Goal: Task Accomplishment & Management: Contribute content

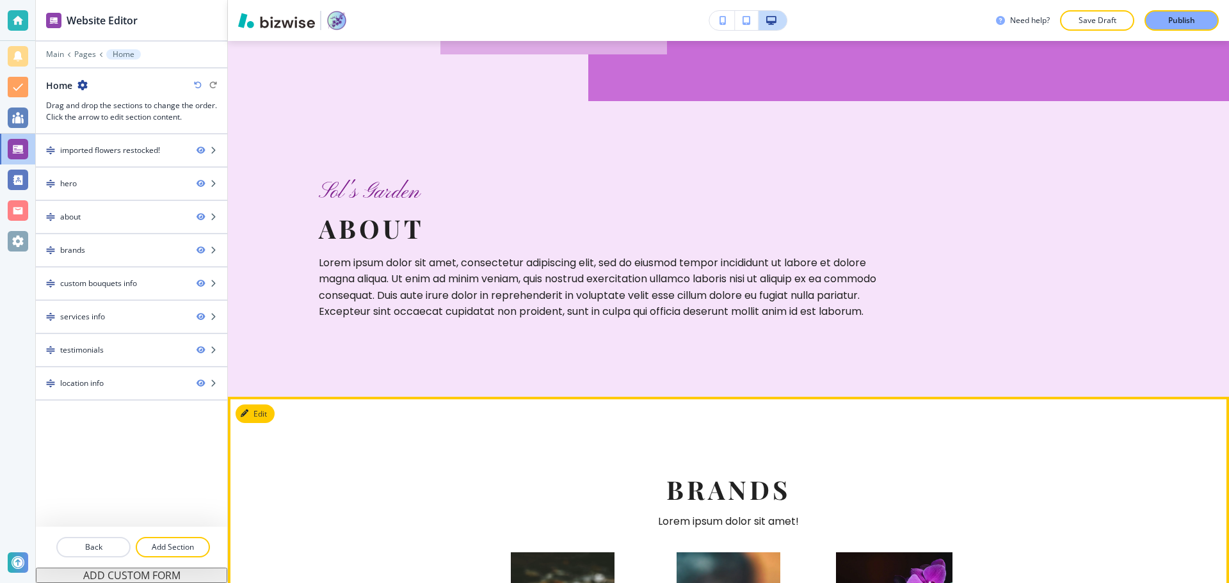
scroll to position [768, 0]
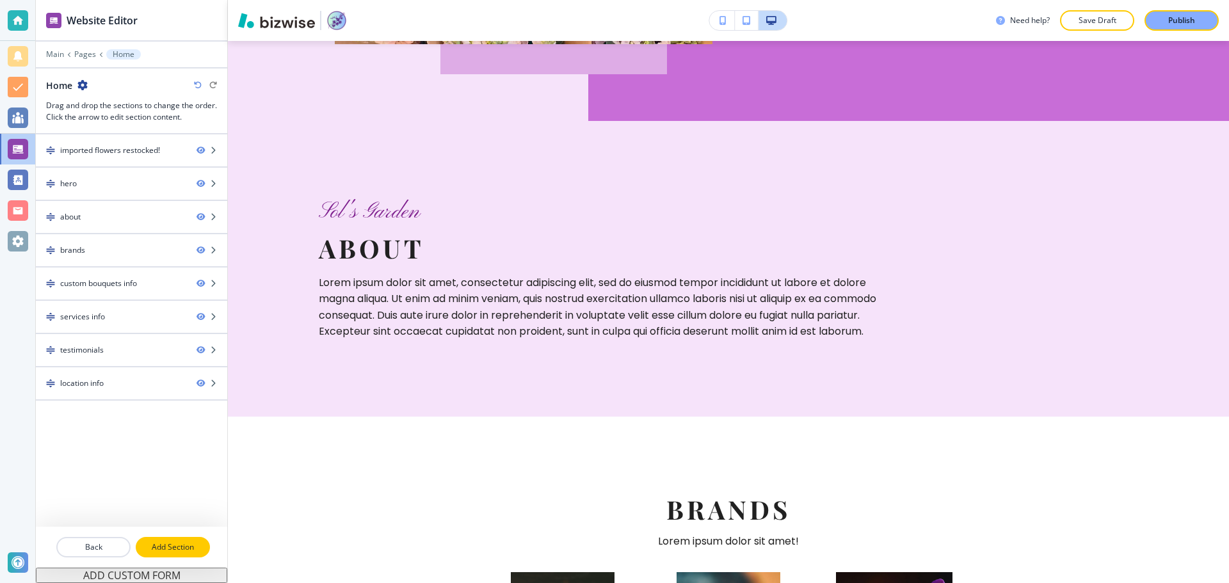
click at [150, 552] on p "Add Section" at bounding box center [173, 548] width 72 height 12
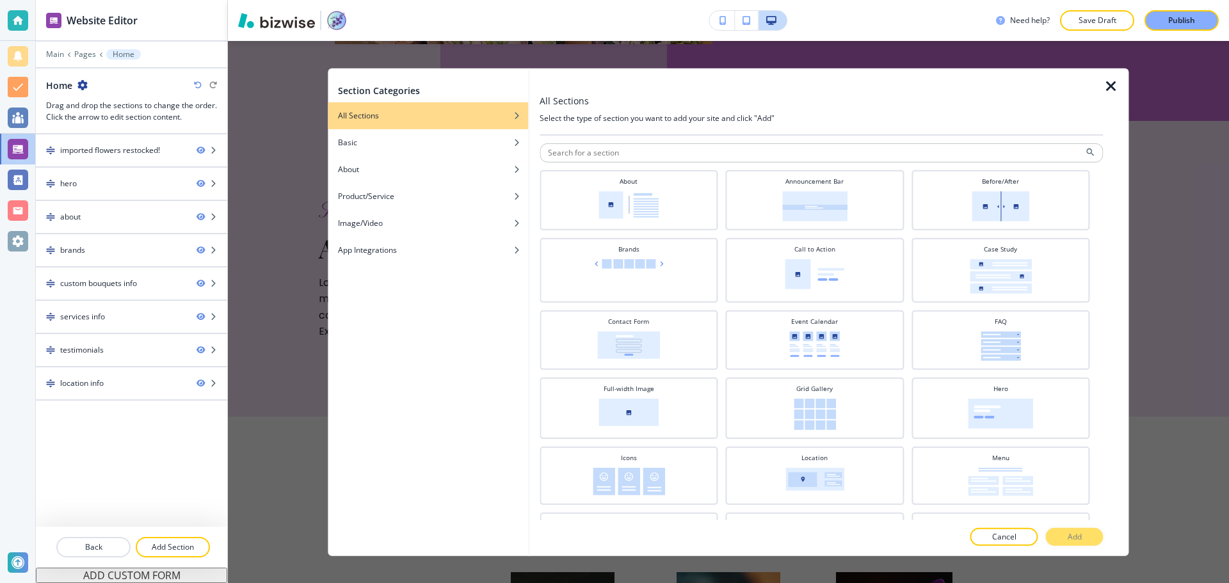
click at [118, 478] on div "imported flowers restocked! hero about brands custom bouquets info services inf…" at bounding box center [131, 330] width 191 height 392
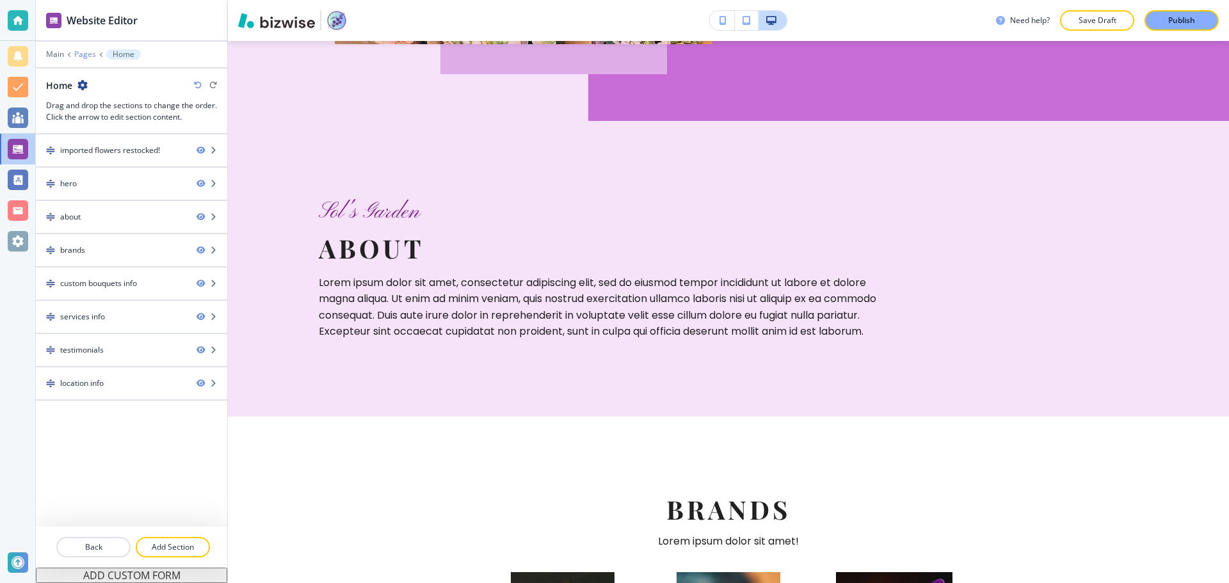
click at [81, 50] on p "Pages" at bounding box center [85, 54] width 22 height 9
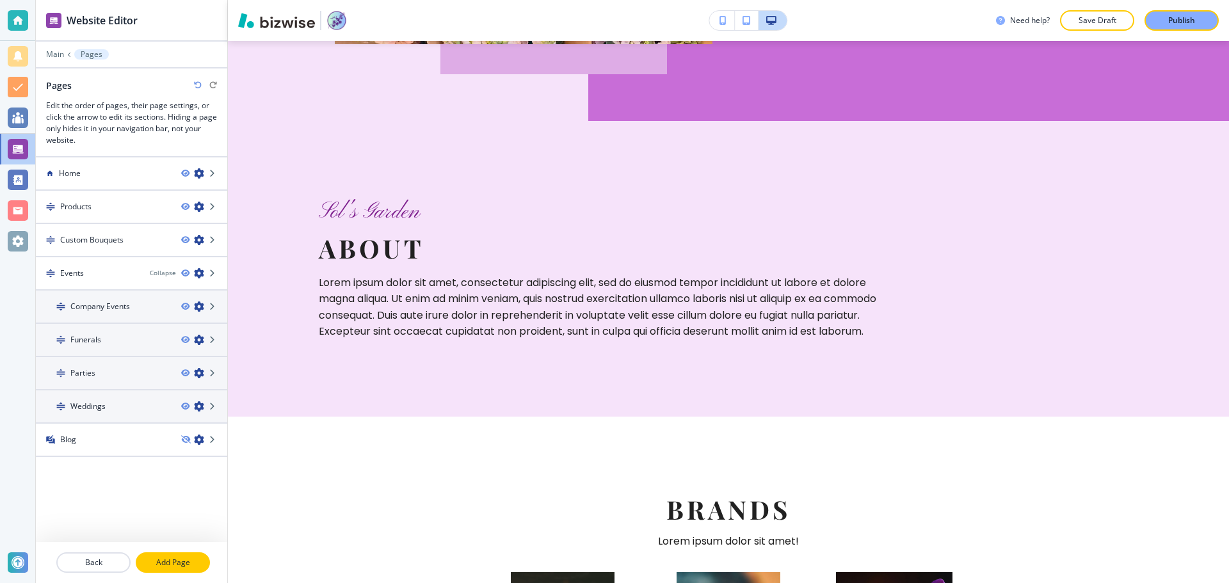
click at [157, 564] on p "Add Page" at bounding box center [173, 563] width 72 height 12
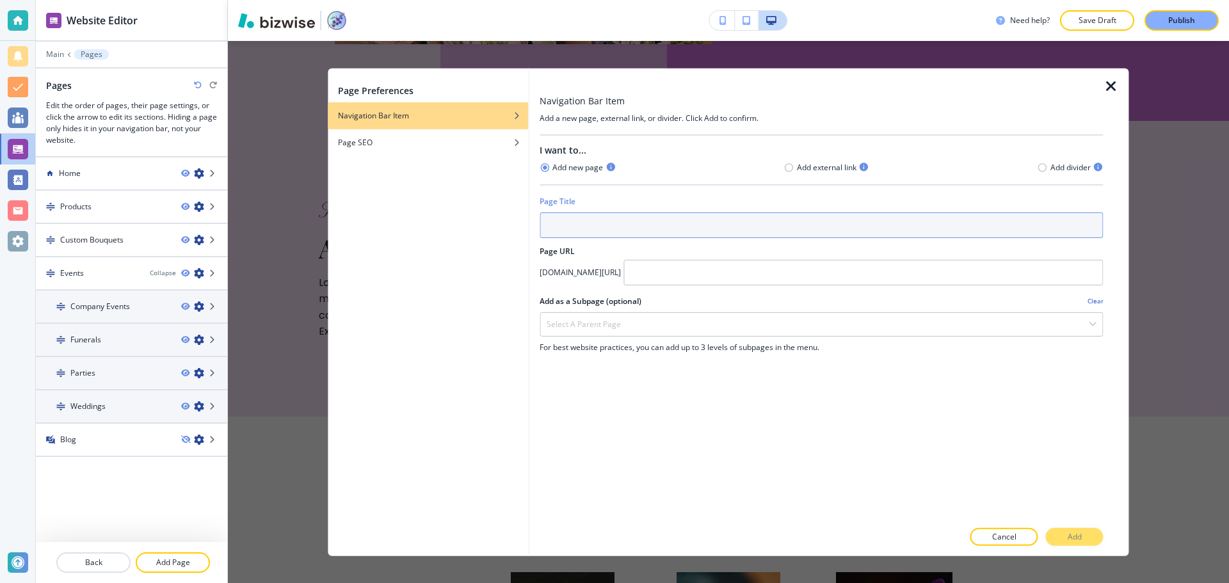
click at [609, 213] on input "text" at bounding box center [821, 225] width 563 height 26
type input "a"
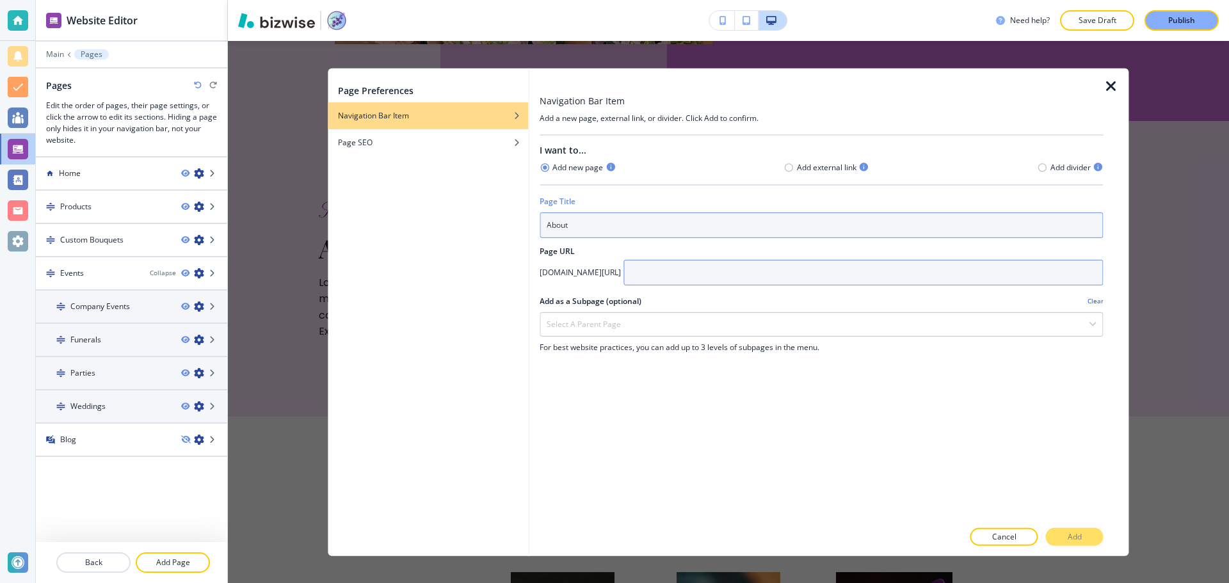
type input "About"
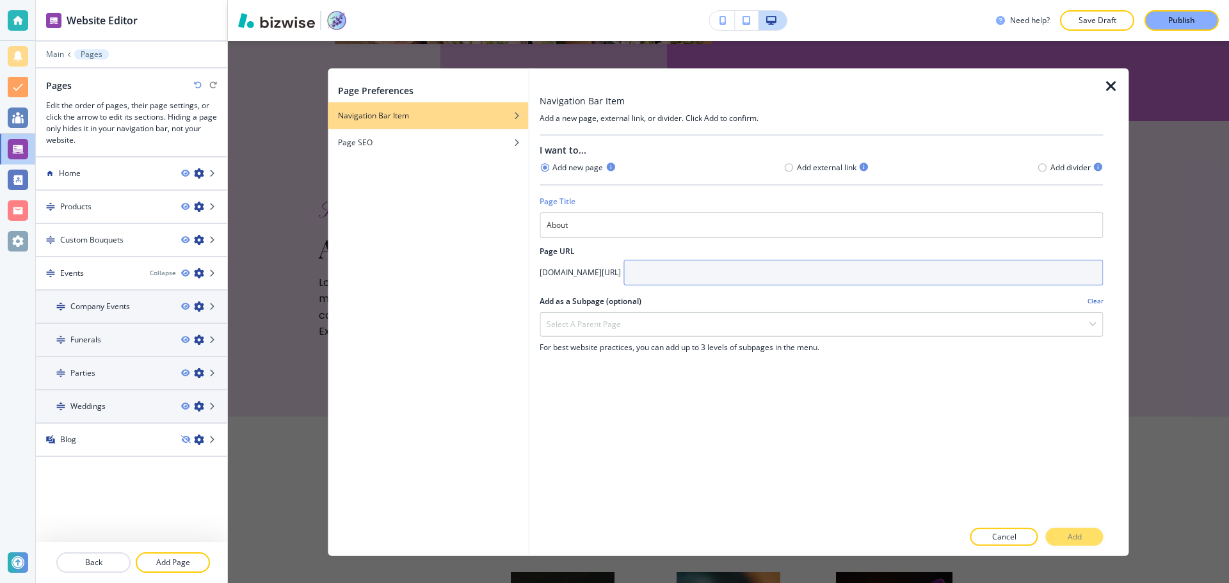
click at [785, 262] on input "text" at bounding box center [863, 272] width 479 height 26
type input "about"
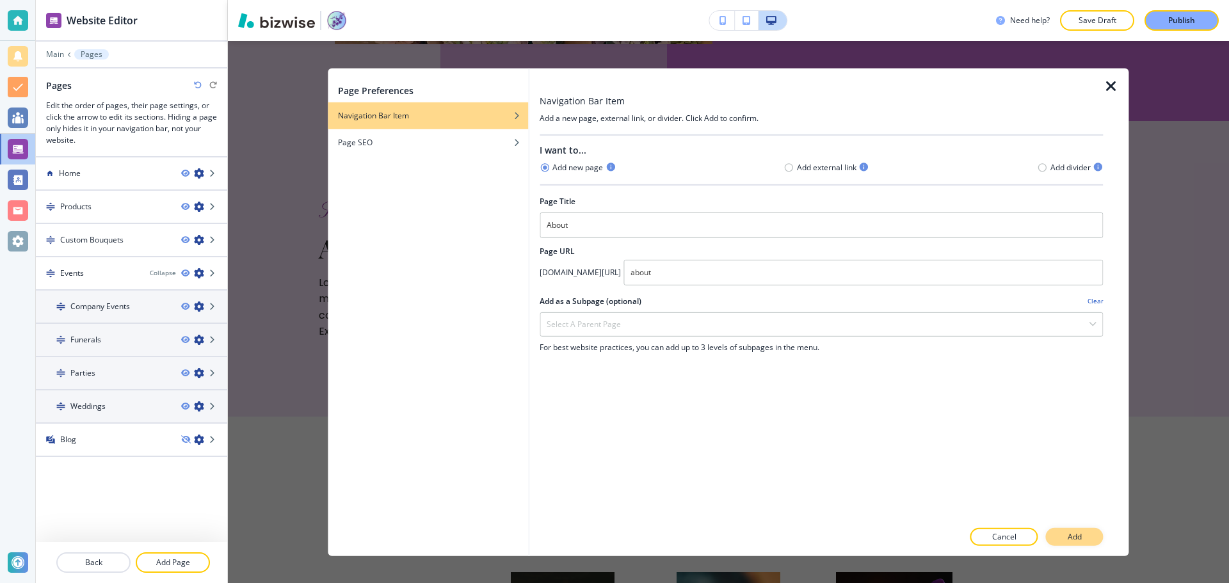
click at [1081, 539] on p "Add" at bounding box center [1075, 537] width 14 height 12
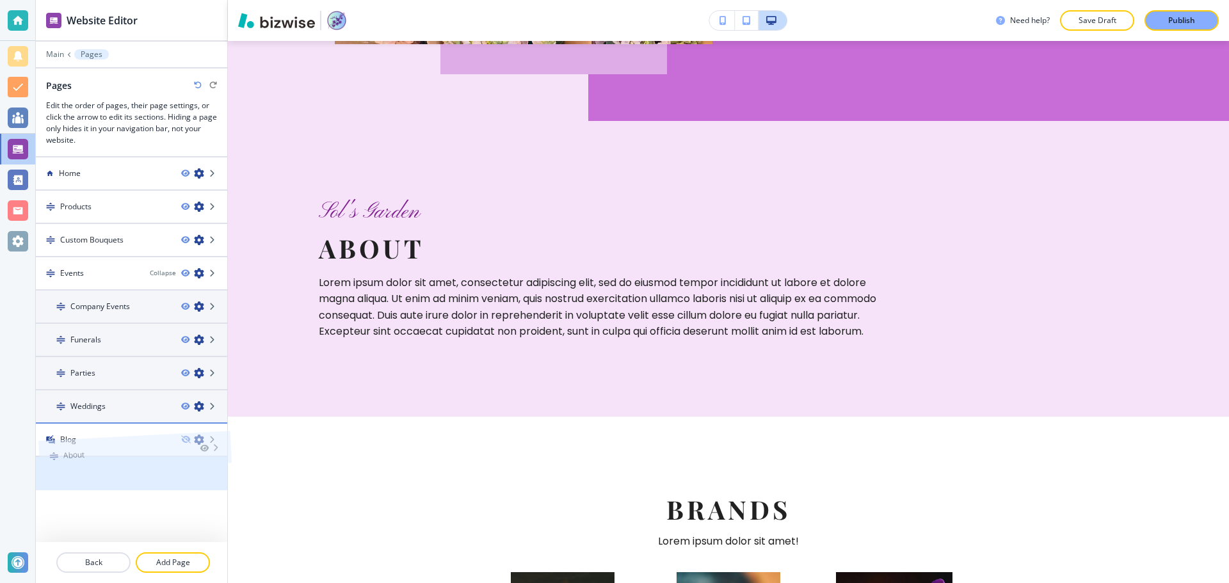
drag, startPoint x: 49, startPoint y: 467, endPoint x: 52, endPoint y: 420, distance: 47.4
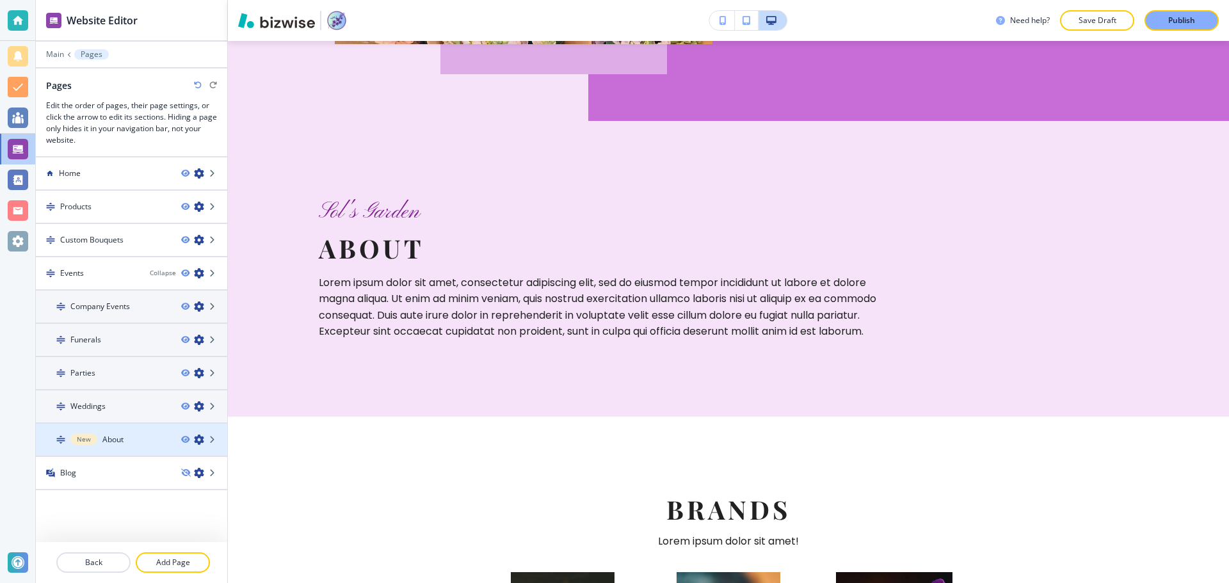
click at [194, 441] on icon "button" at bounding box center [199, 440] width 10 height 10
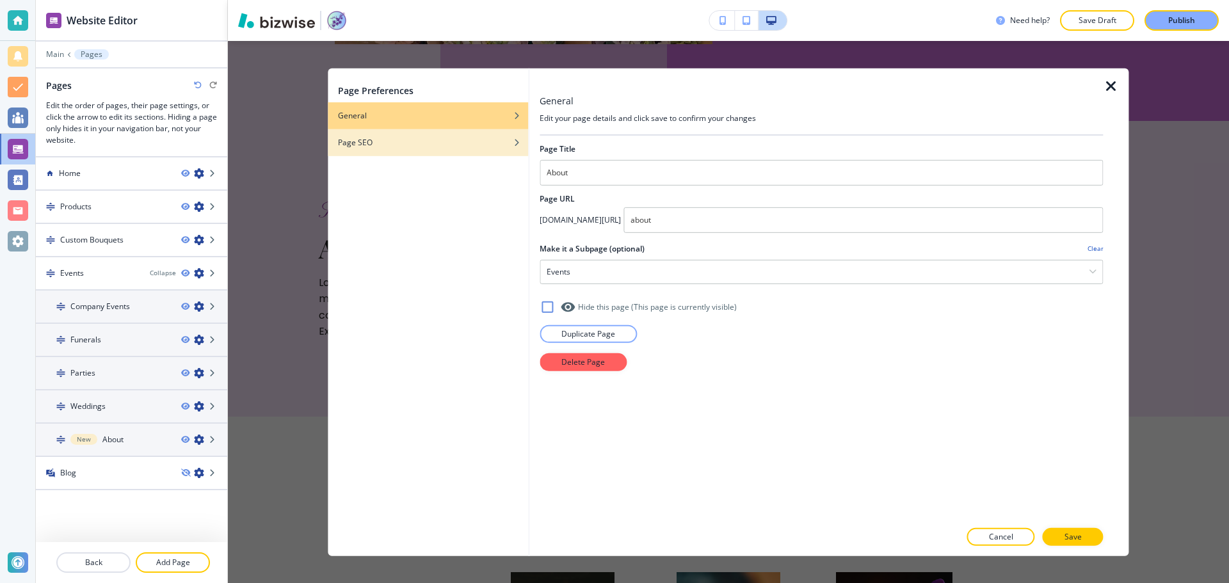
click at [415, 141] on div "Page SEO" at bounding box center [428, 142] width 200 height 12
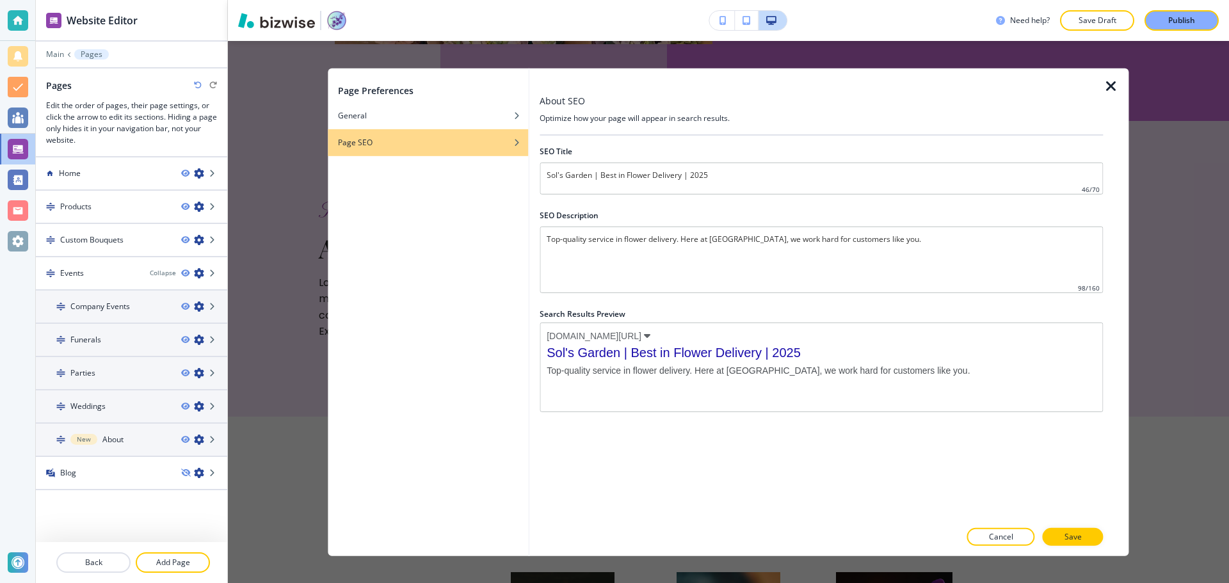
click at [1113, 86] on icon "button" at bounding box center [1111, 85] width 15 height 15
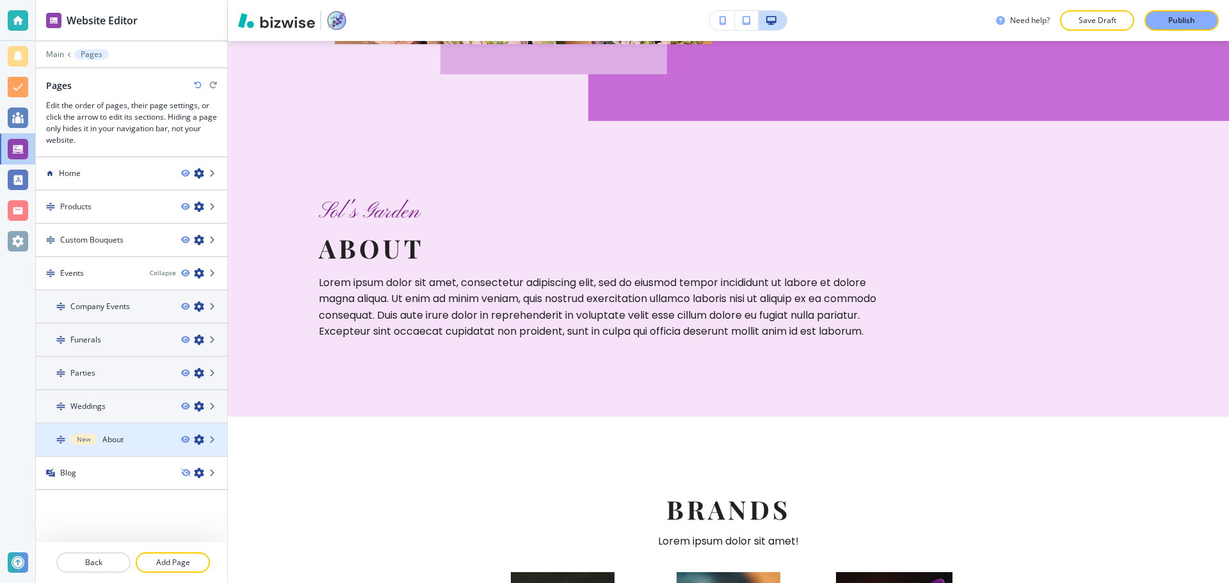
click at [127, 442] on div "New About" at bounding box center [103, 440] width 135 height 12
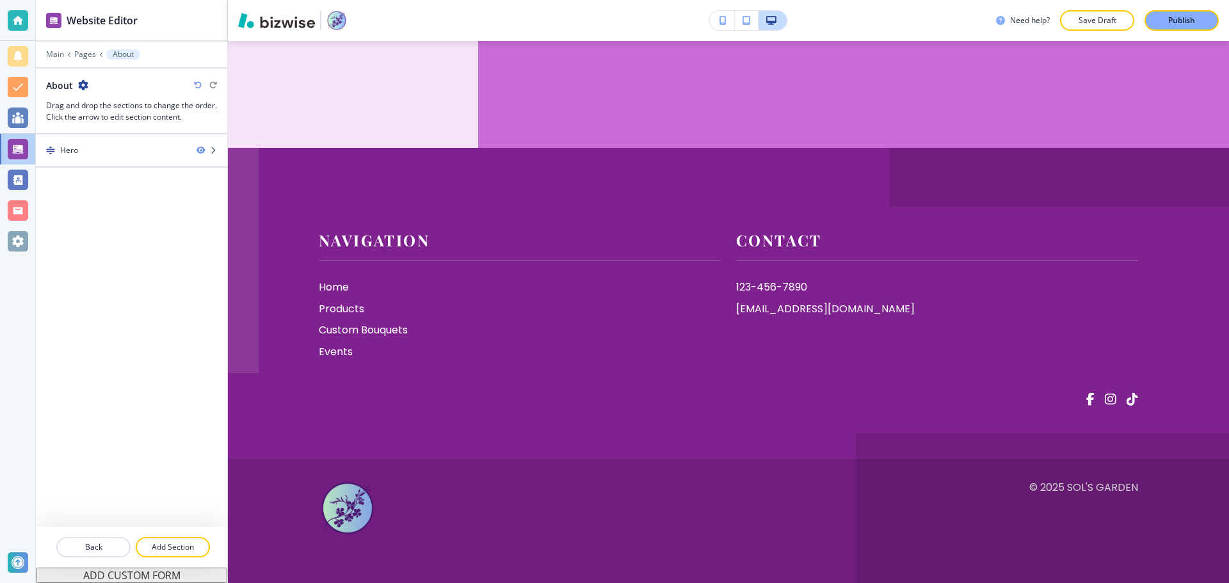
scroll to position [0, 0]
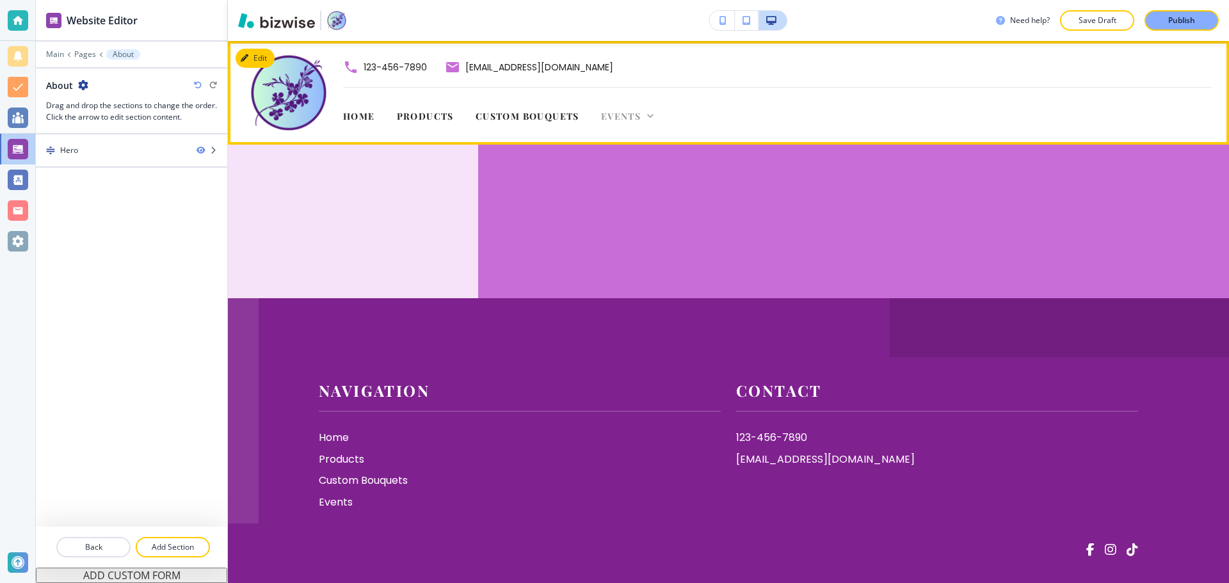
click at [622, 119] on span "Events" at bounding box center [621, 116] width 40 height 12
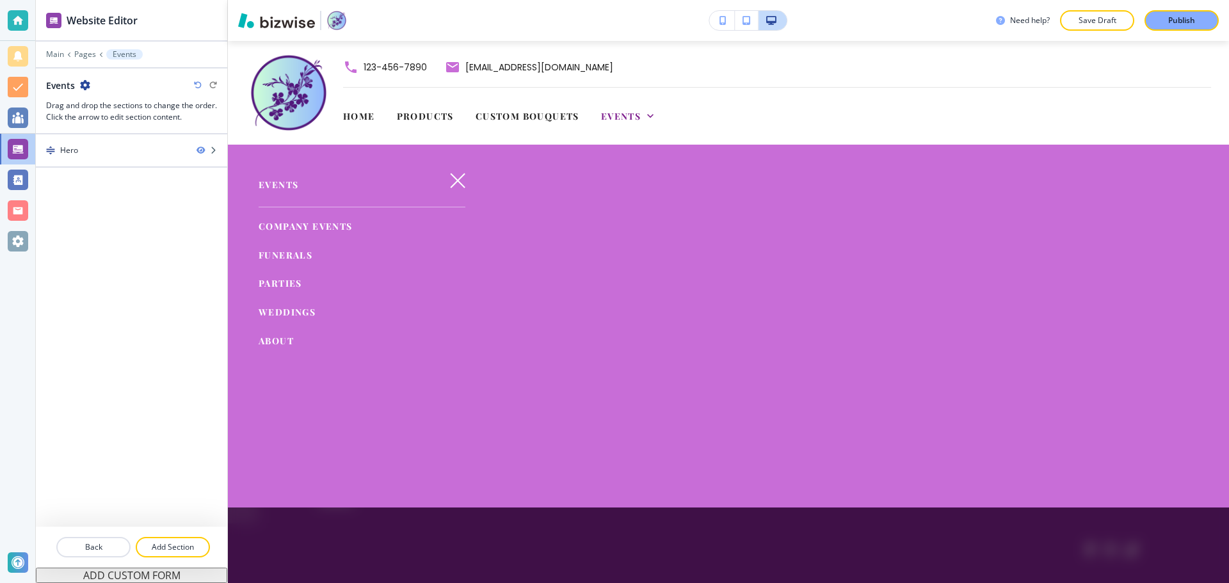
click at [638, 122] on span "Events" at bounding box center [621, 116] width 40 height 12
click at [87, 60] on div at bounding box center [131, 64] width 191 height 8
click at [92, 54] on p "Pages" at bounding box center [85, 54] width 22 height 9
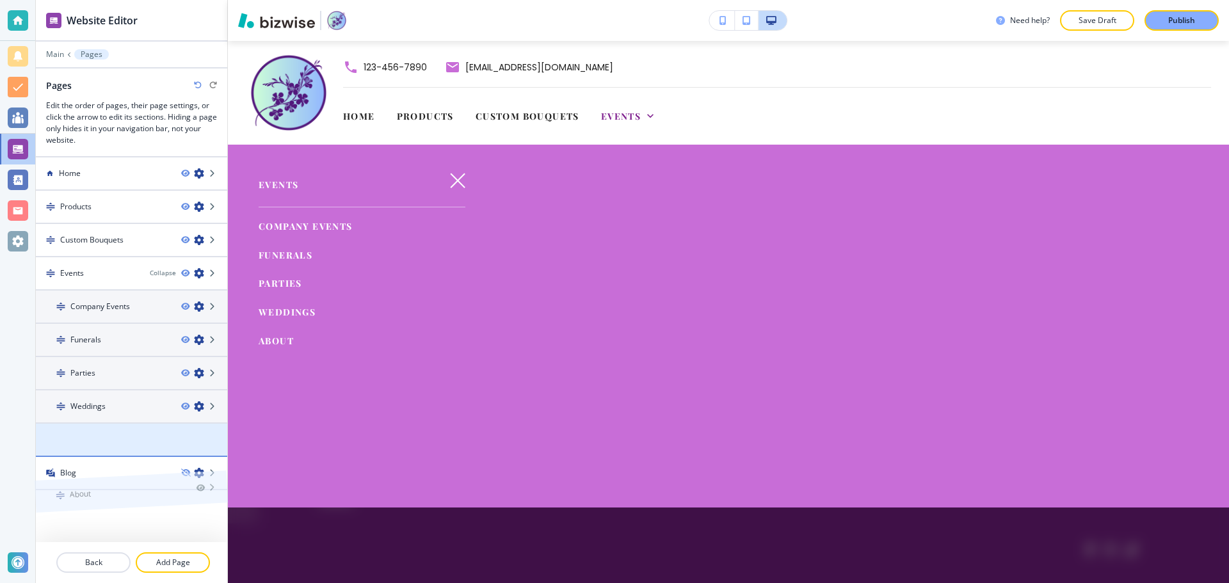
drag, startPoint x: 58, startPoint y: 435, endPoint x: 56, endPoint y: 460, distance: 25.0
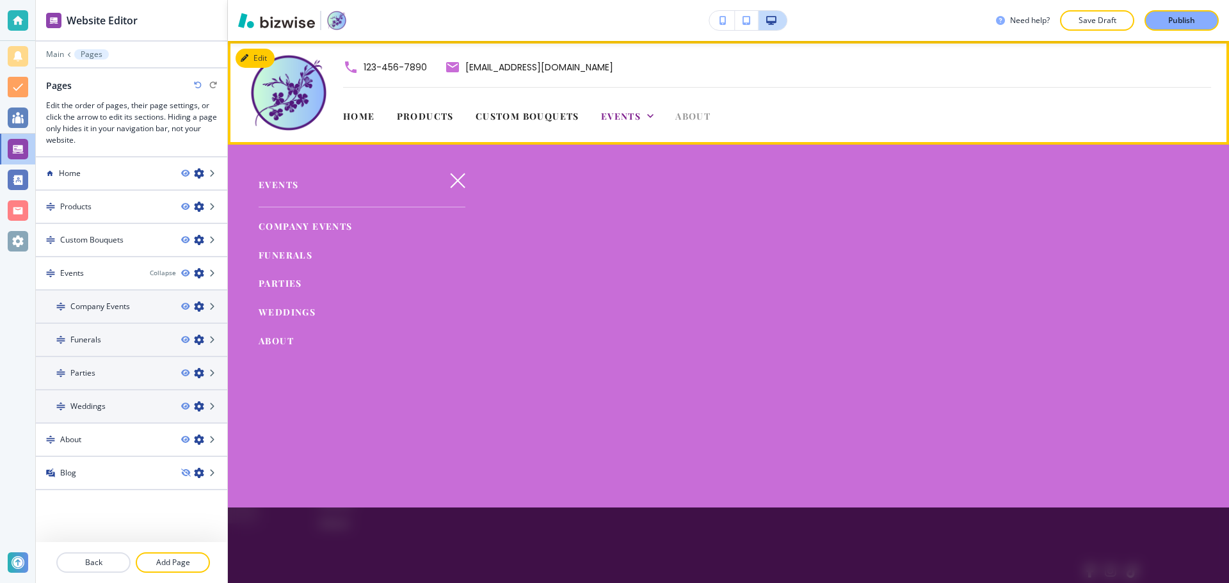
click at [694, 115] on span "About" at bounding box center [692, 116] width 35 height 12
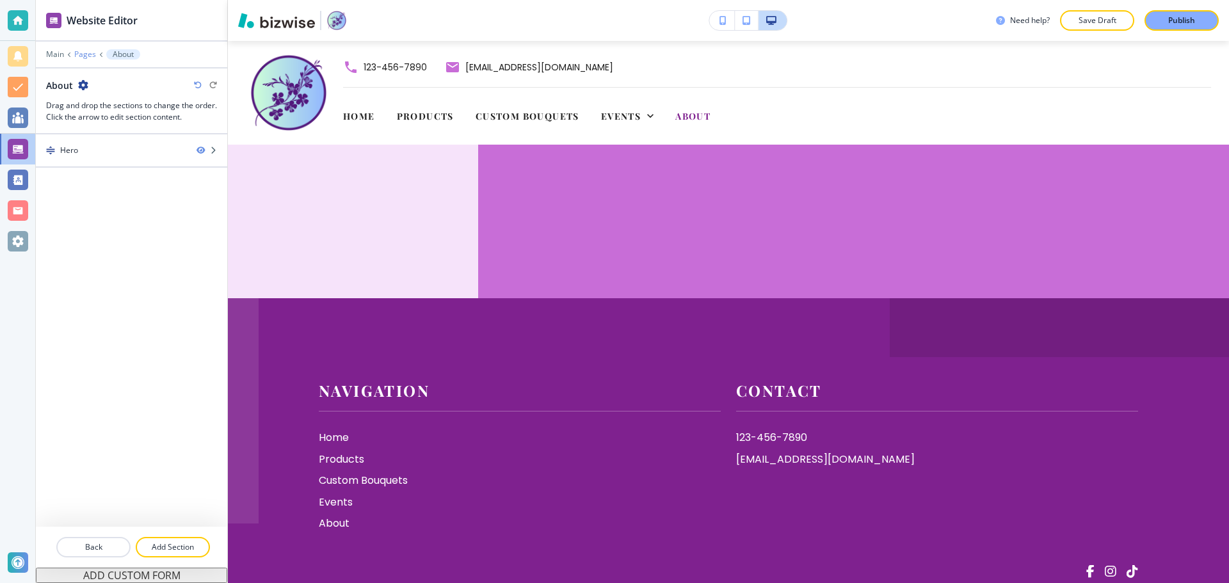
click at [88, 58] on p "Pages" at bounding box center [85, 54] width 22 height 9
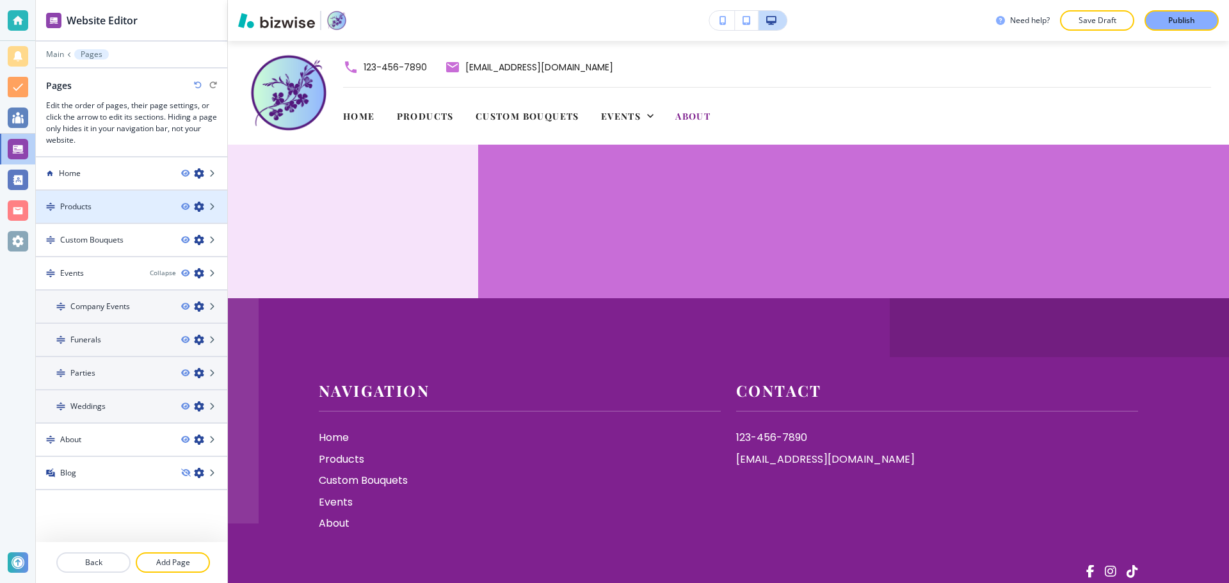
click at [110, 204] on div "Products" at bounding box center [103, 207] width 135 height 12
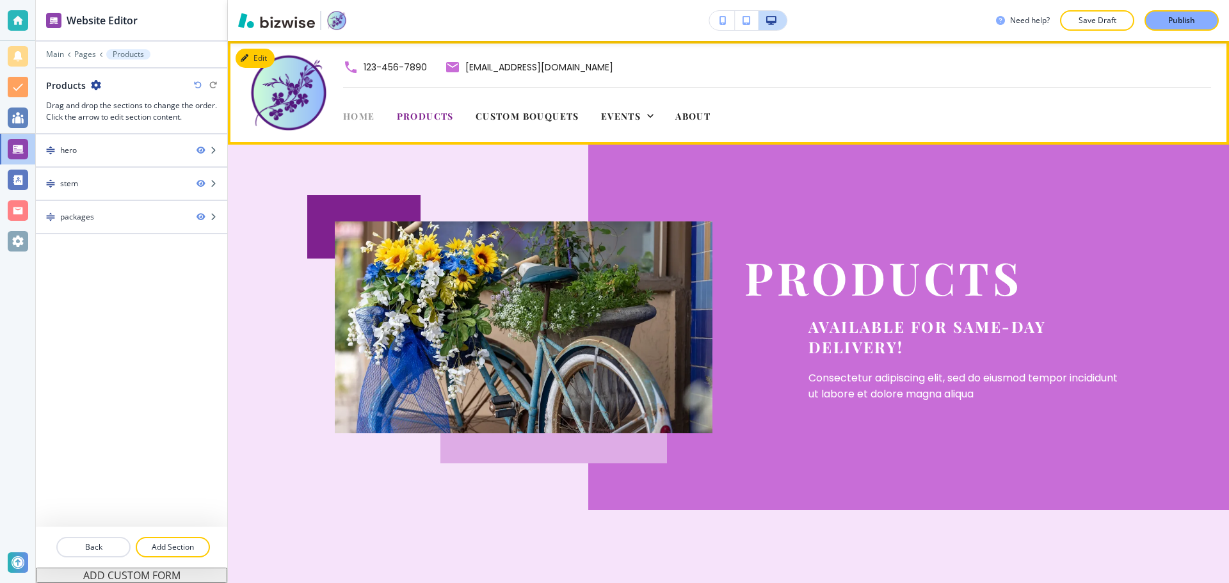
click at [368, 116] on span "Home" at bounding box center [359, 116] width 32 height 12
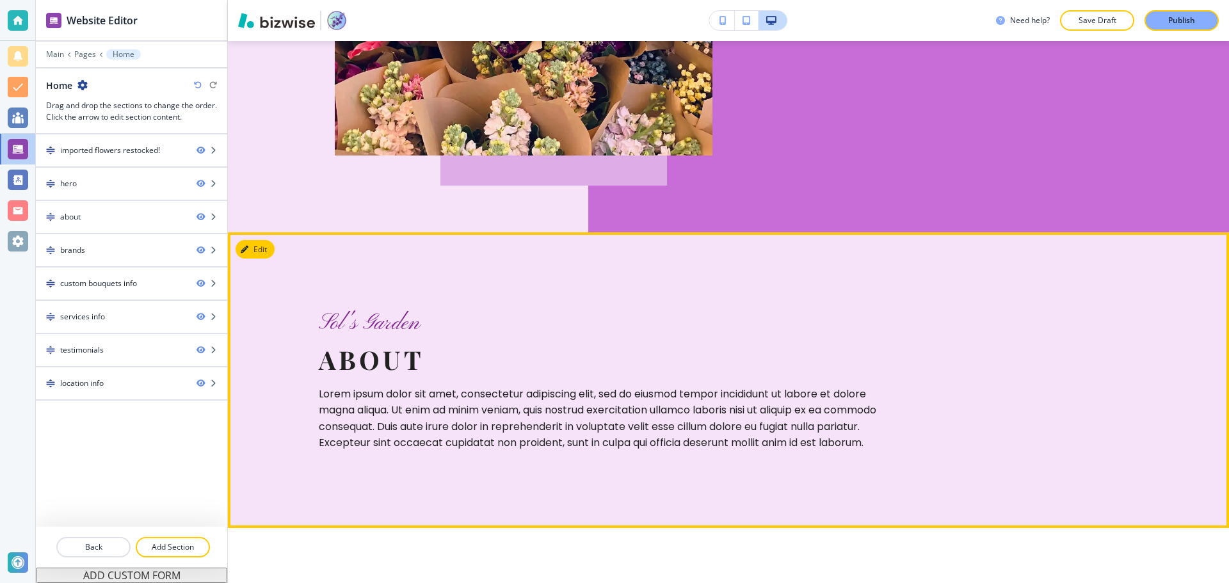
scroll to position [704, 0]
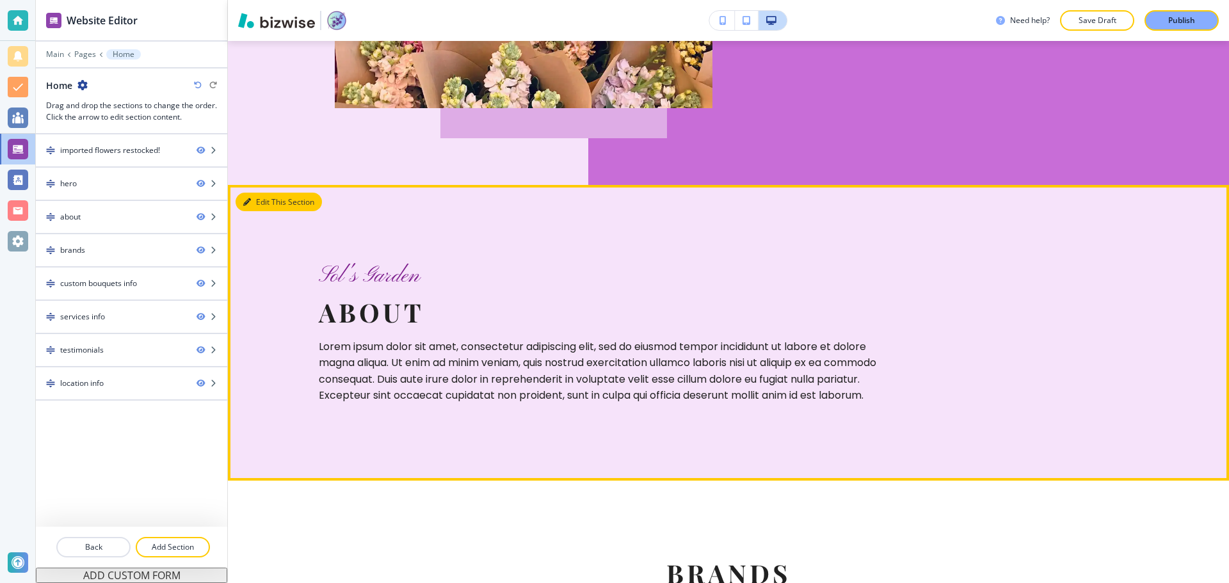
click at [261, 199] on button "Edit This Section" at bounding box center [279, 202] width 86 height 19
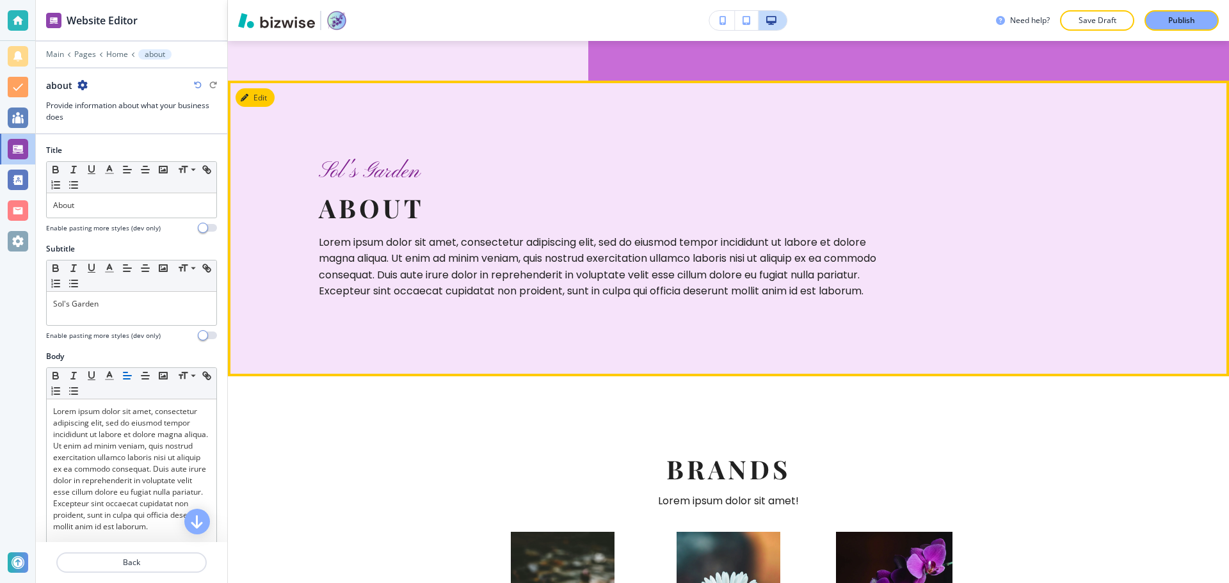
scroll to position [848, 0]
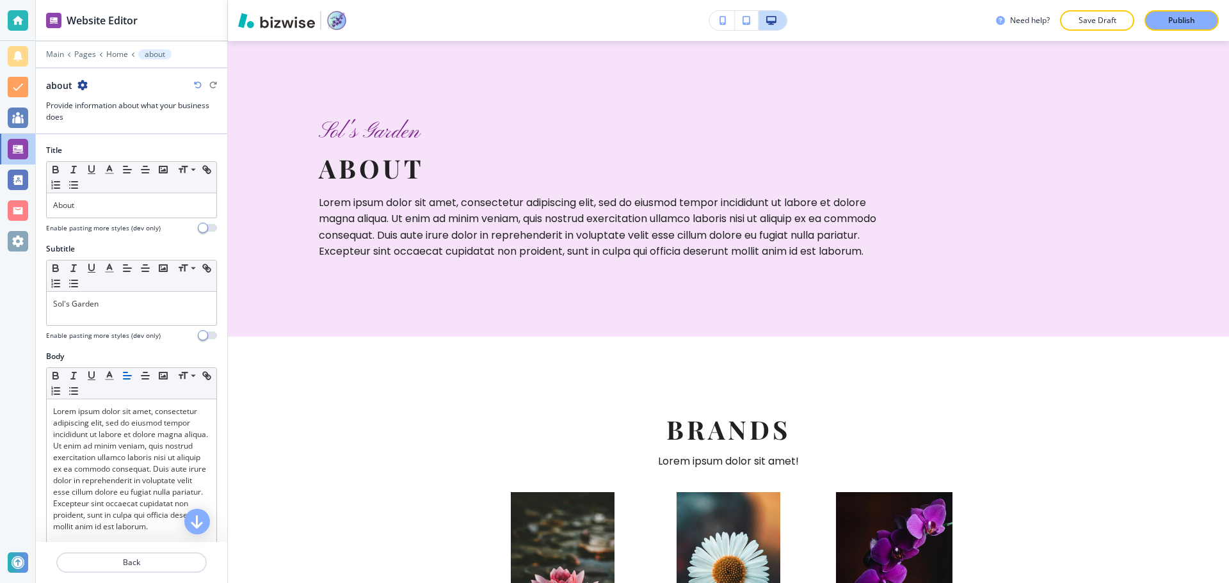
click at [81, 92] on div "about Provide information about what your business does" at bounding box center [131, 101] width 171 height 44
click at [83, 85] on icon "button" at bounding box center [82, 85] width 10 height 10
click at [129, 128] on p "Duplicate Section" at bounding box center [117, 130] width 65 height 12
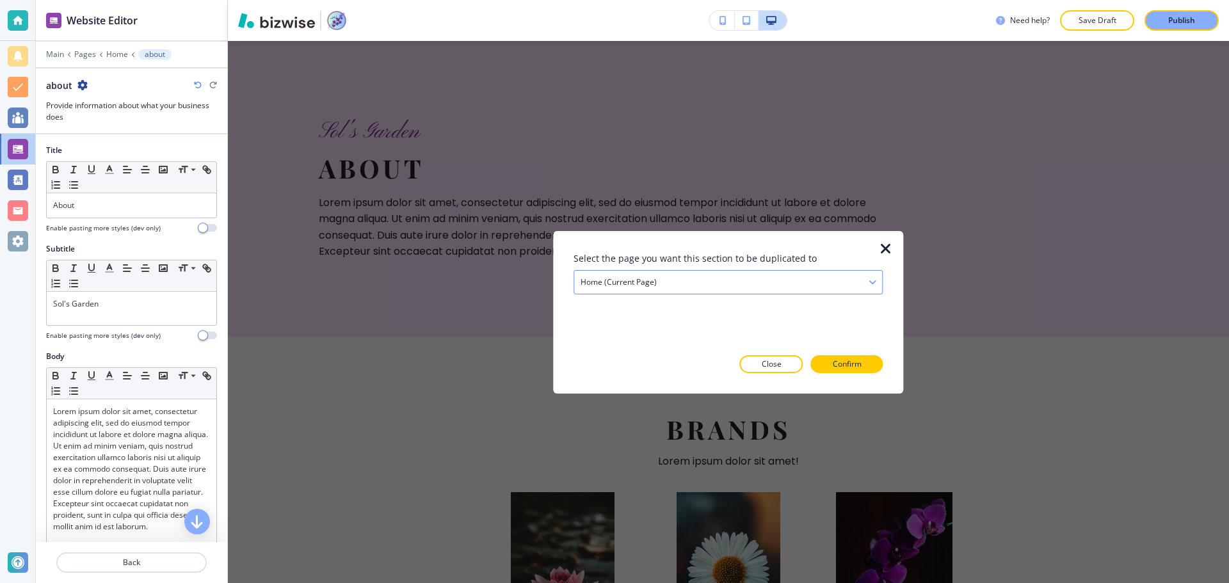
click at [717, 293] on div "Home (current page)" at bounding box center [728, 281] width 308 height 23
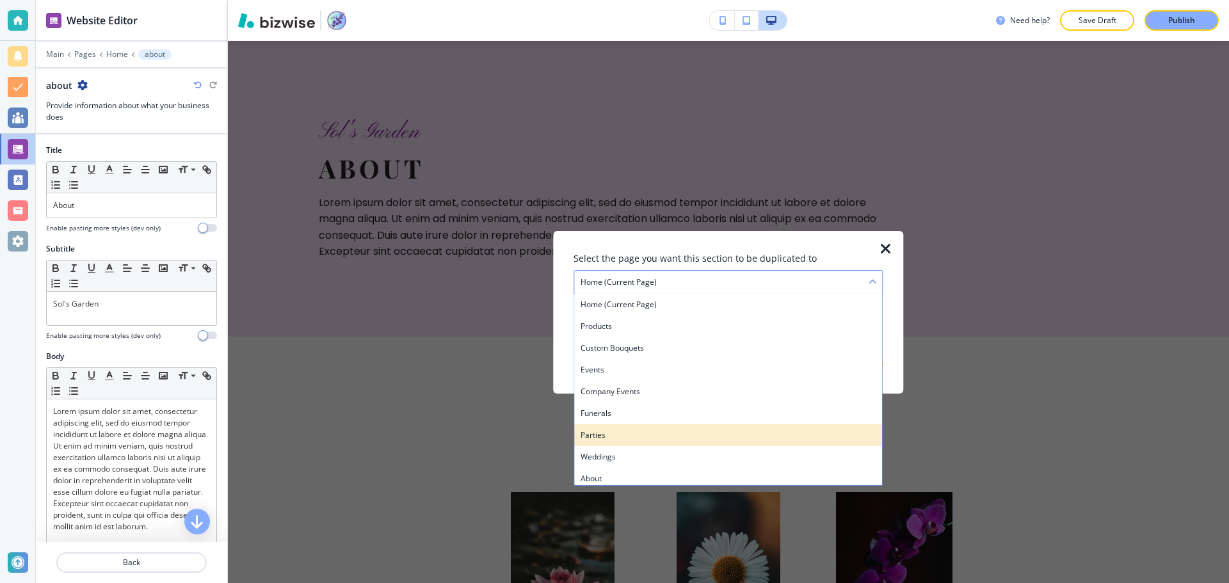
scroll to position [26, 0]
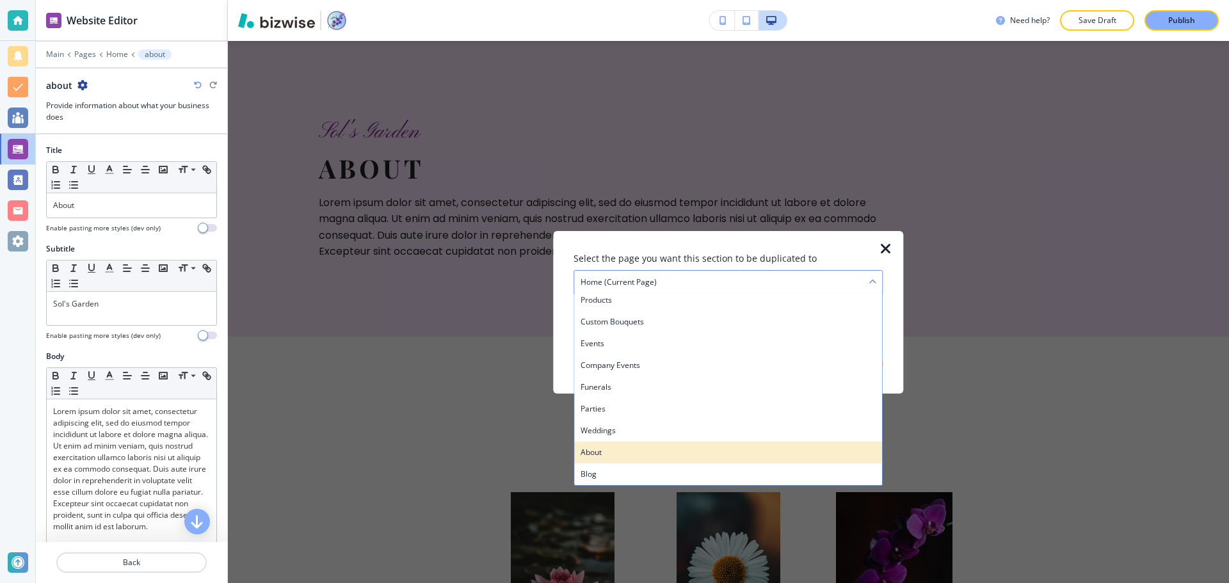
click at [627, 456] on h4 "About" at bounding box center [728, 452] width 295 height 12
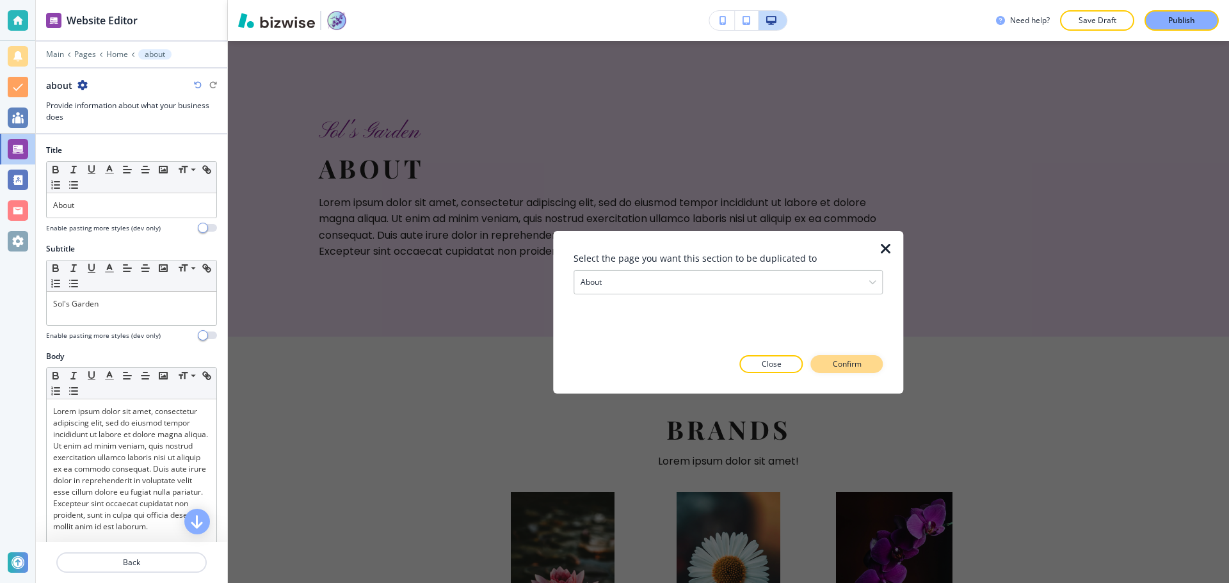
click at [859, 358] on p "Confirm" at bounding box center [847, 364] width 29 height 12
click at [859, 358] on p "Take me there" at bounding box center [836, 364] width 52 height 12
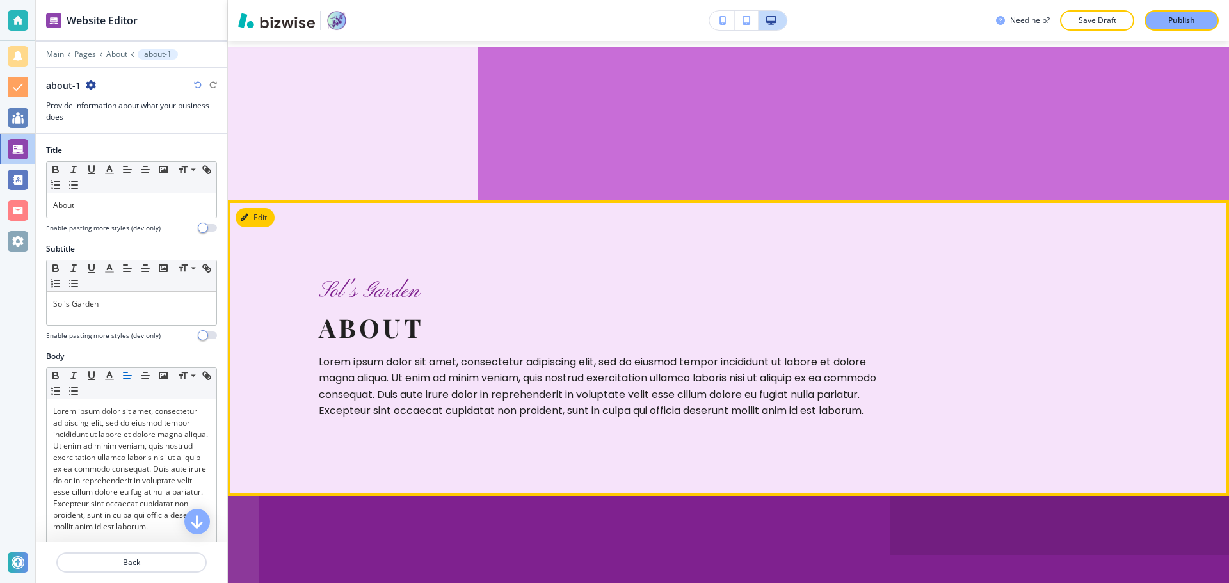
scroll to position [1, 0]
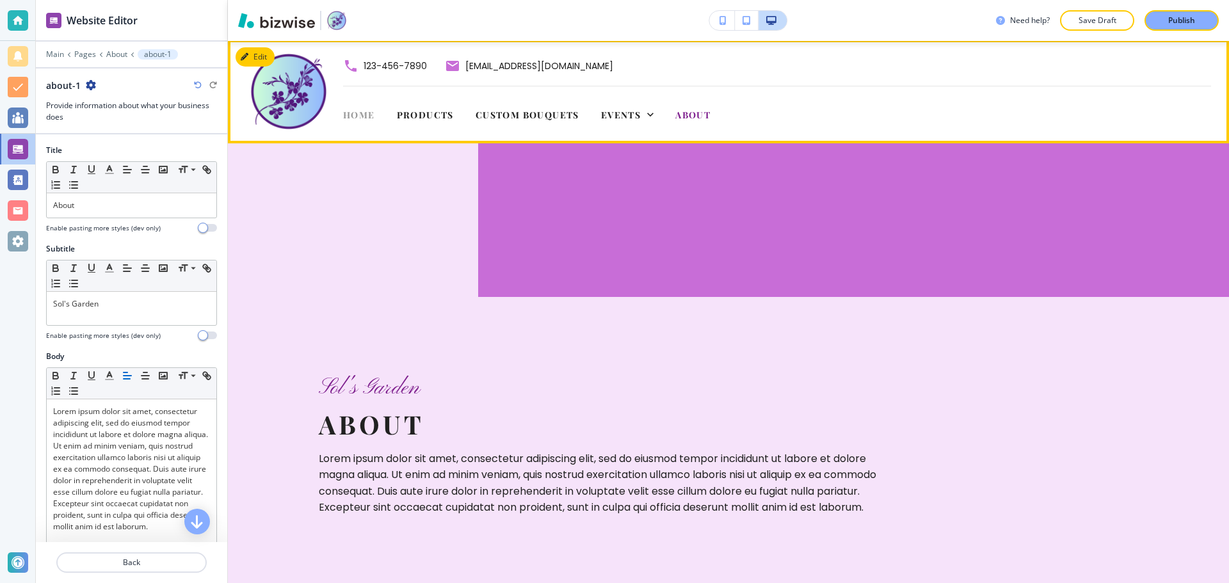
click at [367, 119] on span "Home" at bounding box center [359, 115] width 32 height 12
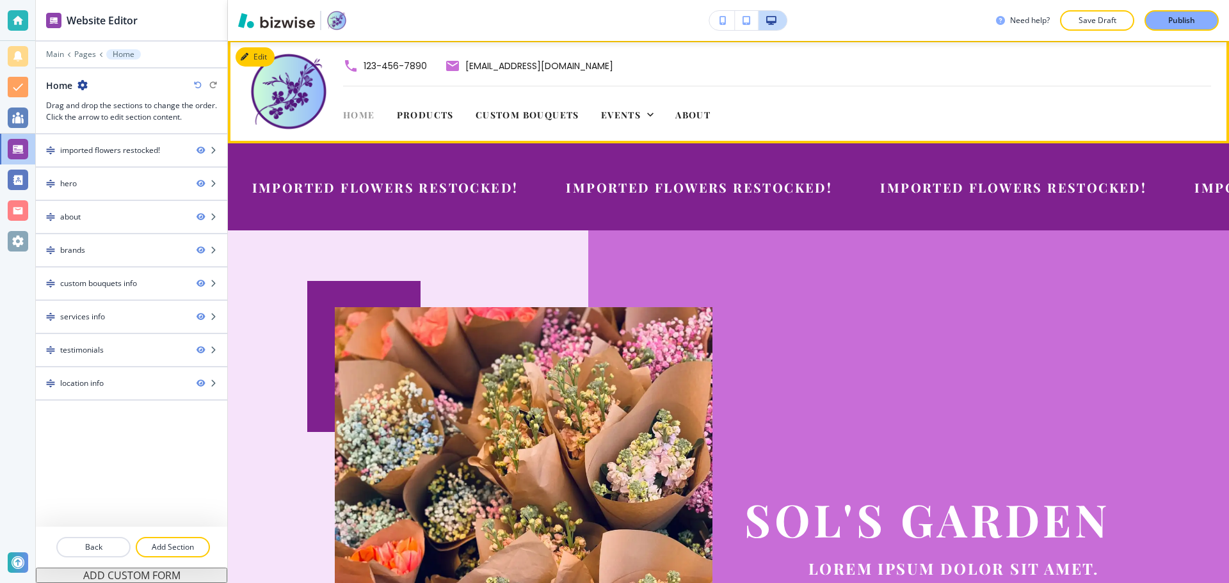
scroll to position [0, 0]
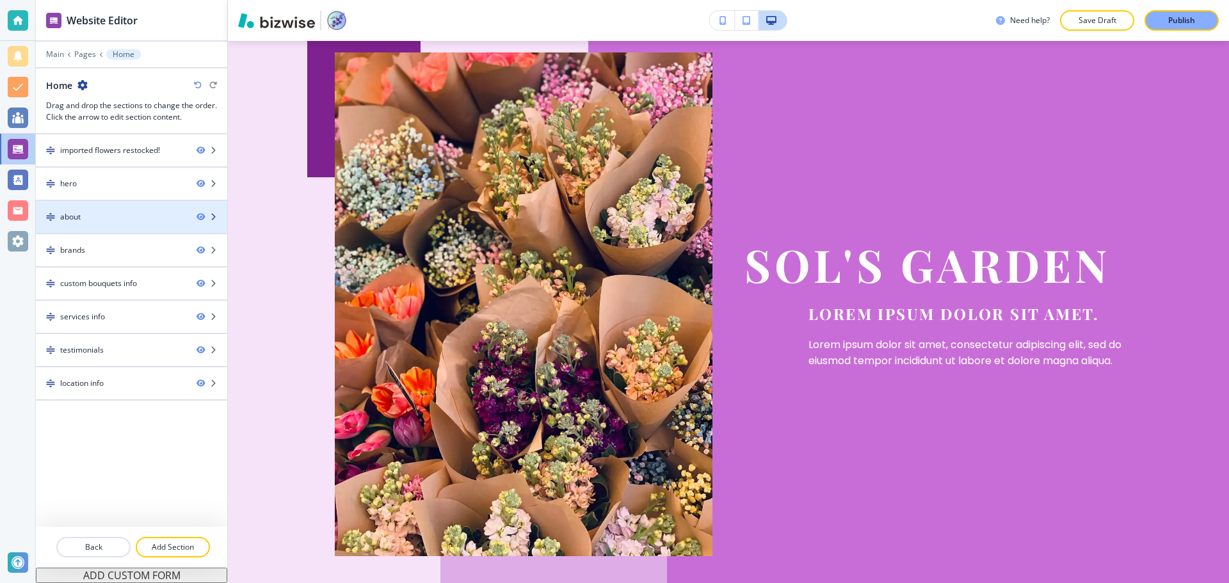
click at [165, 218] on div "about" at bounding box center [111, 217] width 150 height 12
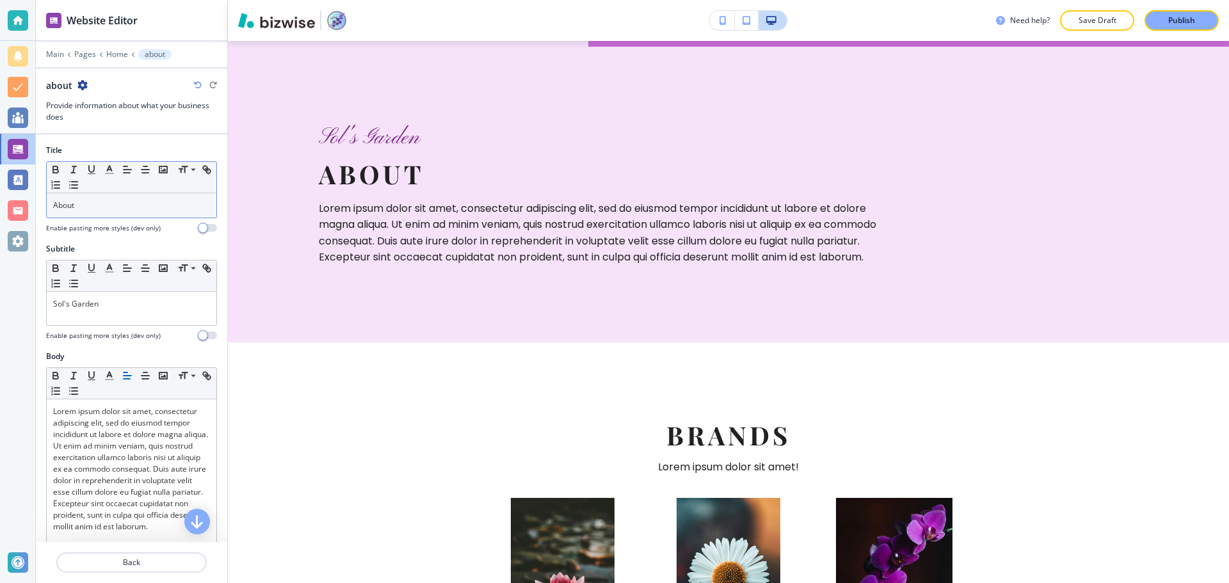
scroll to position [848, 0]
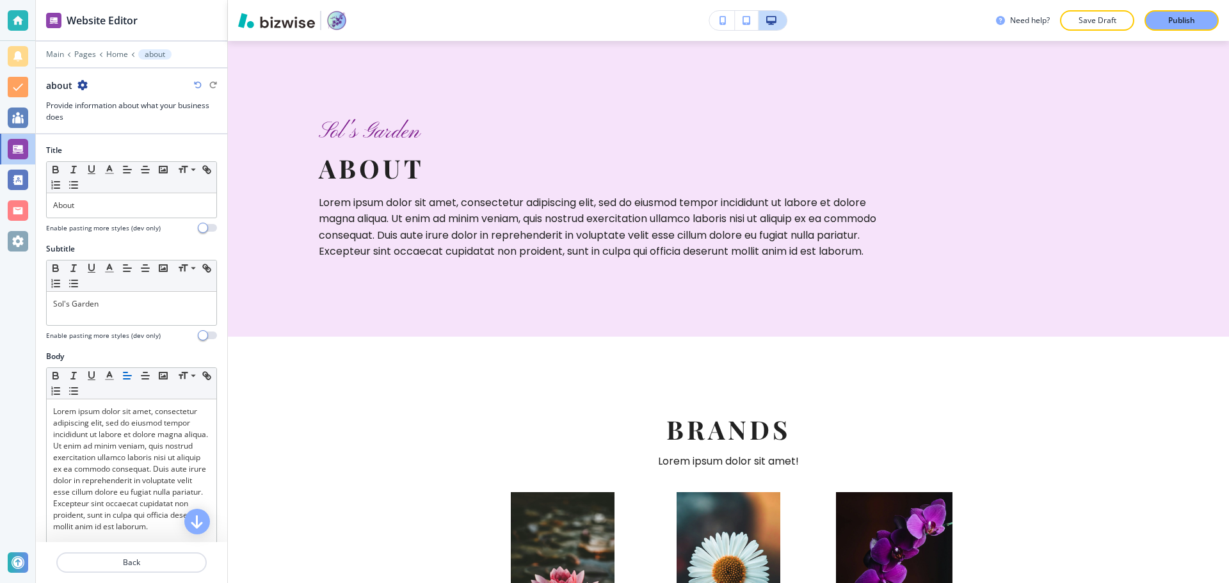
click at [83, 83] on icon "button" at bounding box center [82, 85] width 10 height 10
click at [111, 155] on p "Delete Section" at bounding box center [117, 153] width 65 height 12
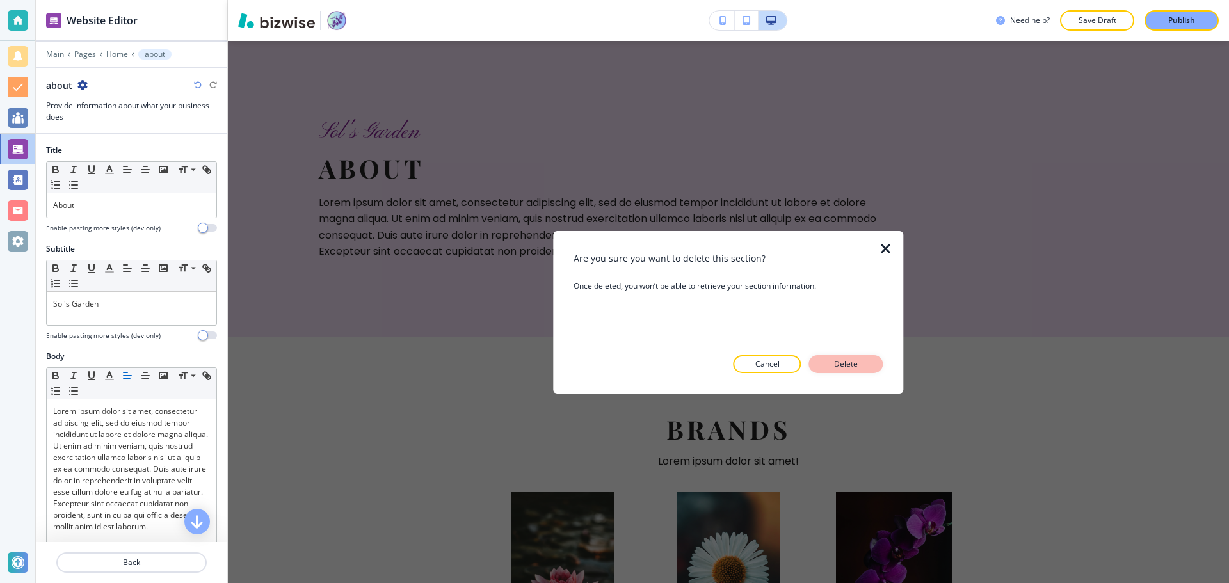
click at [851, 358] on p "Delete" at bounding box center [846, 364] width 31 height 12
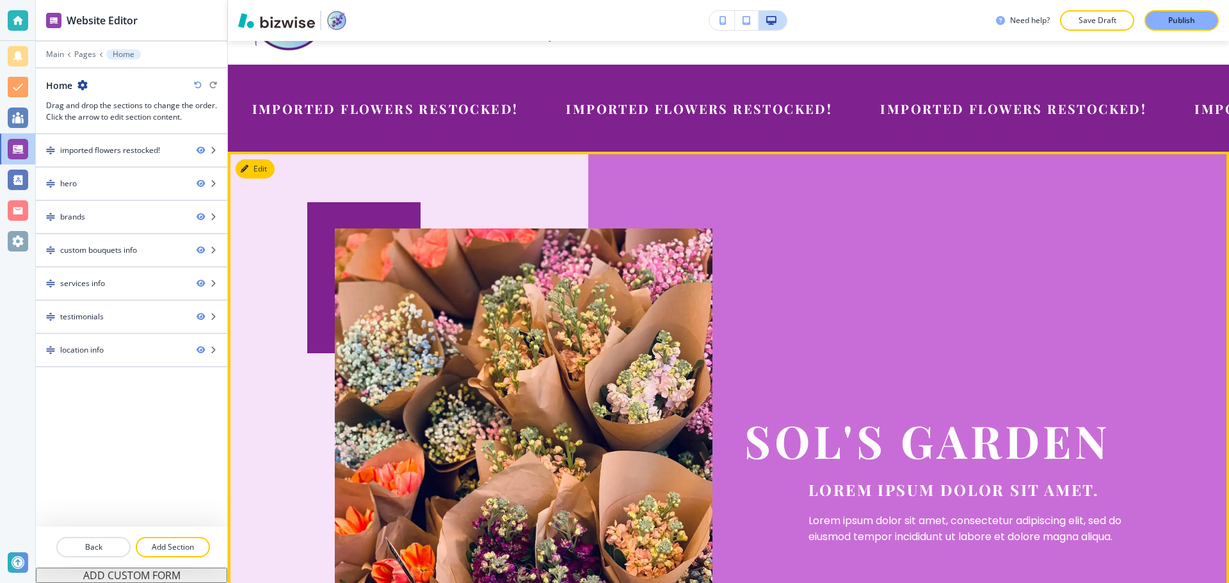
scroll to position [24, 0]
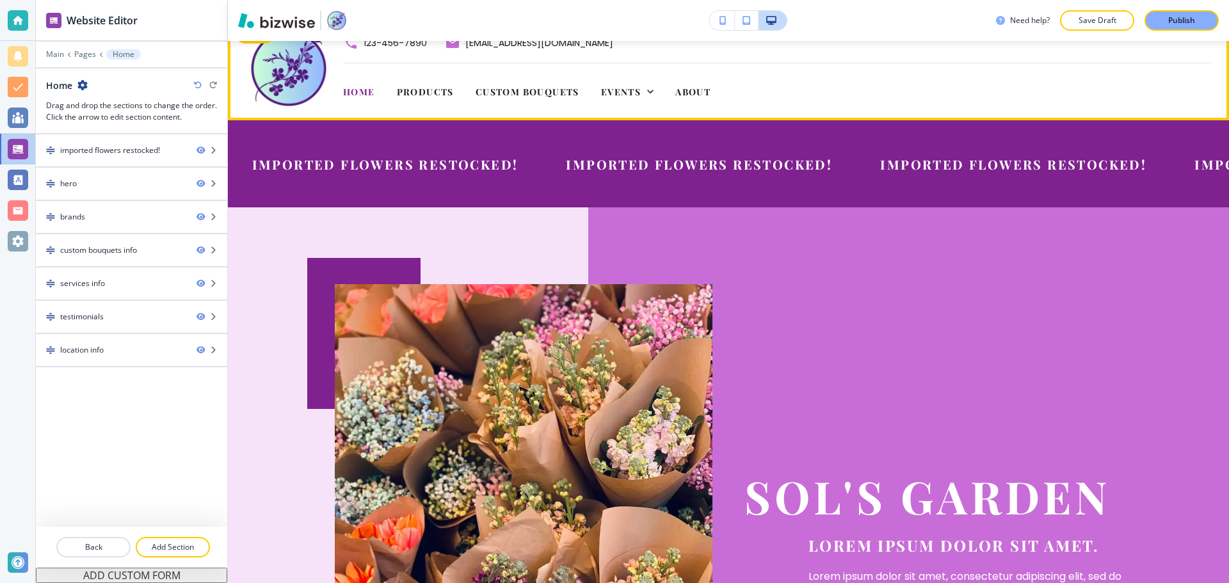
click at [533, 101] on div "Custom Bouquets" at bounding box center [527, 91] width 125 height 51
click at [533, 97] on span "Custom Bouquets" at bounding box center [528, 92] width 104 height 12
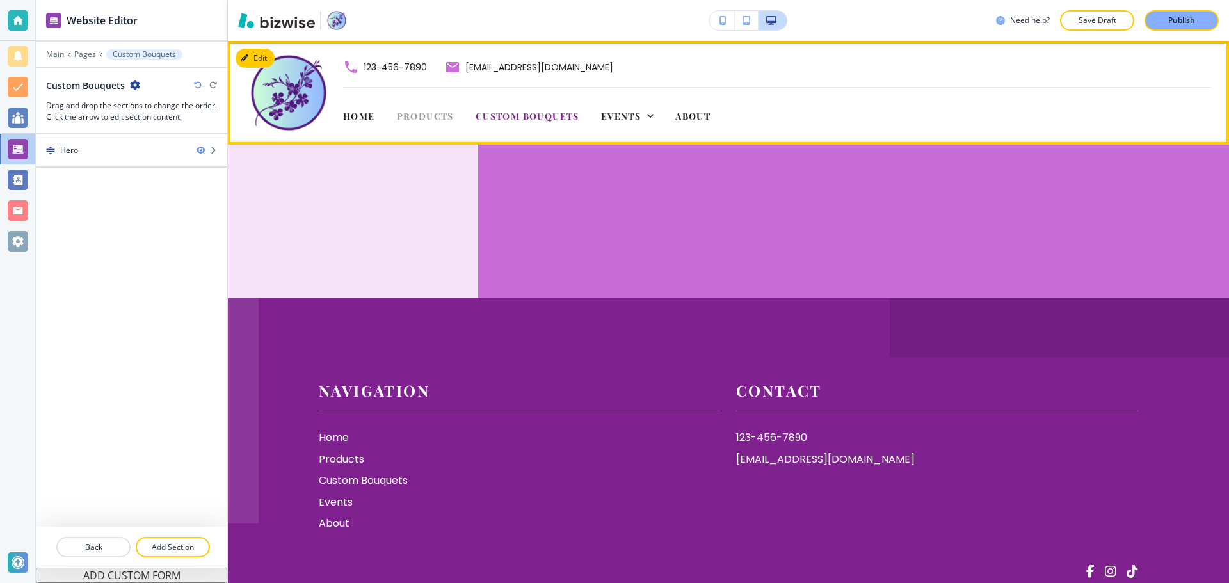
click at [447, 119] on span "Products" at bounding box center [425, 116] width 57 height 12
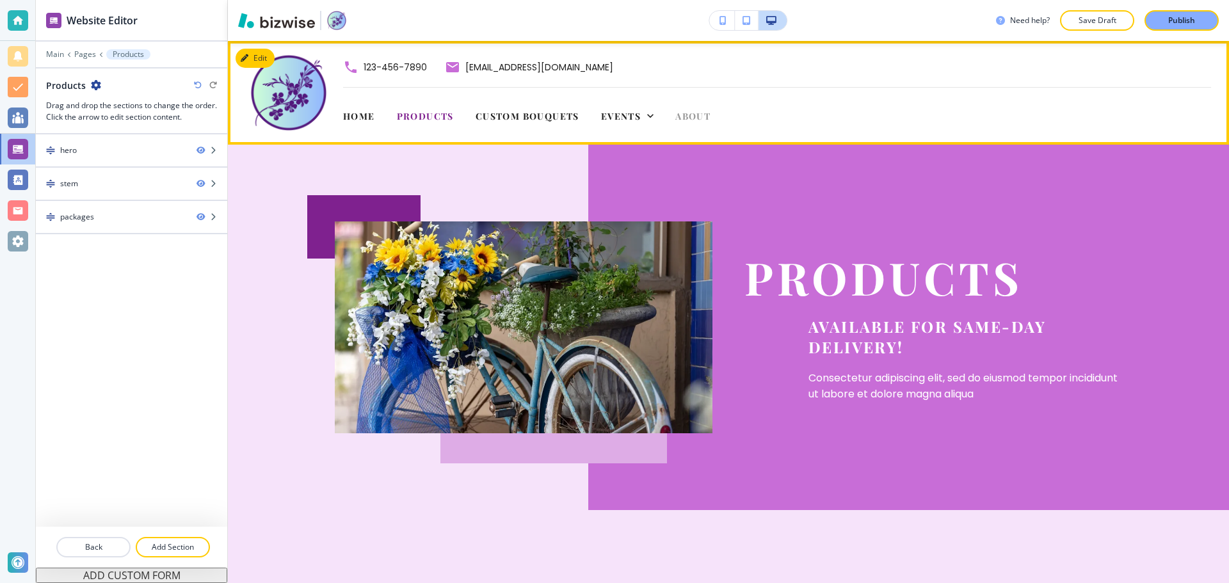
click at [692, 120] on span "About" at bounding box center [692, 116] width 35 height 12
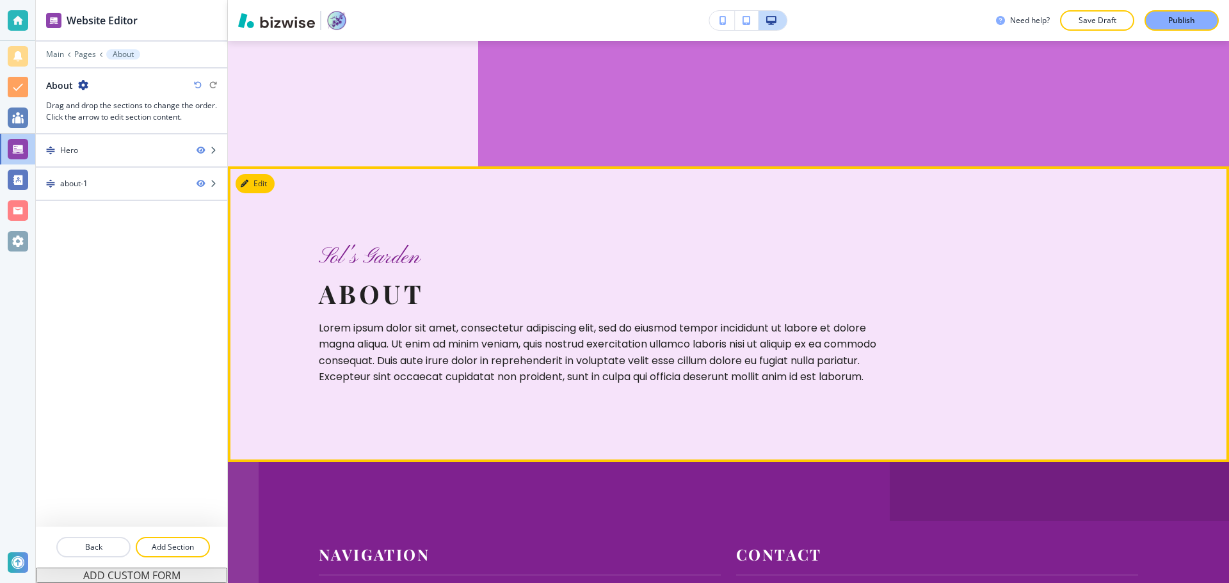
scroll to position [128, 0]
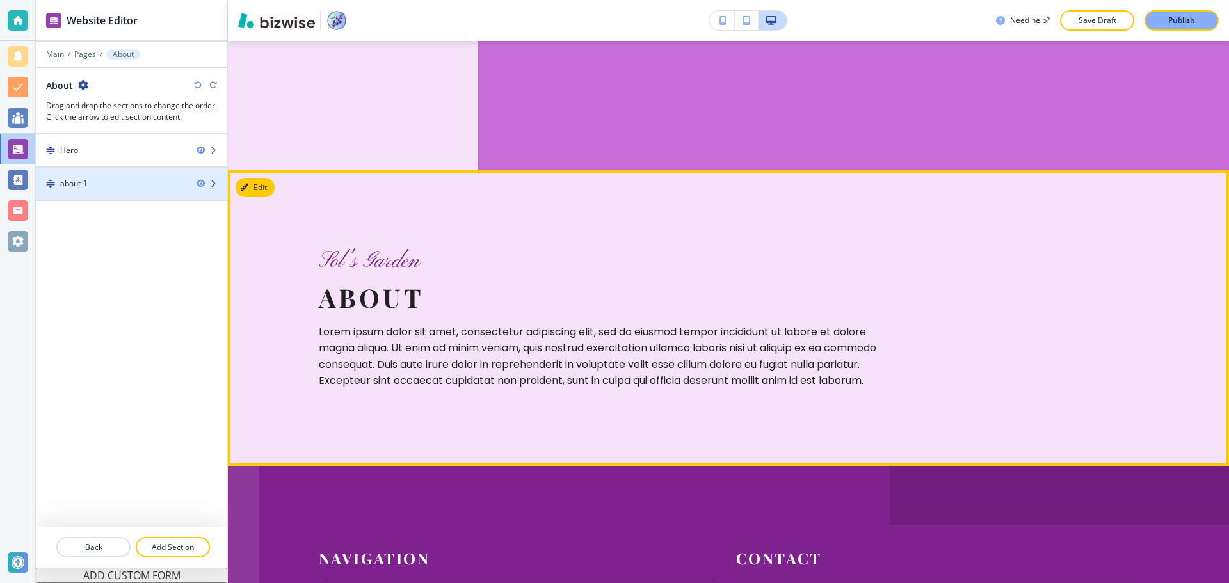
click at [140, 188] on div "about-1" at bounding box center [111, 184] width 150 height 12
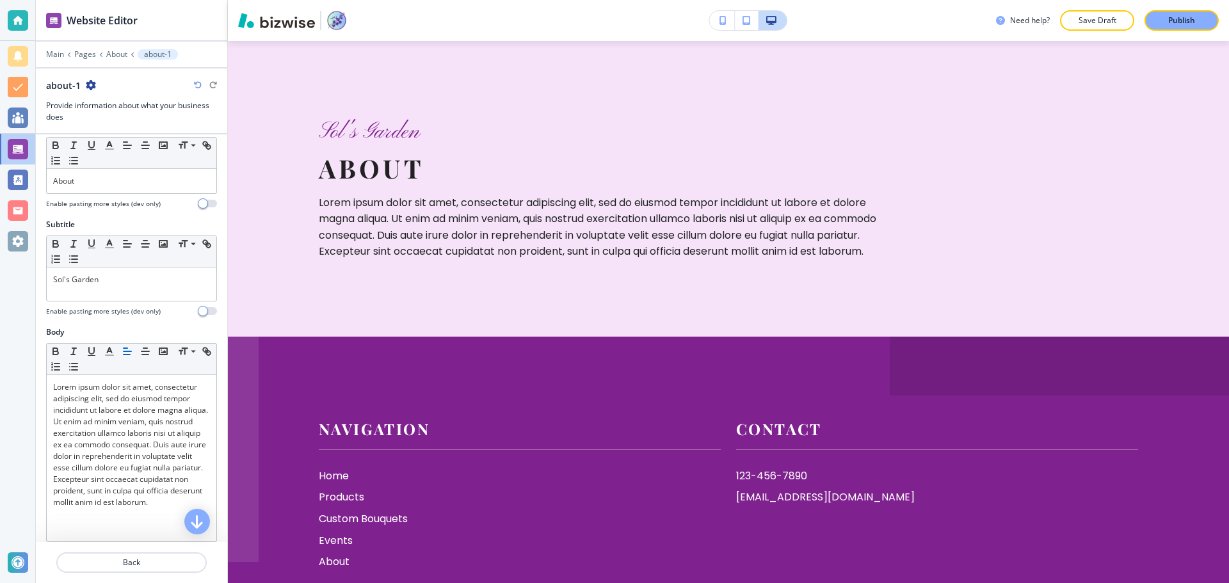
scroll to position [0, 0]
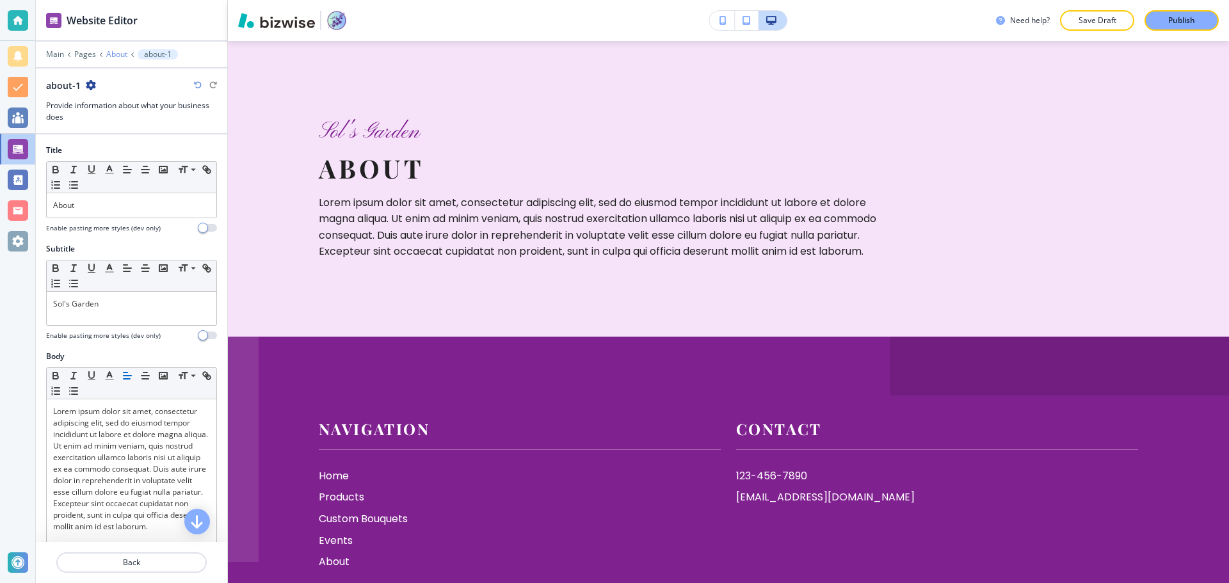
click at [109, 56] on p "About" at bounding box center [116, 54] width 21 height 9
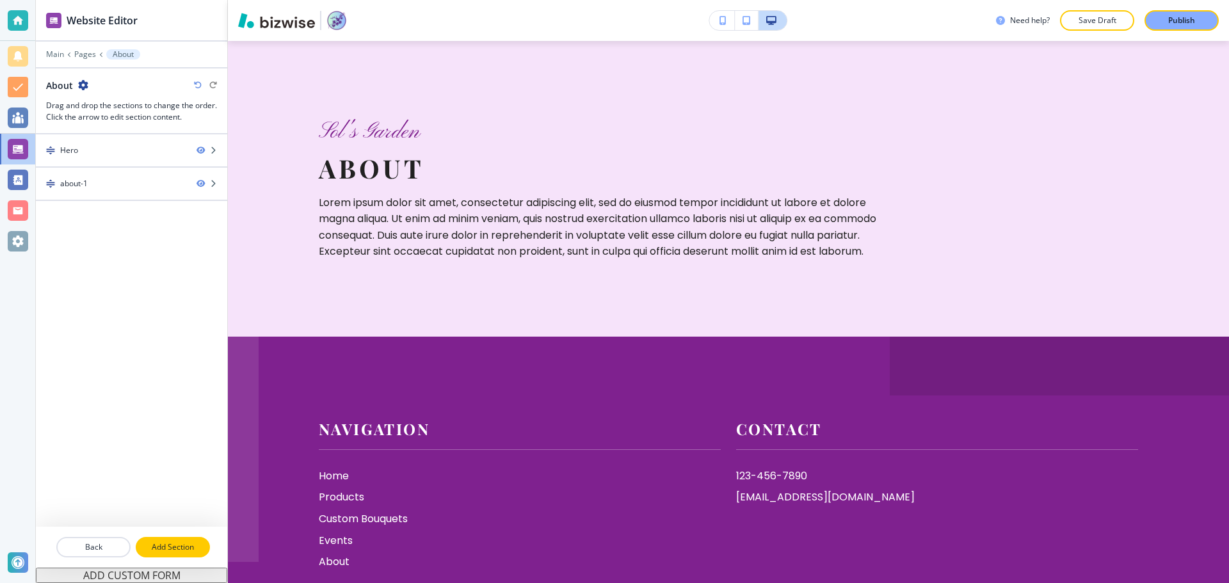
click at [146, 547] on p "Add Section" at bounding box center [173, 548] width 72 height 12
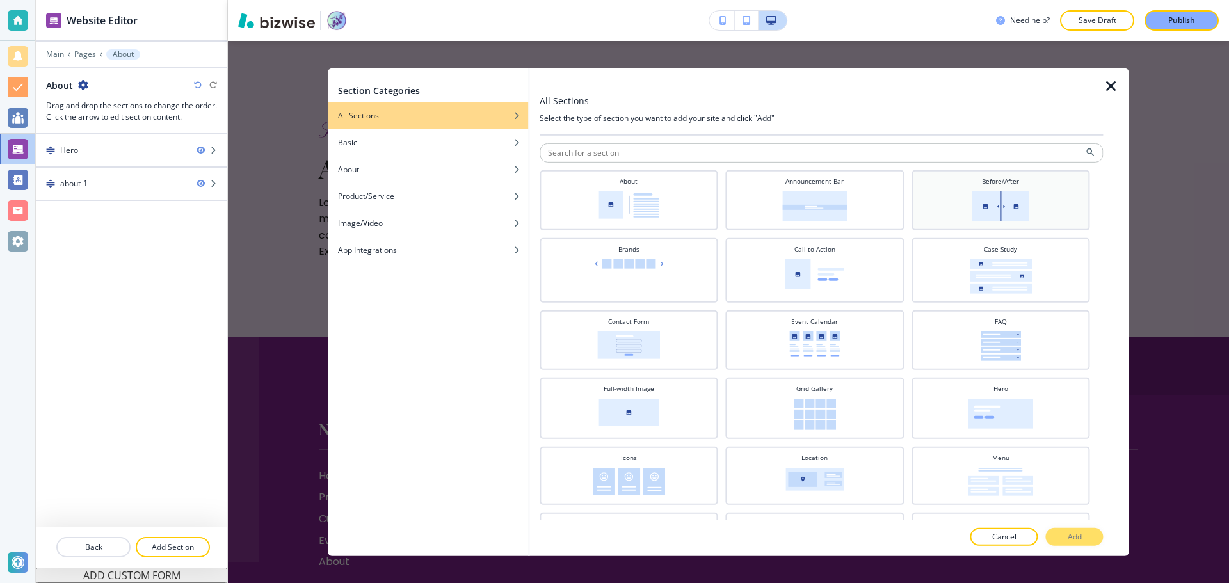
click at [991, 217] on img at bounding box center [1001, 206] width 58 height 30
click at [1076, 536] on p "Add" at bounding box center [1075, 537] width 14 height 12
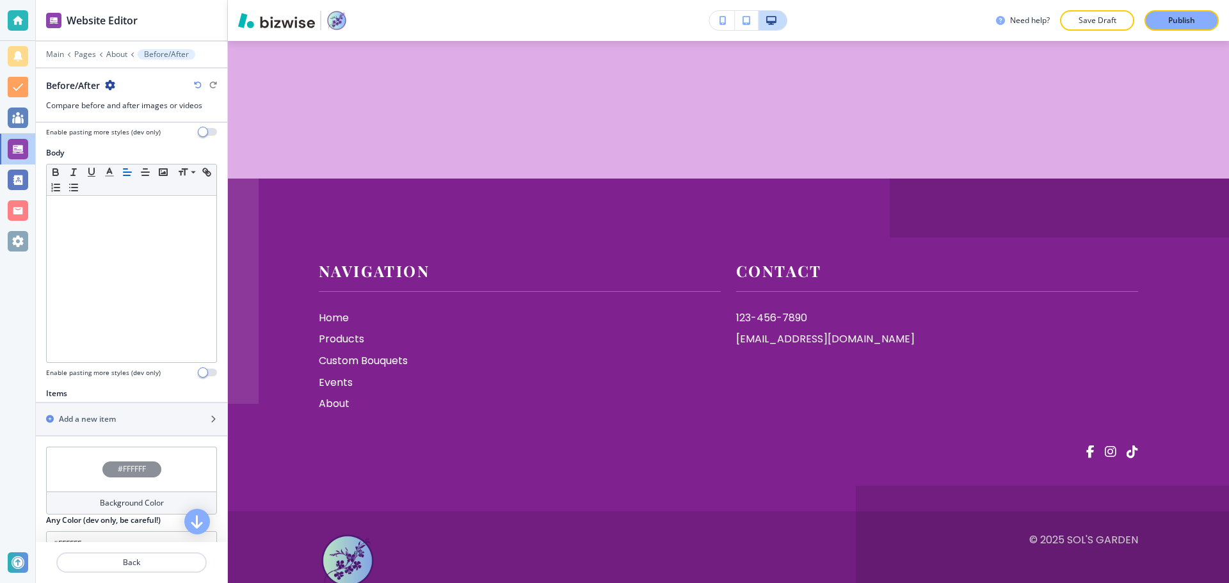
scroll to position [217, 0]
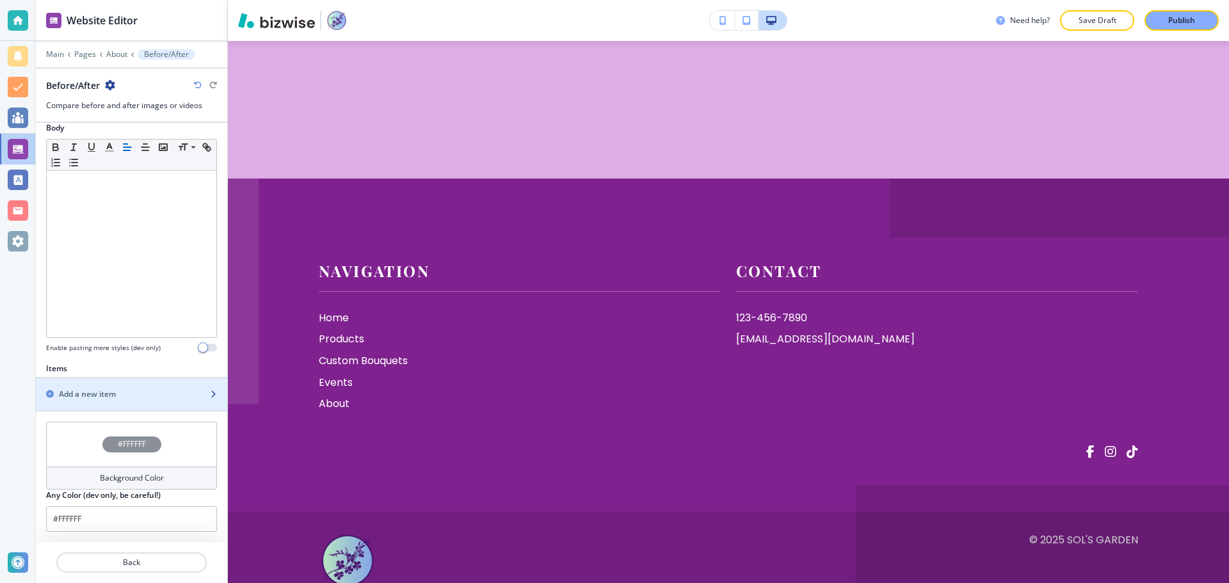
click at [149, 398] on div "Add a new item" at bounding box center [117, 395] width 163 height 12
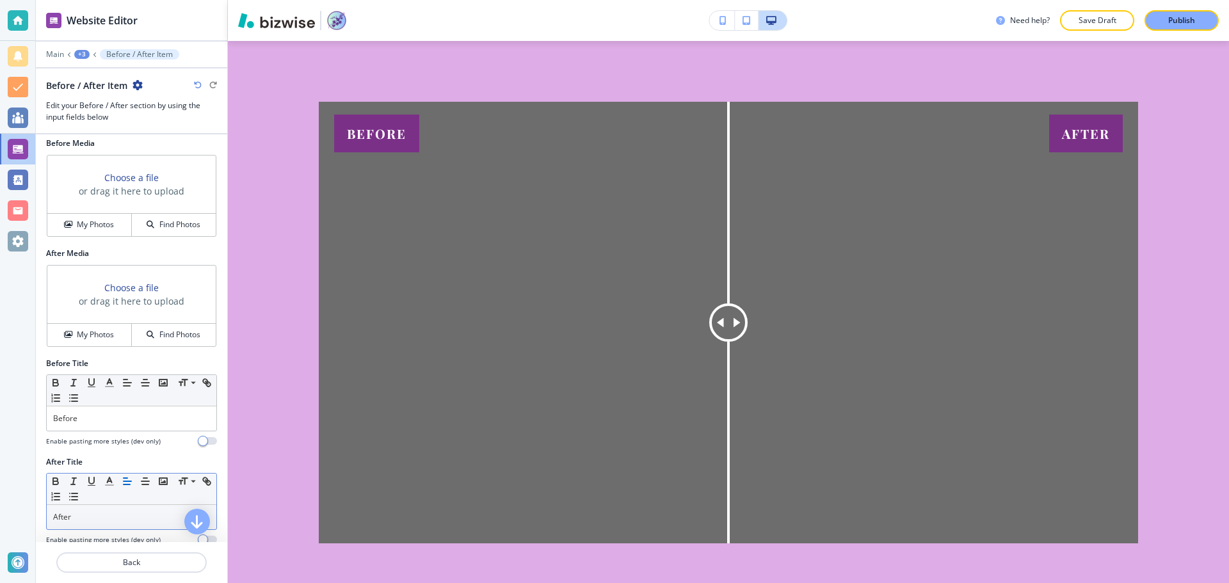
scroll to position [0, 0]
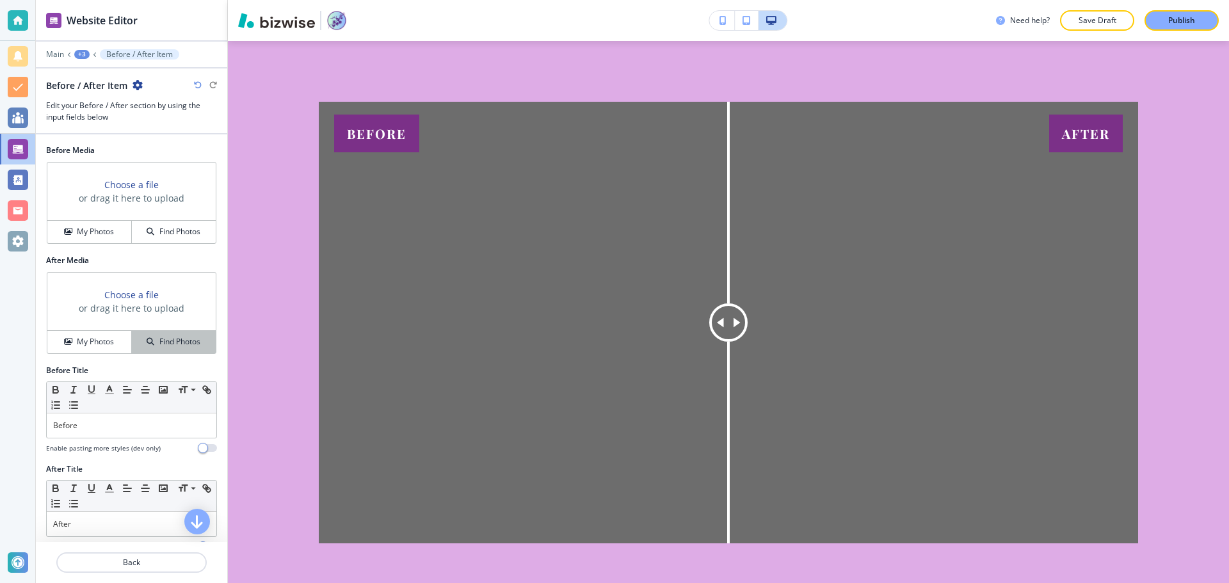
click at [141, 335] on button "Find Photos" at bounding box center [174, 342] width 84 height 22
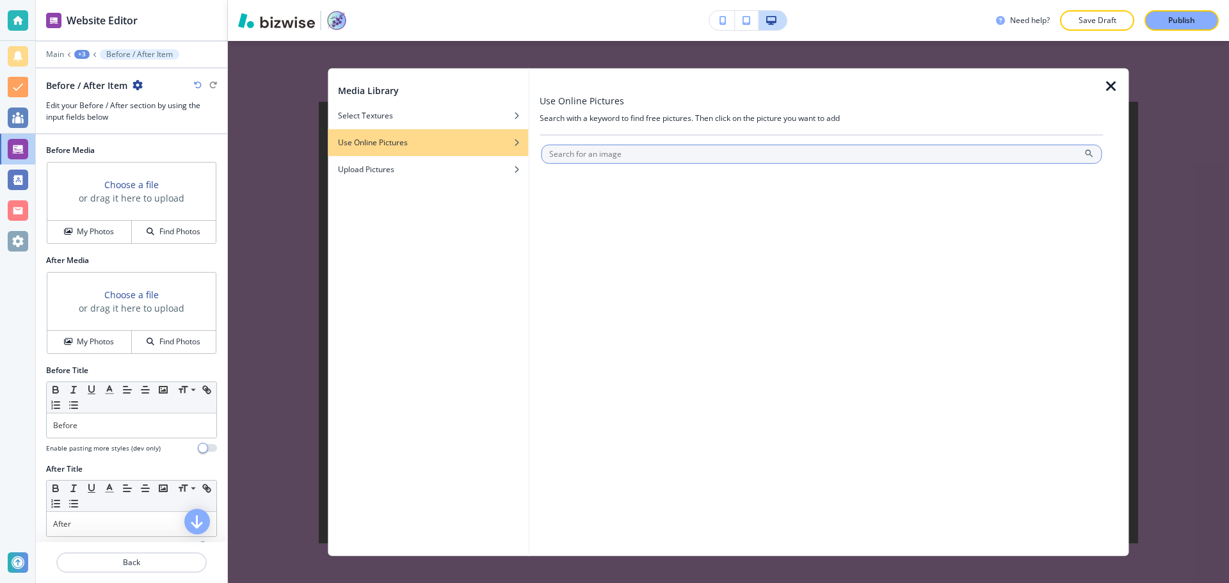
click at [636, 155] on input "text" at bounding box center [821, 153] width 561 height 19
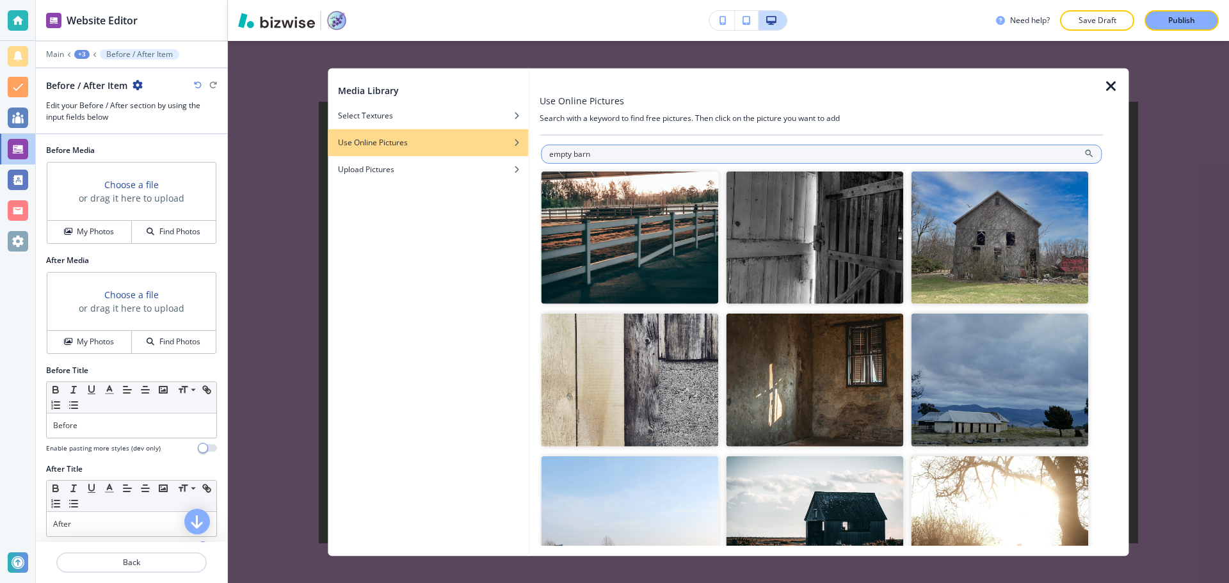
drag, startPoint x: 636, startPoint y: 157, endPoint x: 547, endPoint y: 157, distance: 89.6
click at [547, 157] on input "empty barn" at bounding box center [821, 153] width 561 height 19
type input "b"
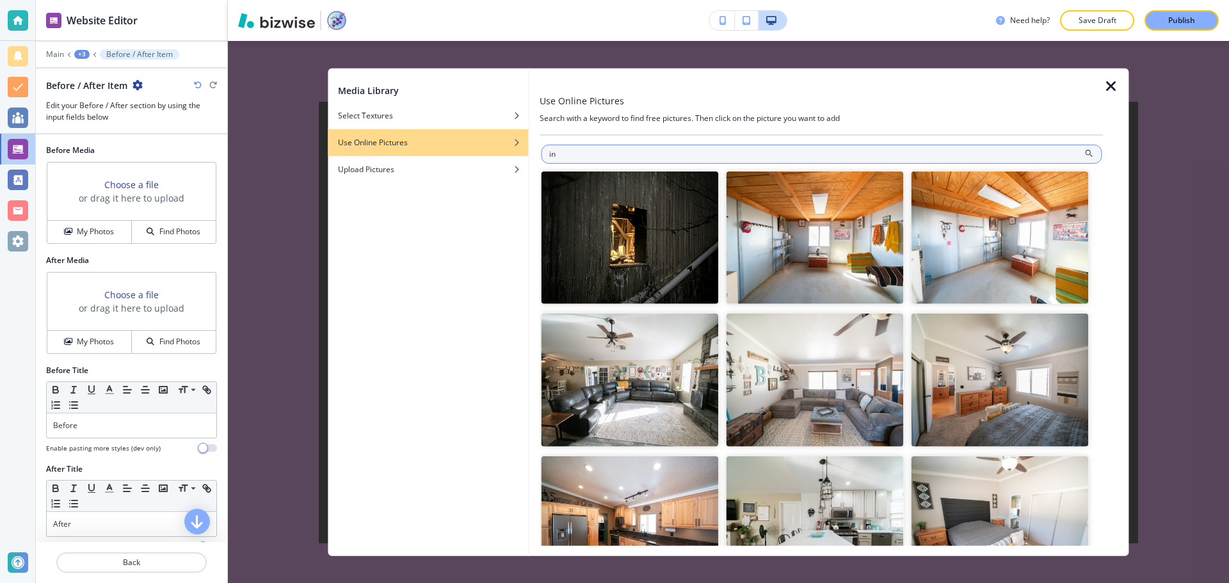
type input "i"
type input "wedding venue"
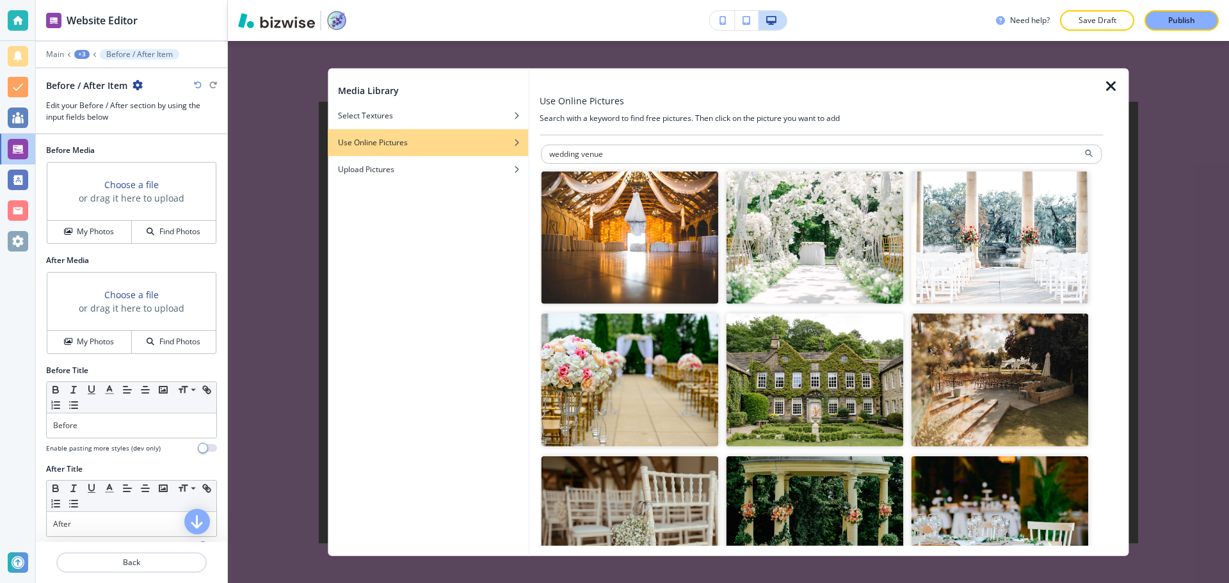
click at [671, 270] on img "button" at bounding box center [629, 237] width 177 height 133
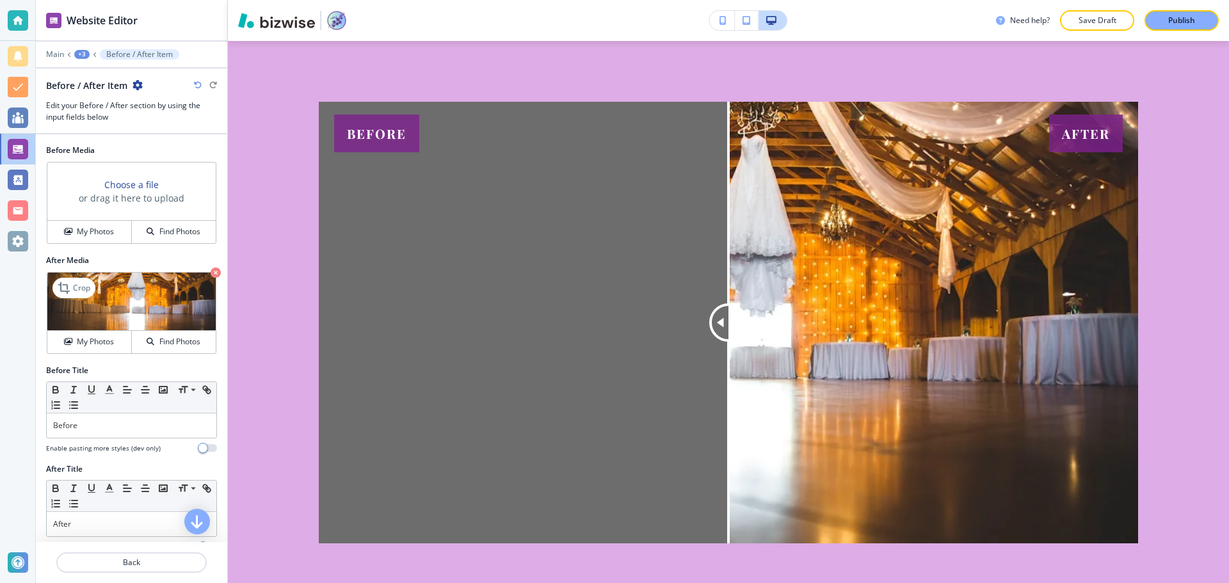
click at [211, 271] on icon "button" at bounding box center [216, 273] width 10 height 10
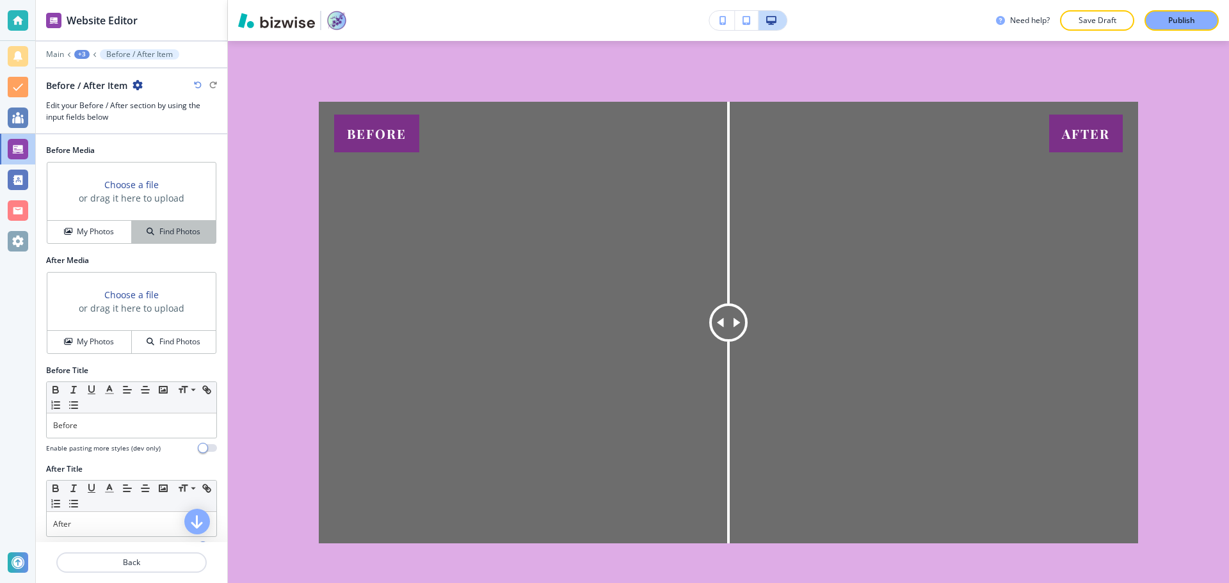
click at [162, 232] on h4 "Find Photos" at bounding box center [179, 232] width 41 height 12
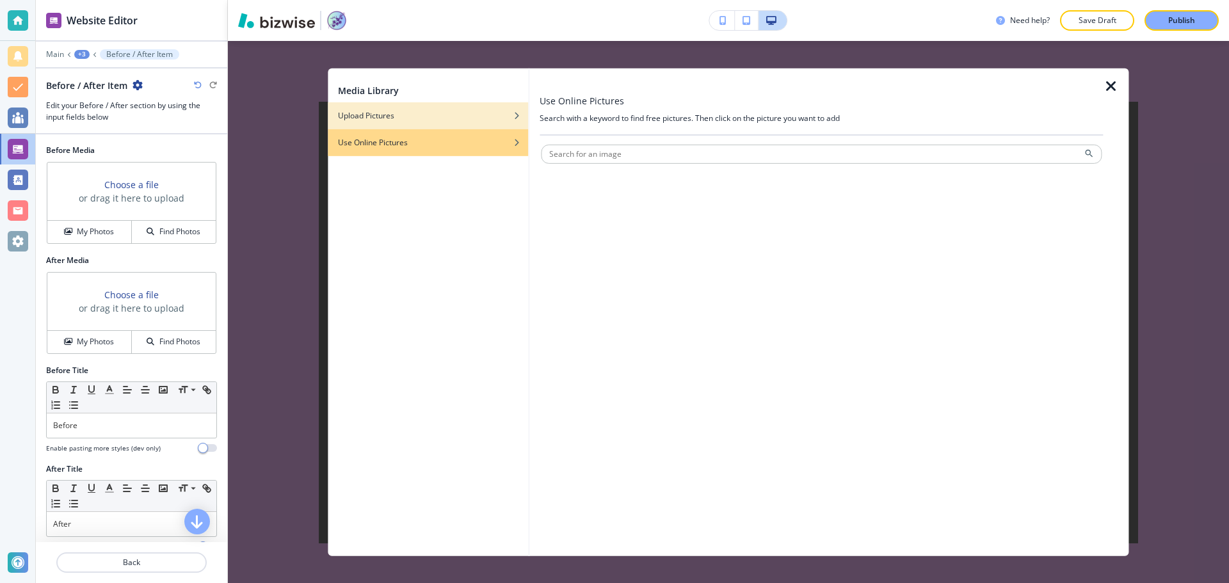
click at [432, 122] on div "button" at bounding box center [428, 125] width 200 height 8
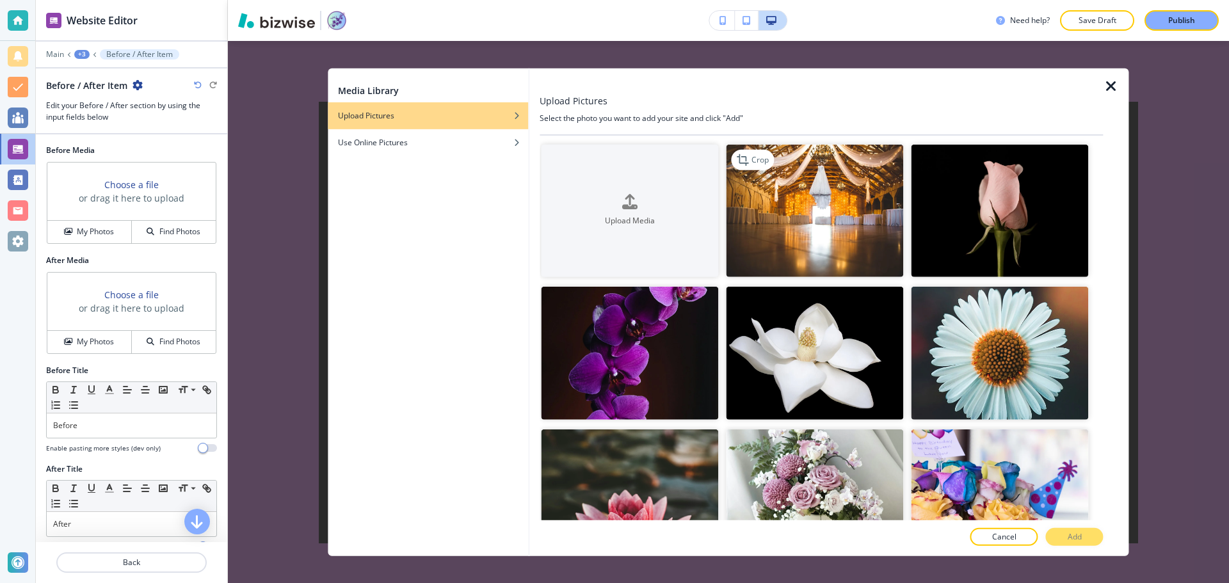
click at [813, 191] on img "button" at bounding box center [814, 210] width 177 height 133
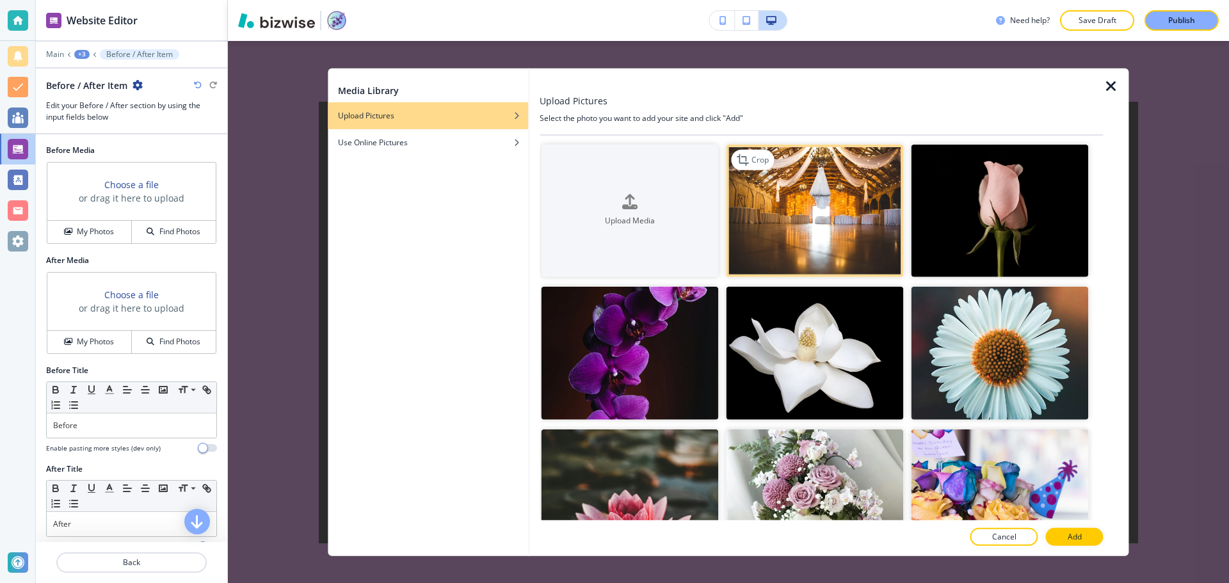
click at [817, 220] on img "button" at bounding box center [814, 210] width 177 height 133
click at [1078, 534] on p "Add" at bounding box center [1075, 537] width 14 height 12
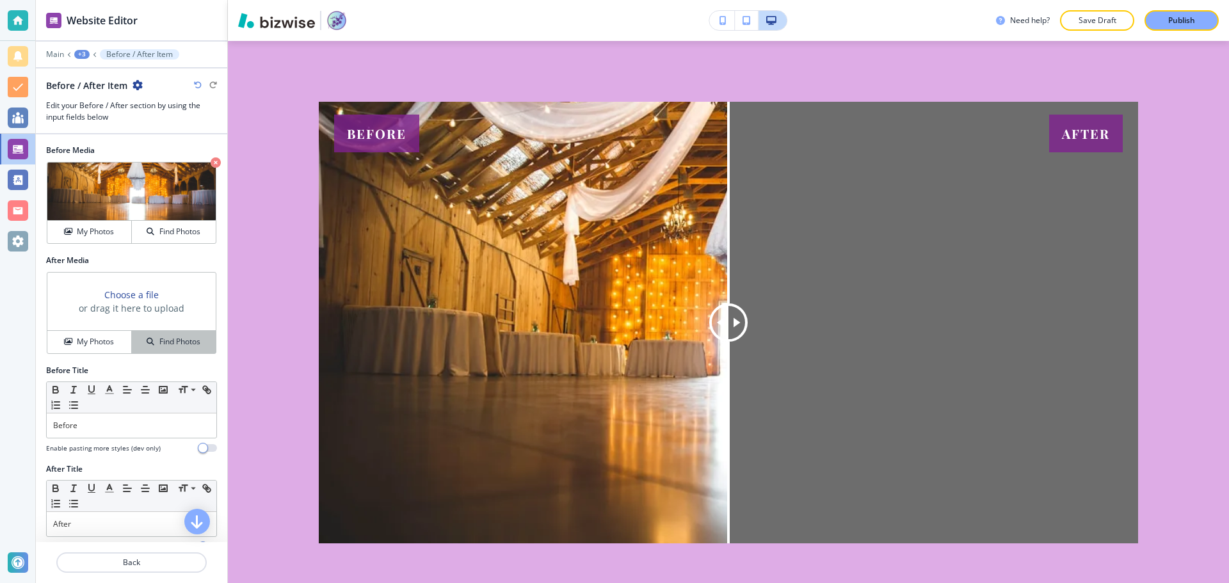
click at [153, 332] on button "Find Photos" at bounding box center [174, 342] width 84 height 22
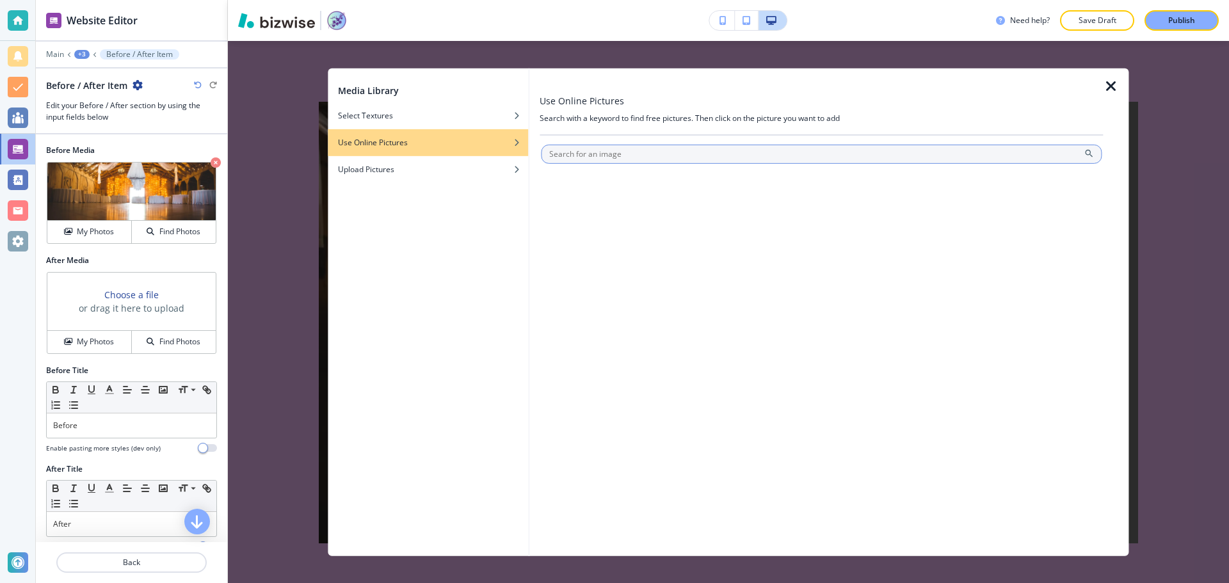
click at [589, 154] on input "text" at bounding box center [821, 153] width 561 height 19
type input "wedding venue with flowers"
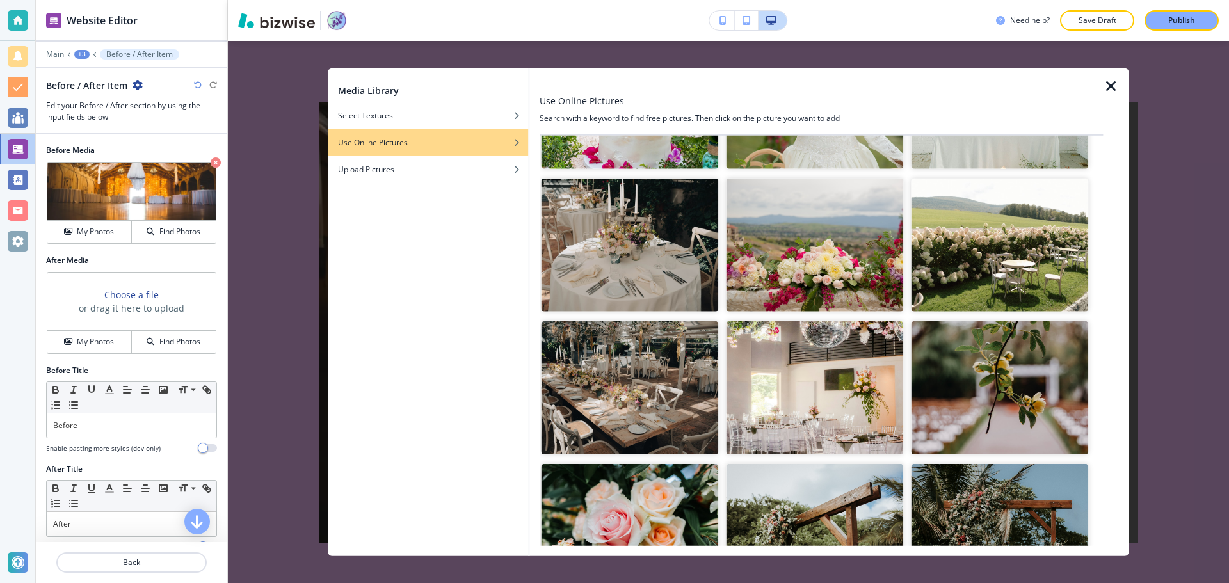
scroll to position [448, 0]
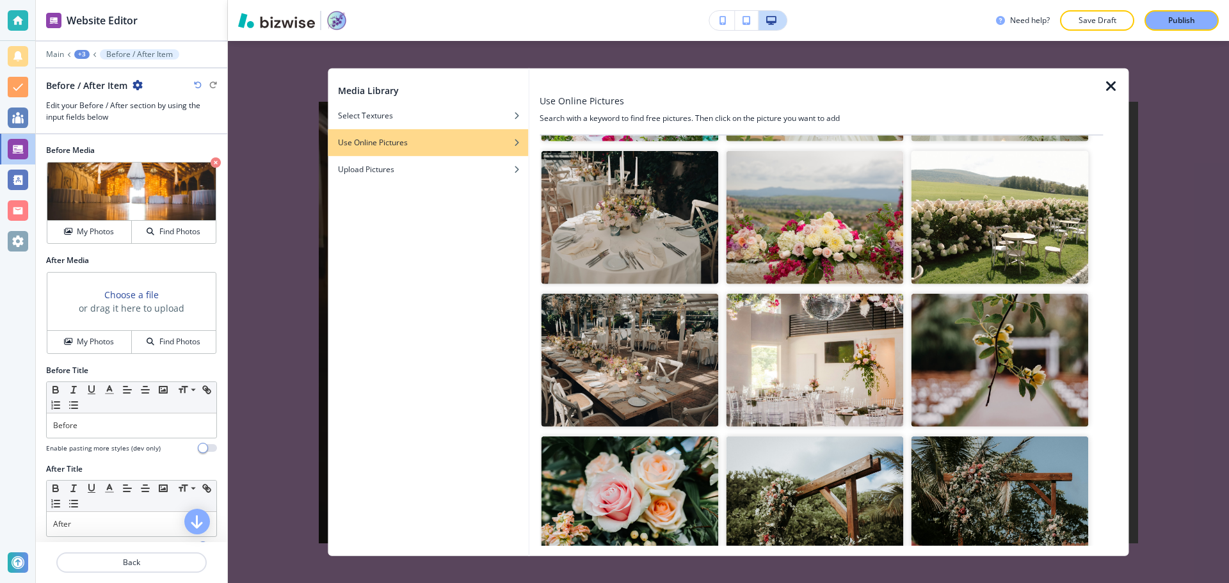
click at [634, 335] on img "button" at bounding box center [629, 360] width 177 height 133
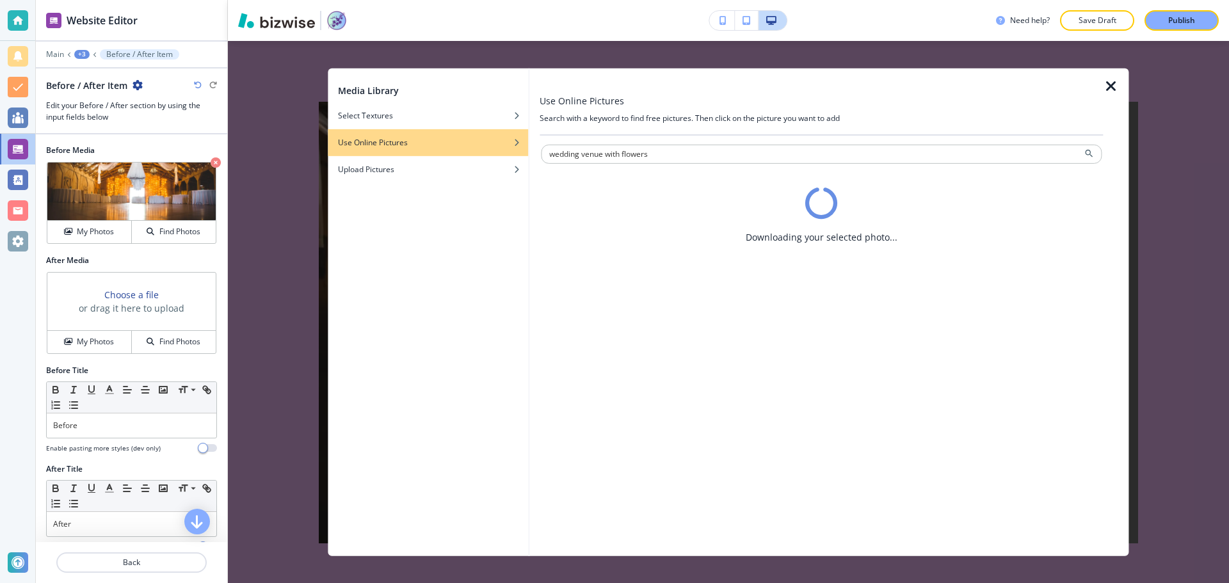
scroll to position [0, 0]
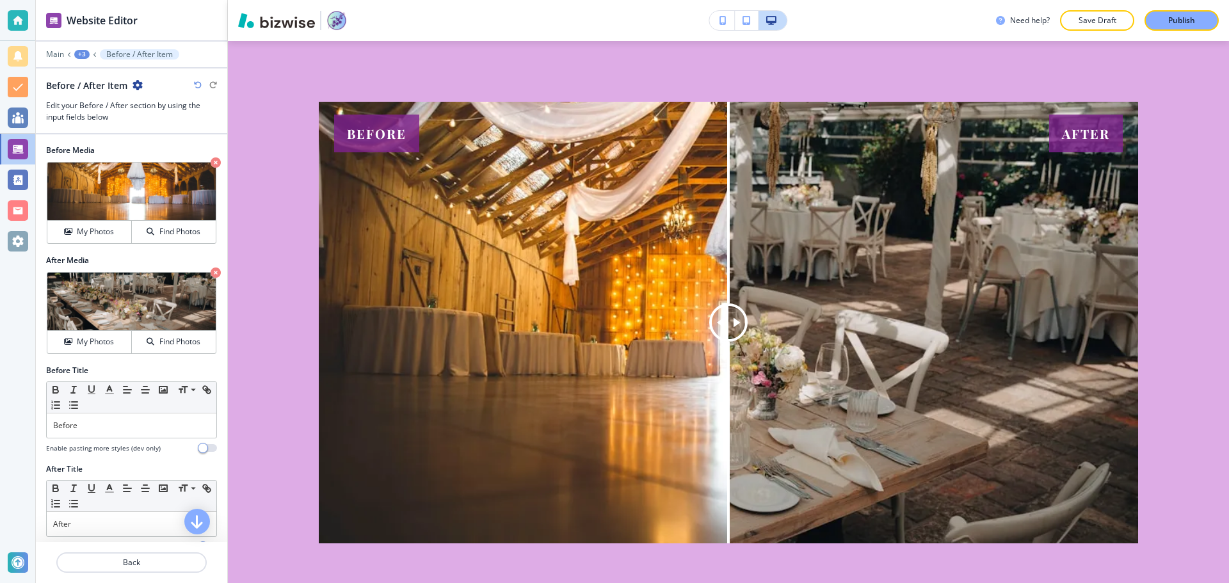
click at [211, 274] on icon "button" at bounding box center [216, 273] width 10 height 10
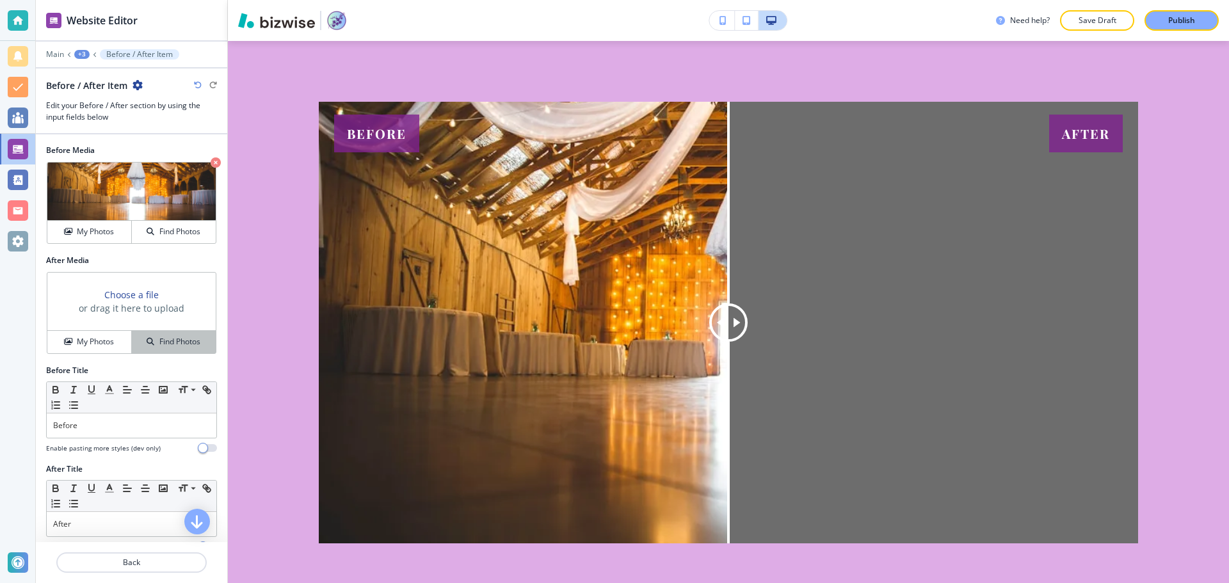
click at [160, 337] on h4 "Find Photos" at bounding box center [179, 342] width 41 height 12
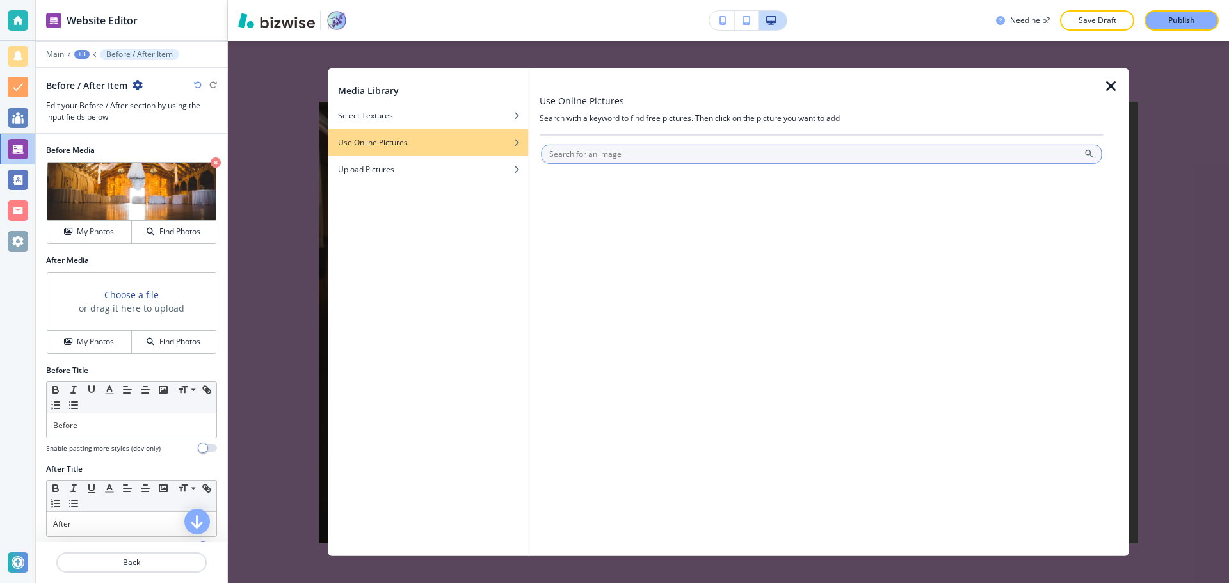
click at [668, 160] on input "text" at bounding box center [821, 153] width 561 height 19
type input "wedding venue with flowers"
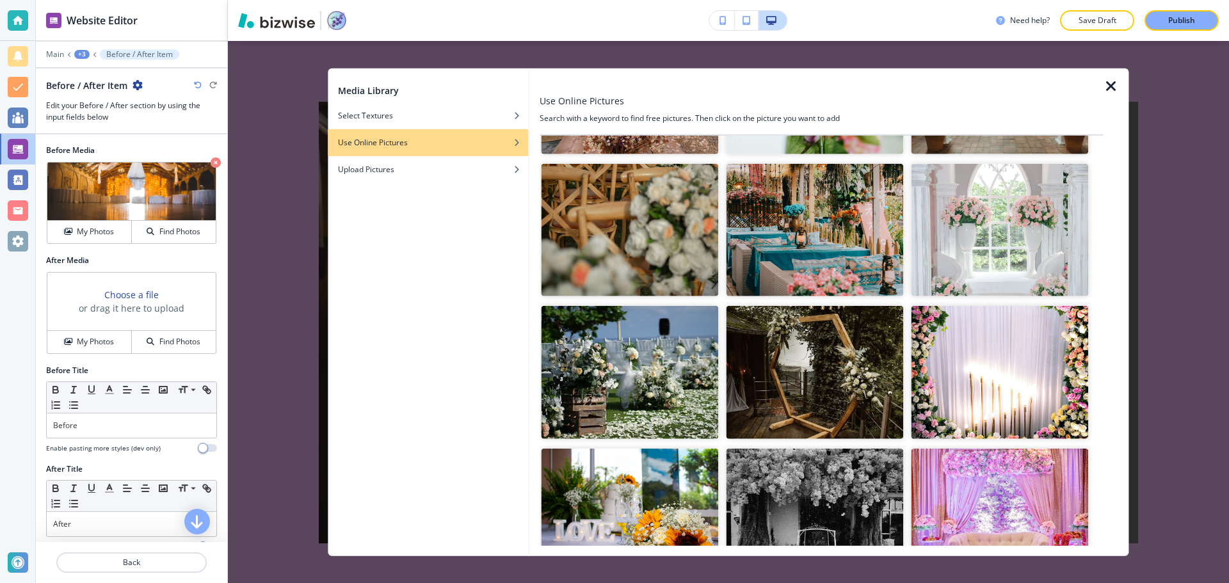
scroll to position [2512, 0]
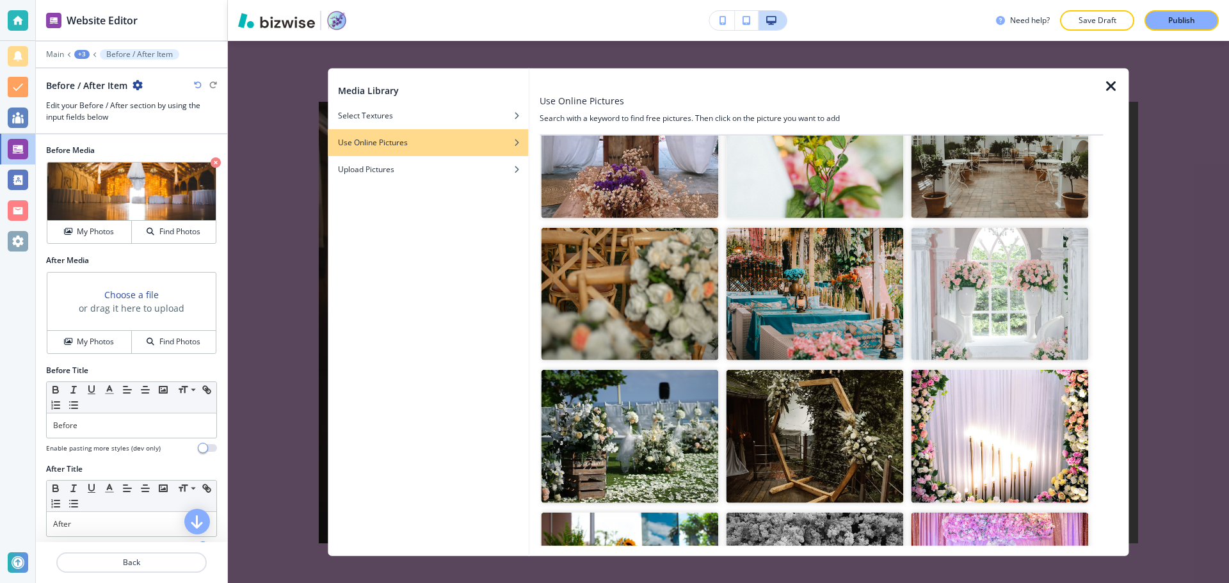
click at [633, 412] on img "button" at bounding box center [629, 436] width 177 height 133
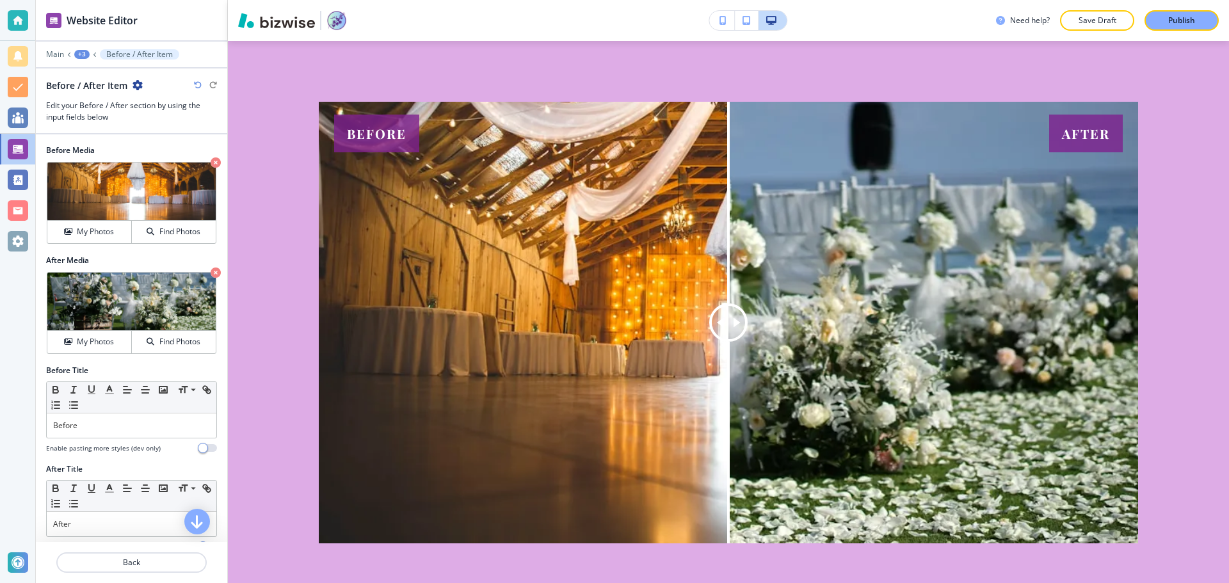
click at [899, 373] on img at bounding box center [728, 323] width 819 height 442
click at [735, 332] on div at bounding box center [728, 322] width 38 height 38
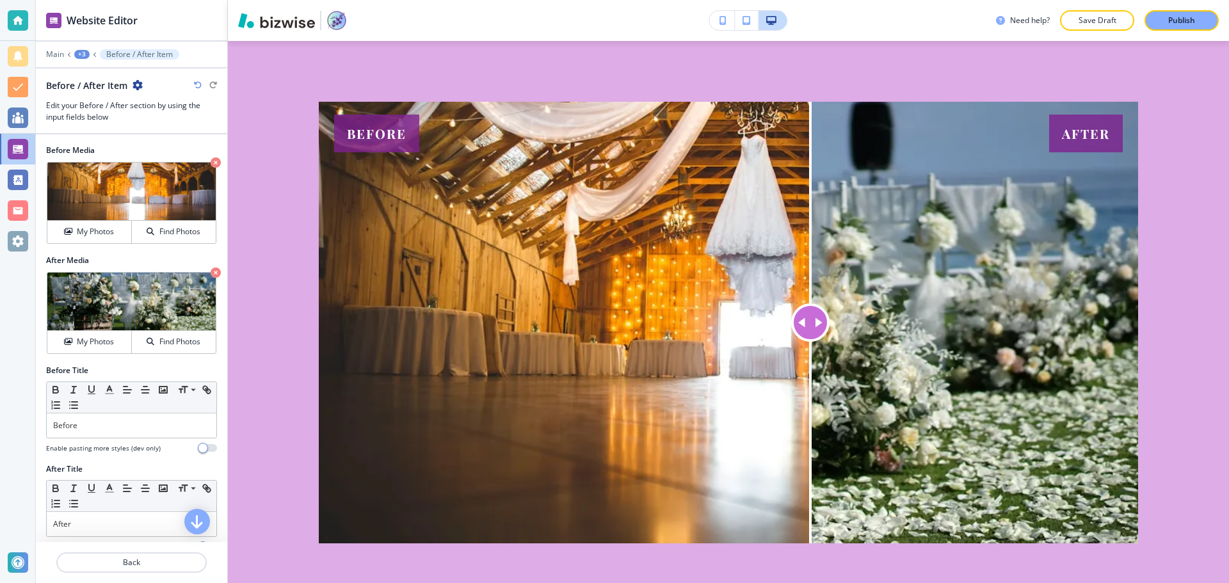
drag, startPoint x: 734, startPoint y: 334, endPoint x: 805, endPoint y: 362, distance: 77.0
click at [810, 362] on div at bounding box center [810, 323] width 0 height 442
click at [211, 163] on icon "button" at bounding box center [216, 162] width 10 height 10
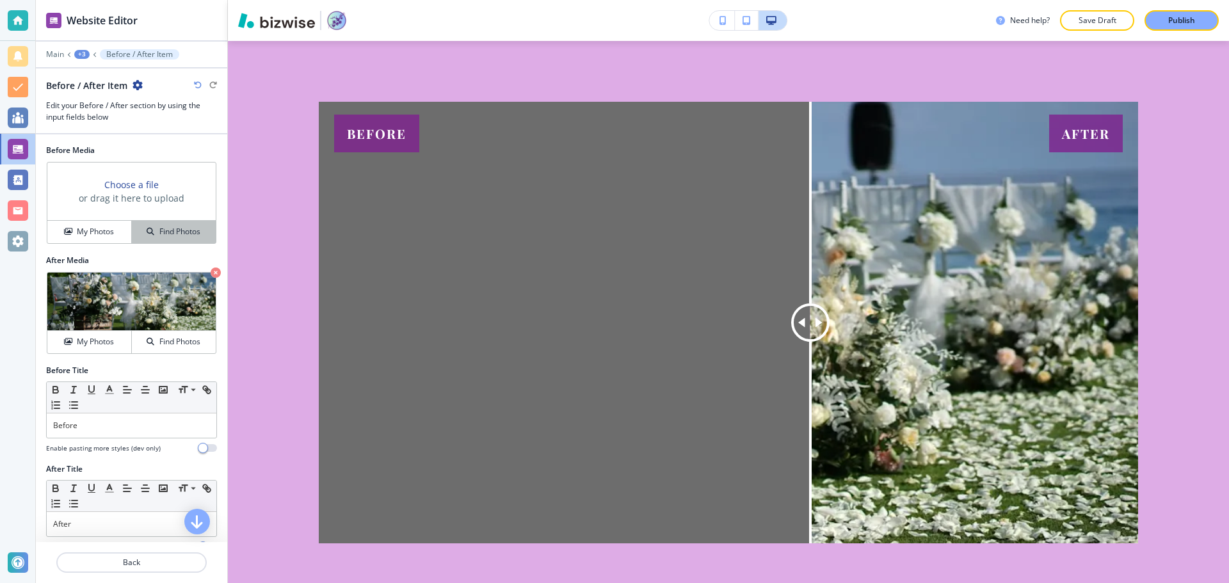
click at [167, 222] on button "Find Photos" at bounding box center [174, 232] width 84 height 22
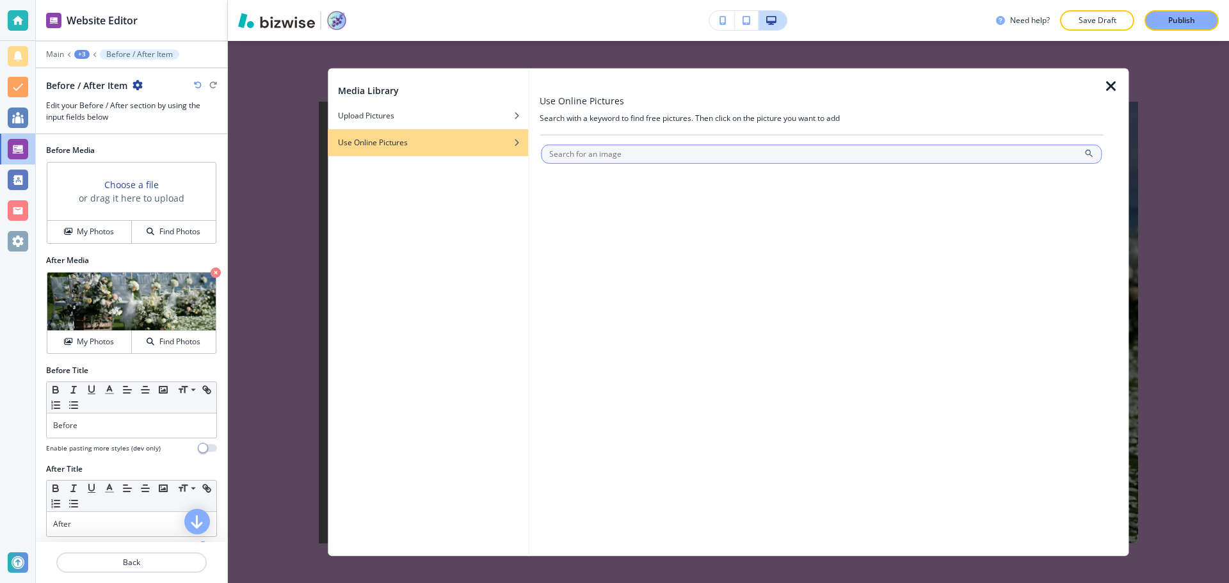
click at [679, 148] on input "text" at bounding box center [821, 153] width 561 height 19
type input "wedding aisle"
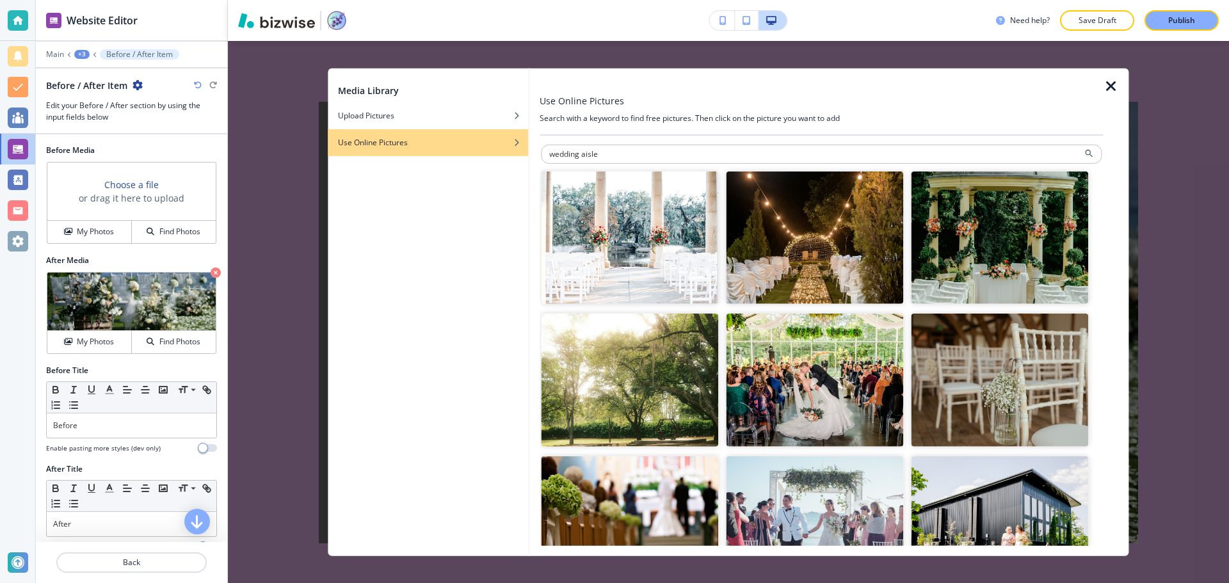
click at [668, 278] on img "button" at bounding box center [629, 237] width 177 height 133
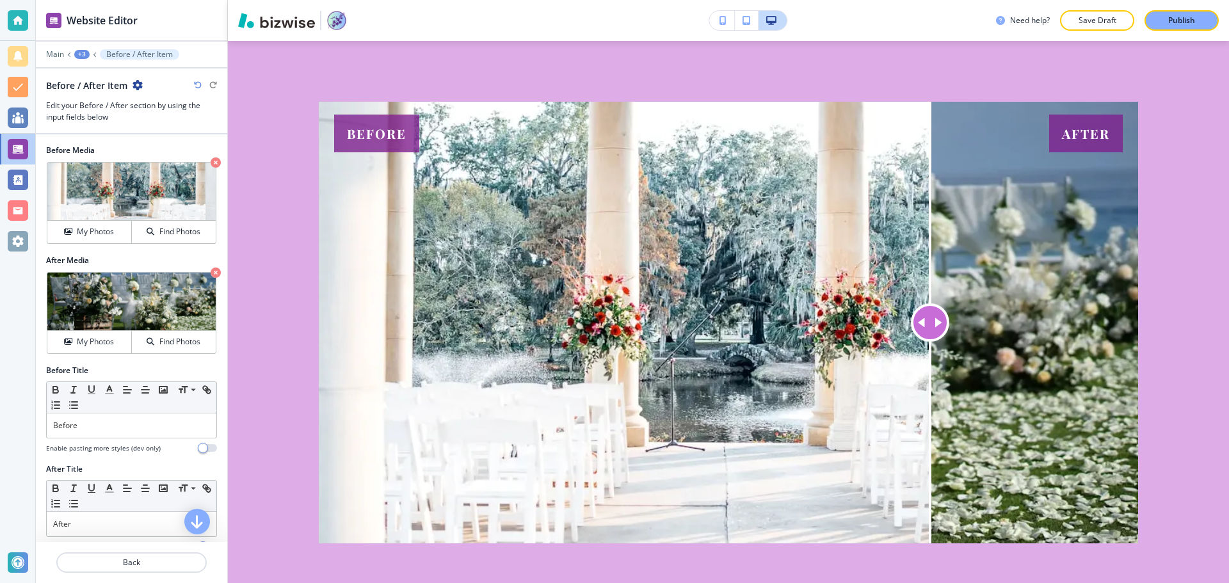
drag, startPoint x: 804, startPoint y: 344, endPoint x: 951, endPoint y: 371, distance: 149.0
click at [930, 371] on div at bounding box center [930, 323] width 0 height 442
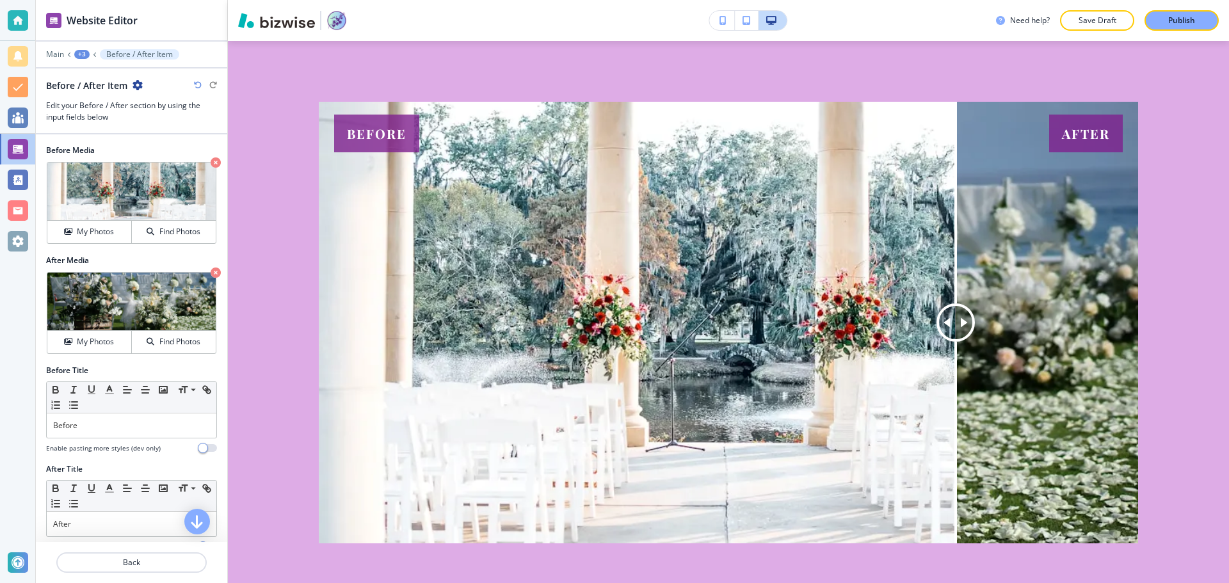
click at [211, 161] on icon "button" at bounding box center [216, 162] width 10 height 10
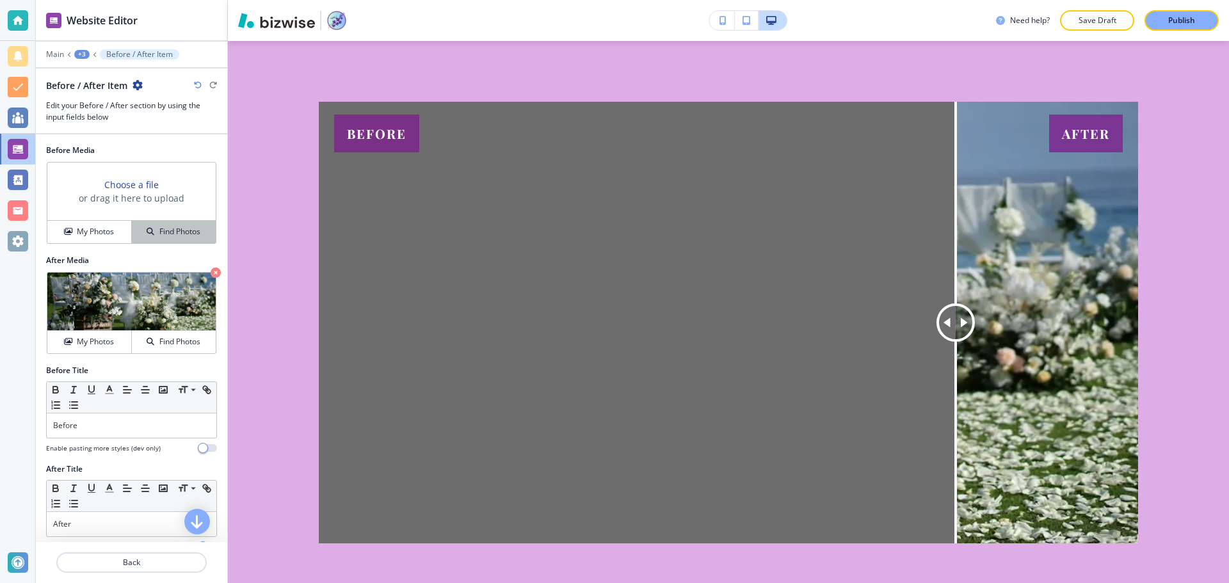
click at [168, 231] on h4 "Find Photos" at bounding box center [179, 232] width 41 height 12
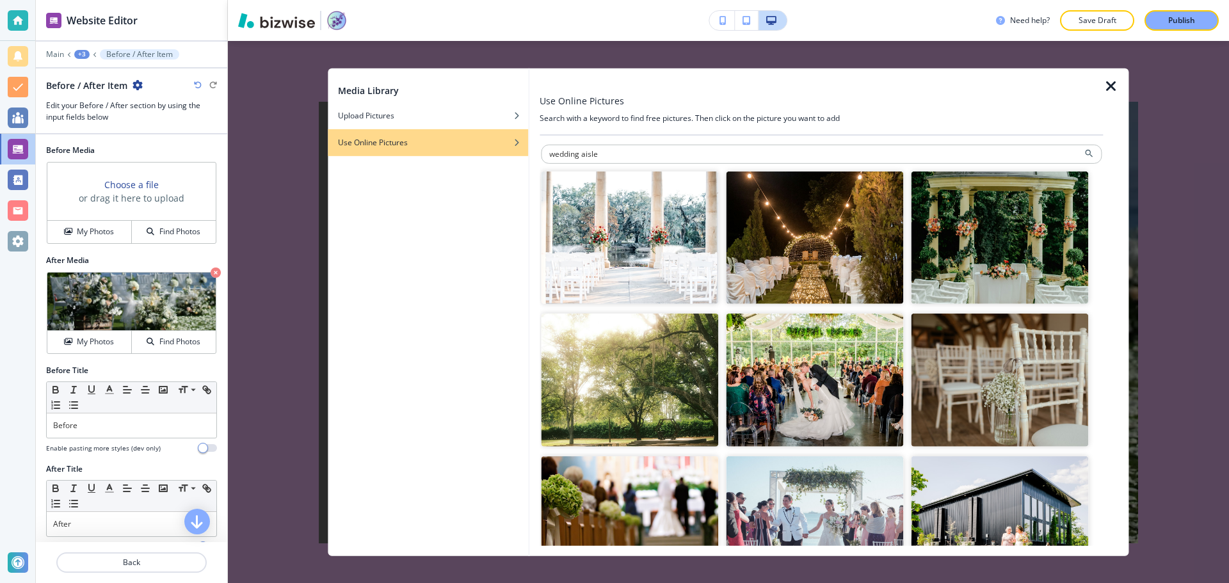
drag, startPoint x: 611, startPoint y: 151, endPoint x: 510, endPoint y: 155, distance: 101.2
click at [510, 155] on div "Media Library Upload Pictures Use Online Pictures Use Online Pictures Search wi…" at bounding box center [728, 312] width 801 height 488
type input "garden"
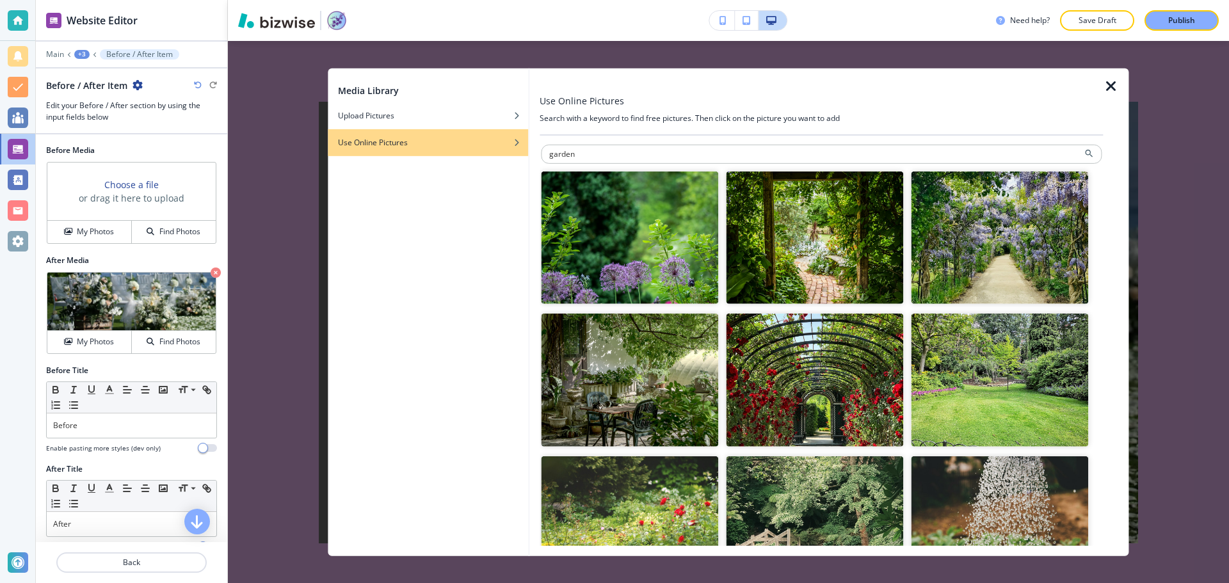
click at [972, 376] on img "button" at bounding box center [1000, 380] width 177 height 133
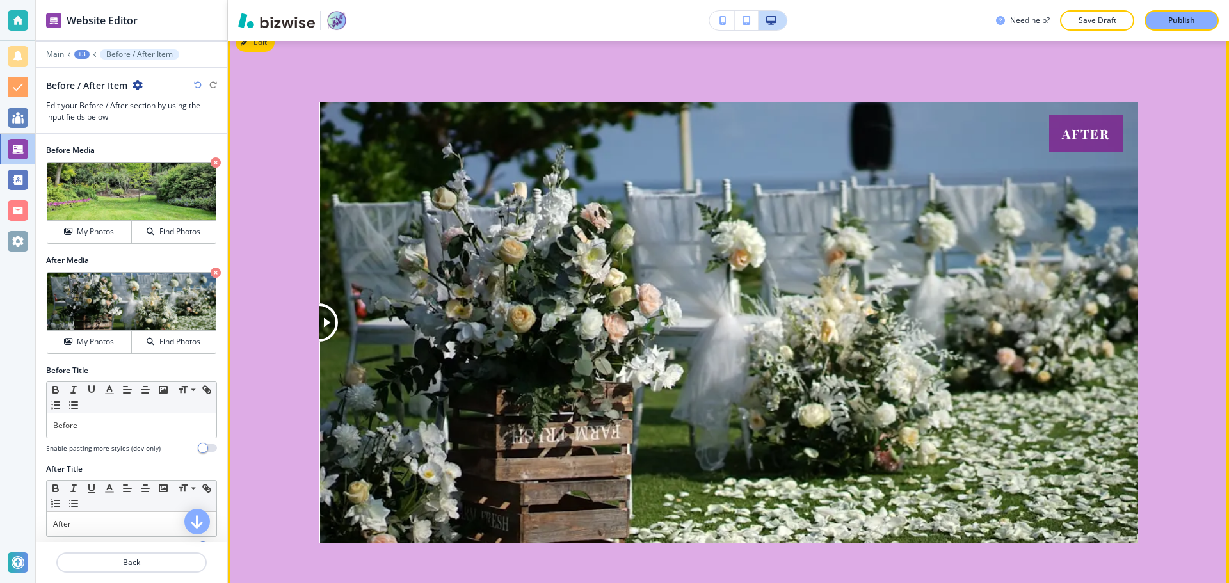
drag, startPoint x: 961, startPoint y: 333, endPoint x: 247, endPoint y: 354, distance: 714.1
click at [247, 354] on section "Before After Before After Before After" at bounding box center [728, 322] width 1001 height 595
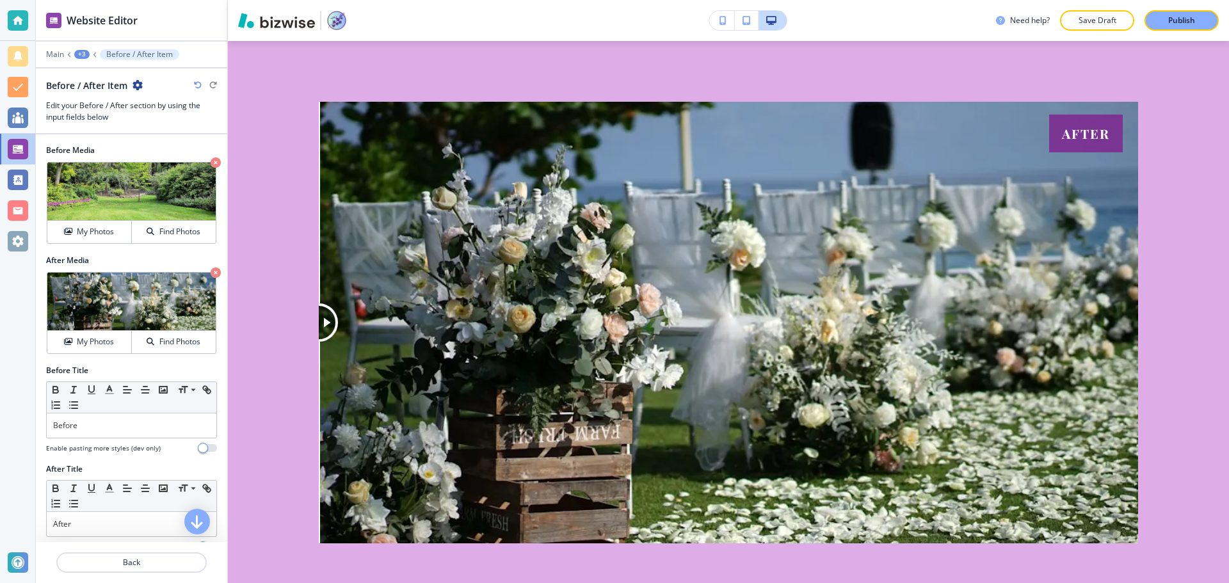
click at [211, 273] on icon "button" at bounding box center [216, 273] width 10 height 10
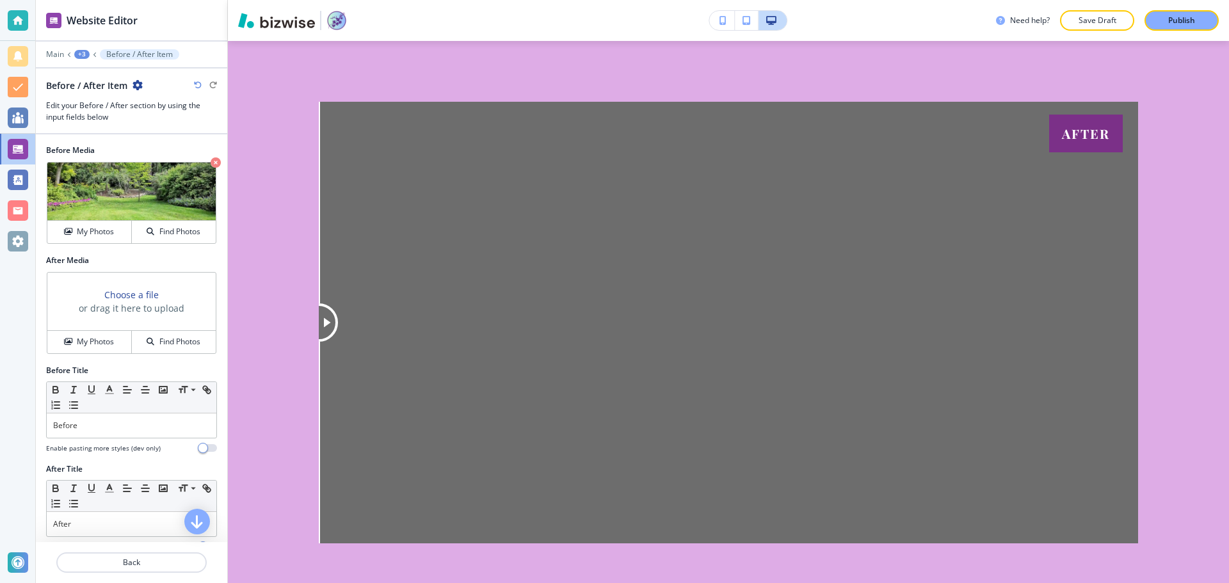
click at [177, 282] on div "Choose a file or drag it here to upload" at bounding box center [131, 302] width 168 height 58
click at [164, 344] on h4 "Find Photos" at bounding box center [179, 342] width 41 height 12
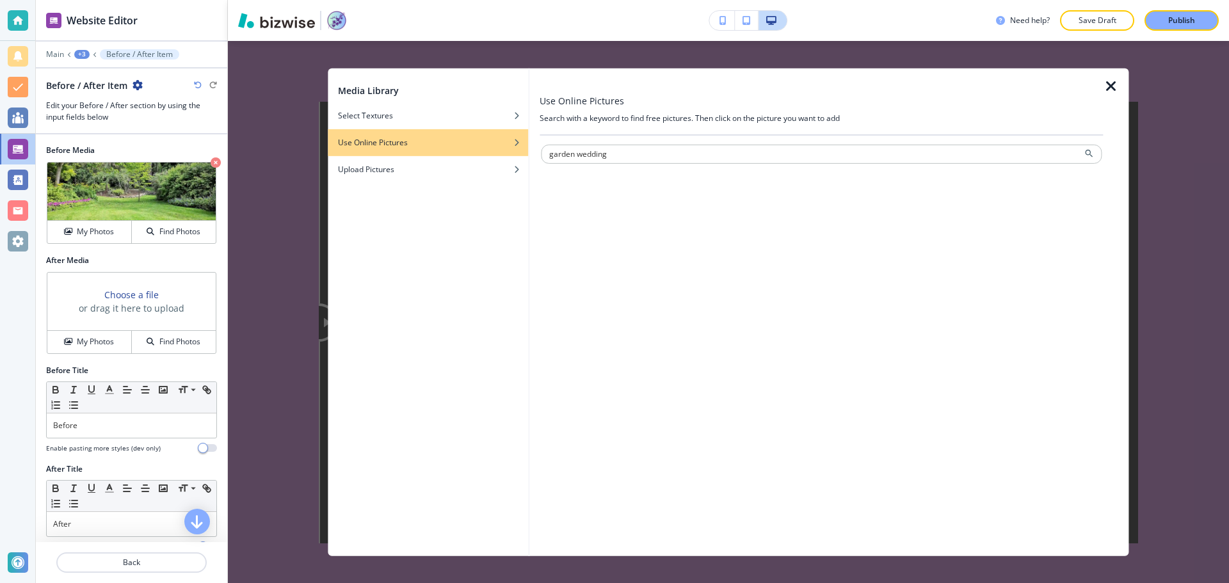
type input "garden wedding"
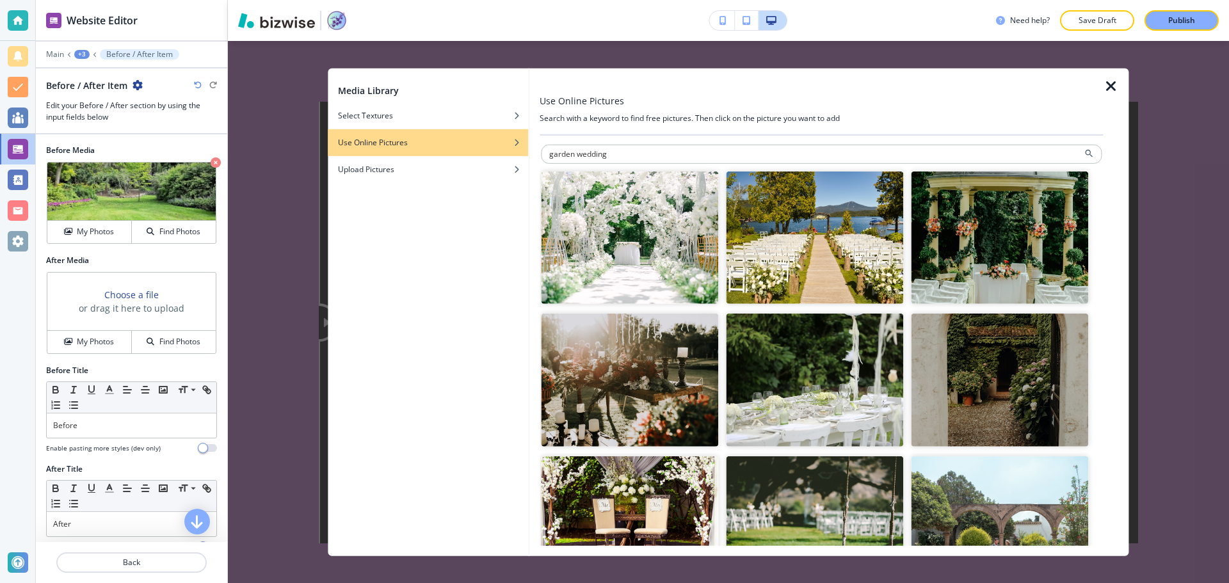
click at [685, 220] on img "button" at bounding box center [629, 237] width 177 height 133
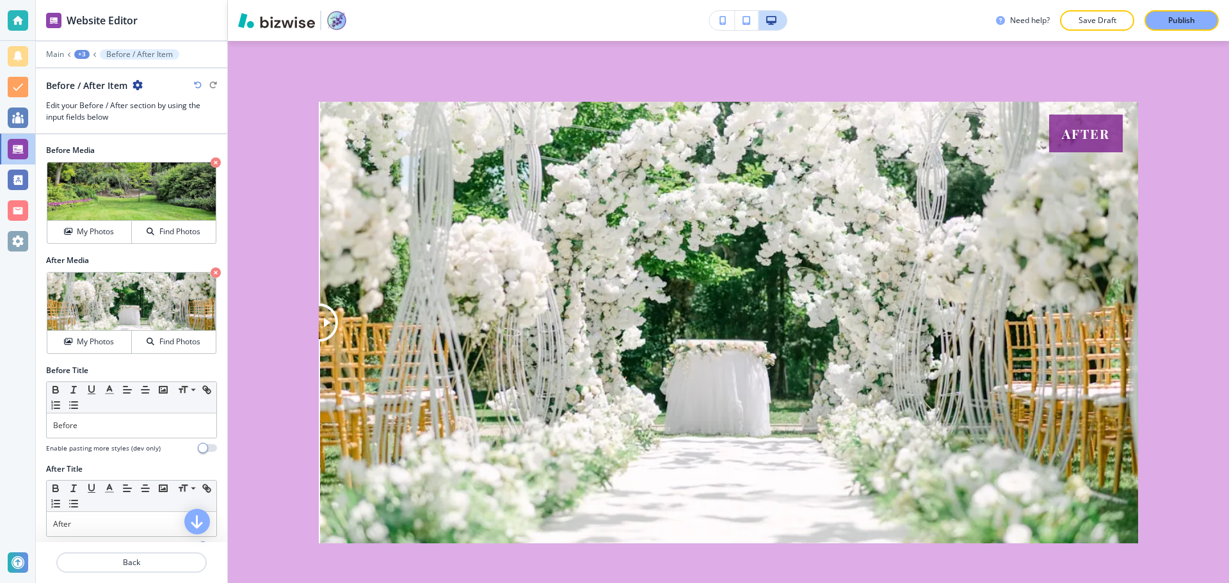
drag, startPoint x: 323, startPoint y: 342, endPoint x: 248, endPoint y: 389, distance: 88.3
click at [248, 389] on section "Before After Before After Before After" at bounding box center [728, 322] width 1001 height 595
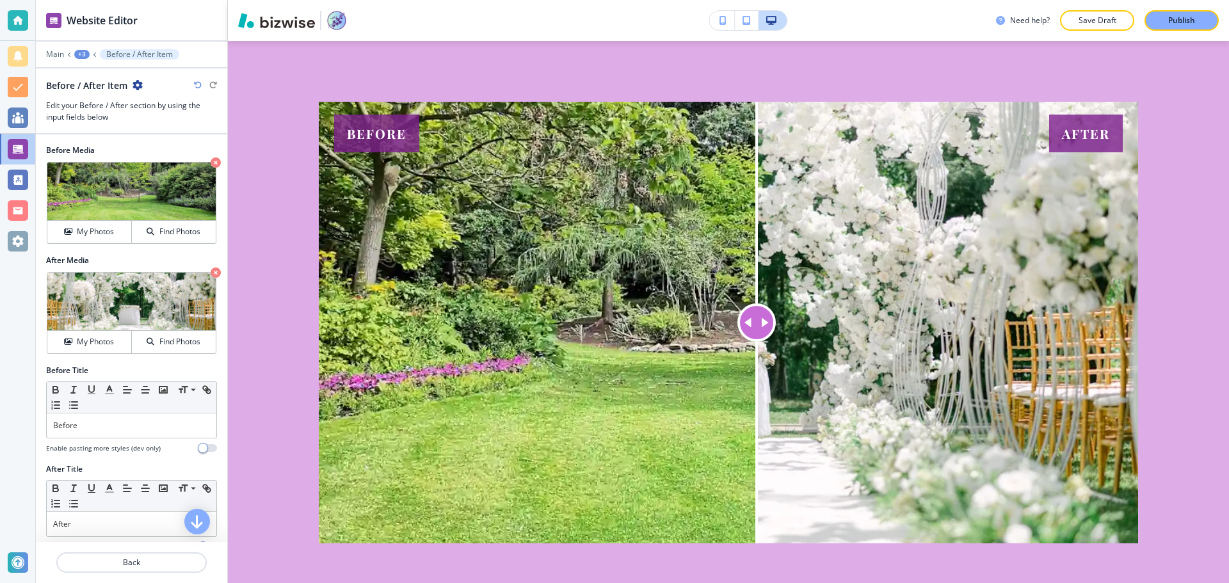
drag, startPoint x: 322, startPoint y: 344, endPoint x: 752, endPoint y: 326, distance: 429.9
click at [752, 326] on div at bounding box center [756, 322] width 38 height 38
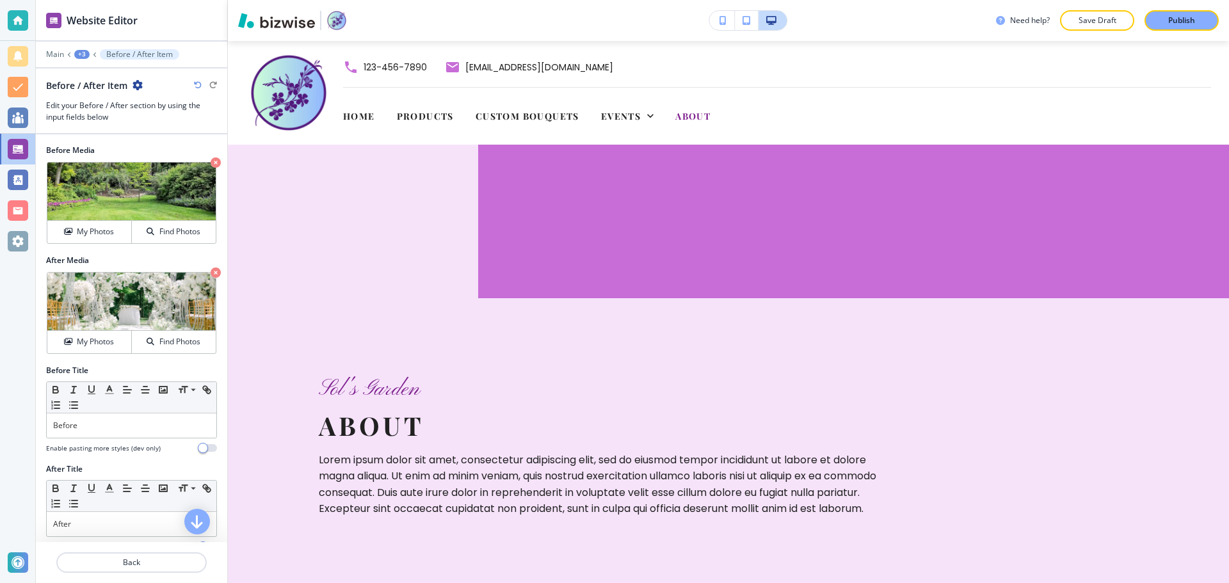
click at [140, 86] on icon "button" at bounding box center [138, 85] width 10 height 10
click at [170, 119] on button "Duplicate Before / After Item" at bounding box center [174, 129] width 82 height 22
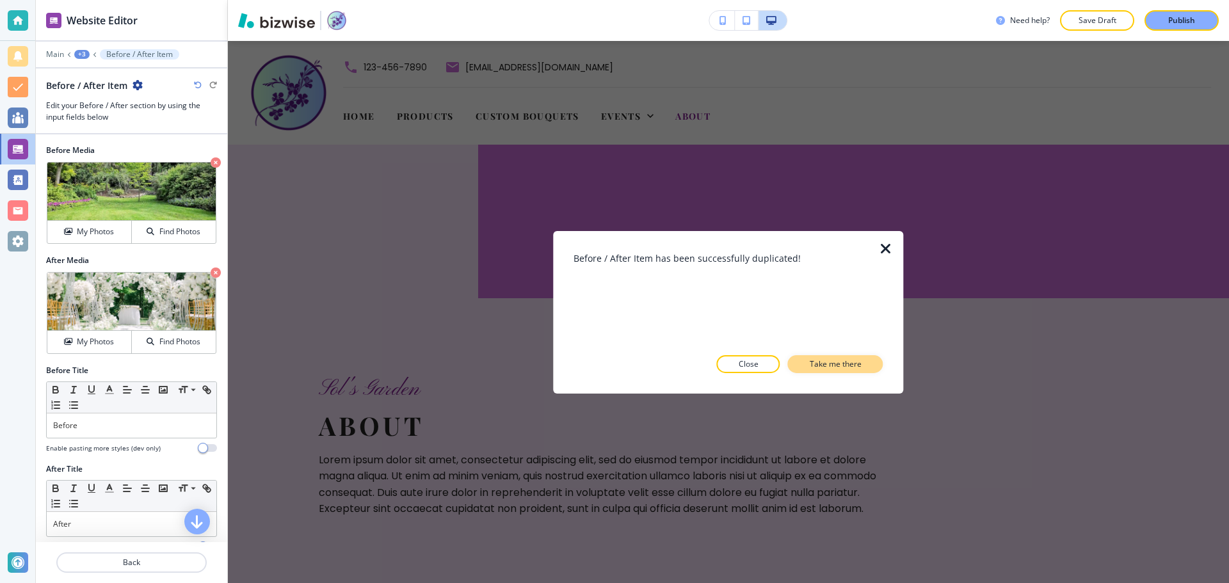
click at [845, 360] on p "Take me there" at bounding box center [836, 364] width 52 height 12
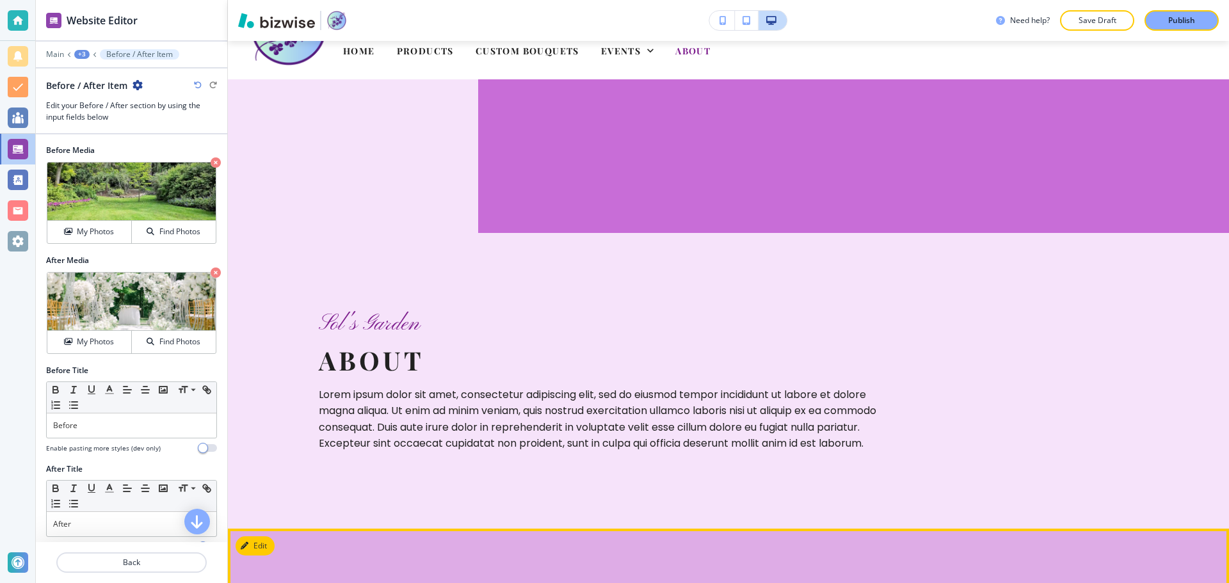
scroll to position [64, 0]
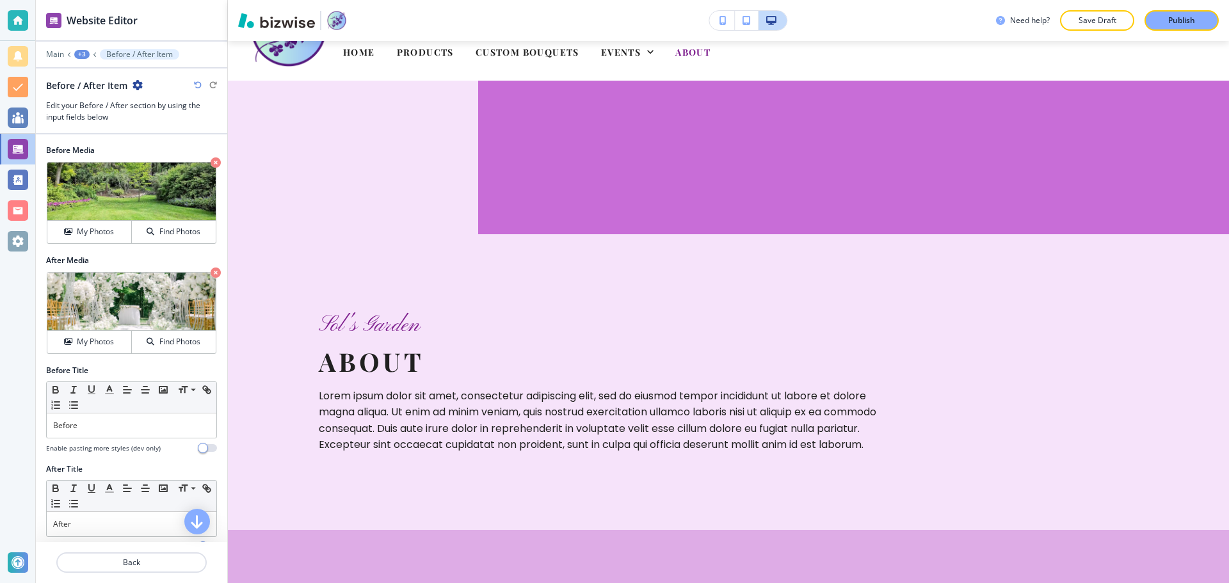
click at [88, 81] on h2 "Before / After Item" at bounding box center [86, 85] width 81 height 13
click at [90, 56] on div "Main +3 Before / After Item" at bounding box center [131, 54] width 171 height 10
click at [81, 56] on div "+3" at bounding box center [81, 54] width 15 height 9
click at [104, 104] on button "About" at bounding box center [115, 97] width 82 height 22
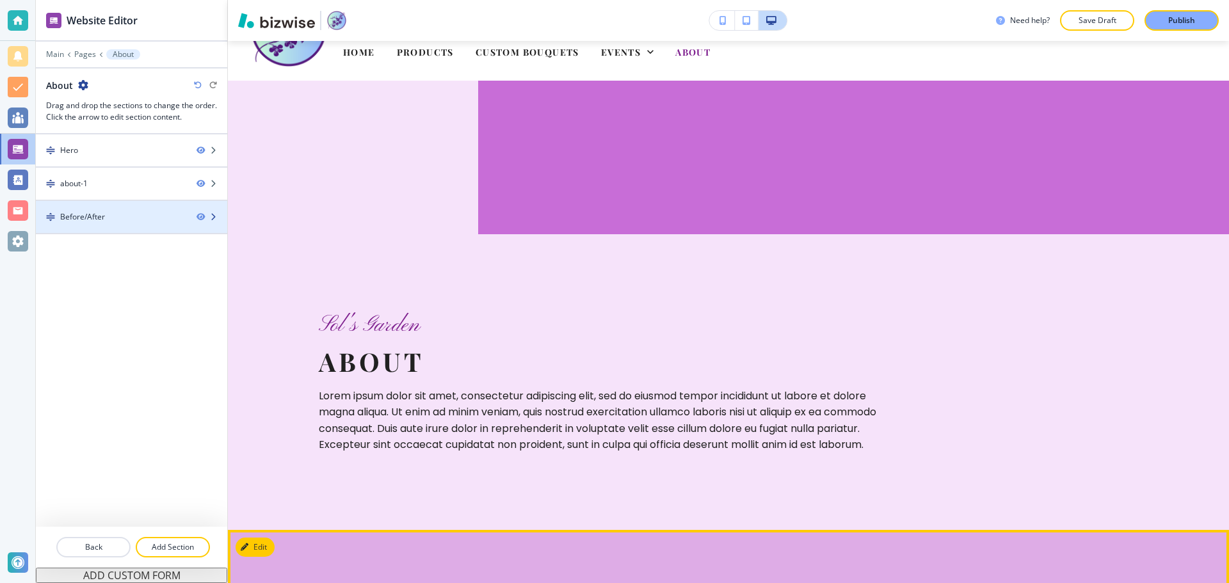
click at [109, 221] on div "Before/After" at bounding box center [111, 217] width 150 height 12
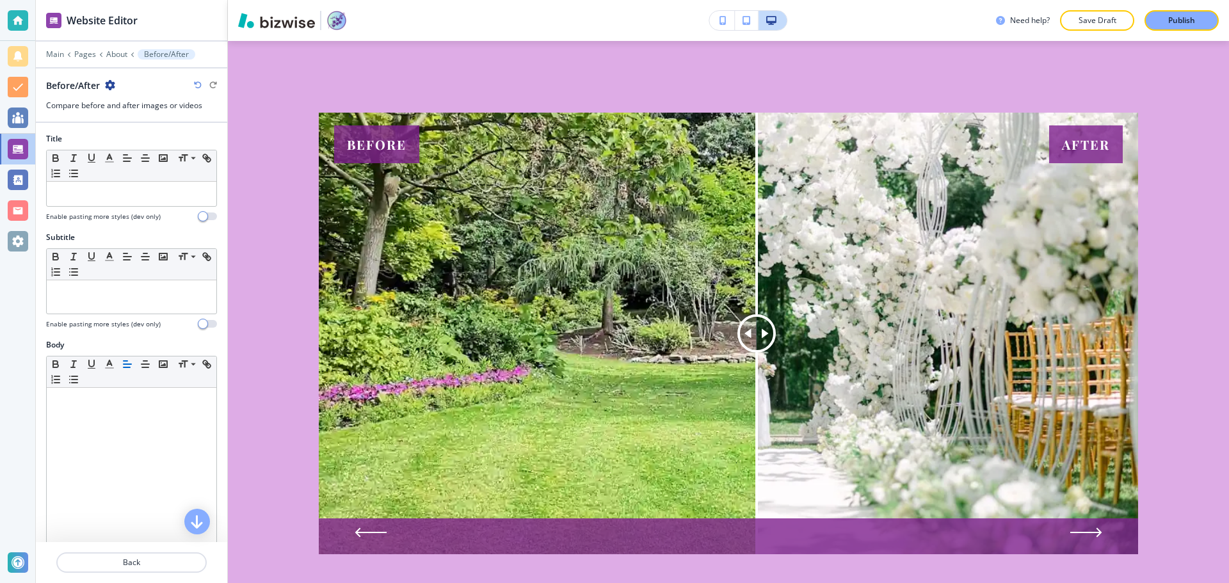
scroll to position [569, 0]
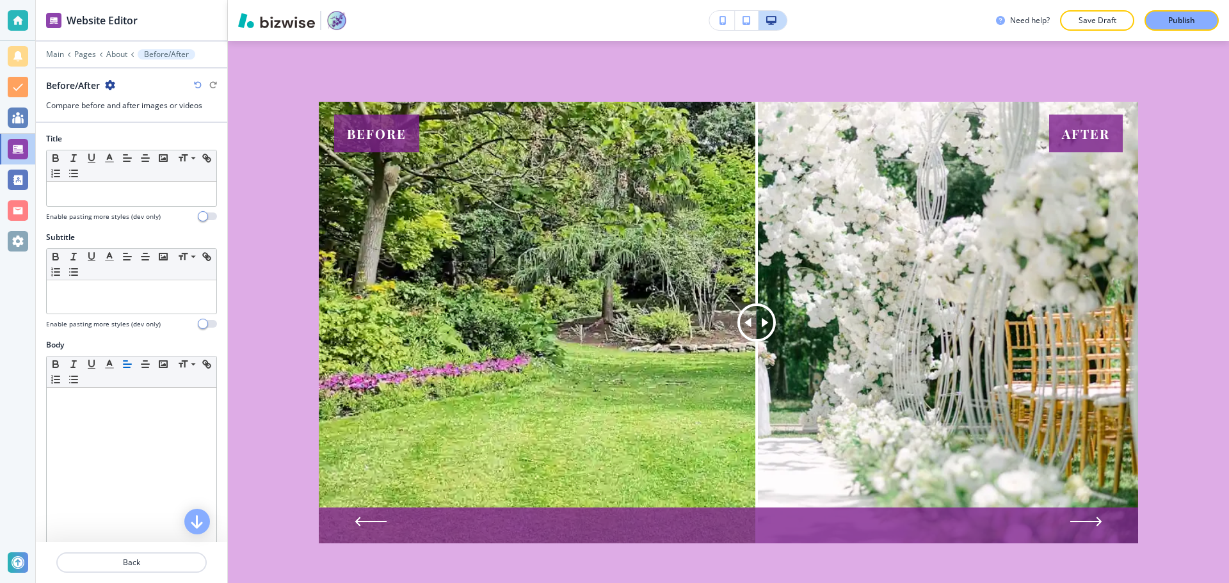
click at [113, 82] on icon "button" at bounding box center [110, 85] width 10 height 10
click at [130, 125] on p "Duplicate Section" at bounding box center [145, 130] width 65 height 12
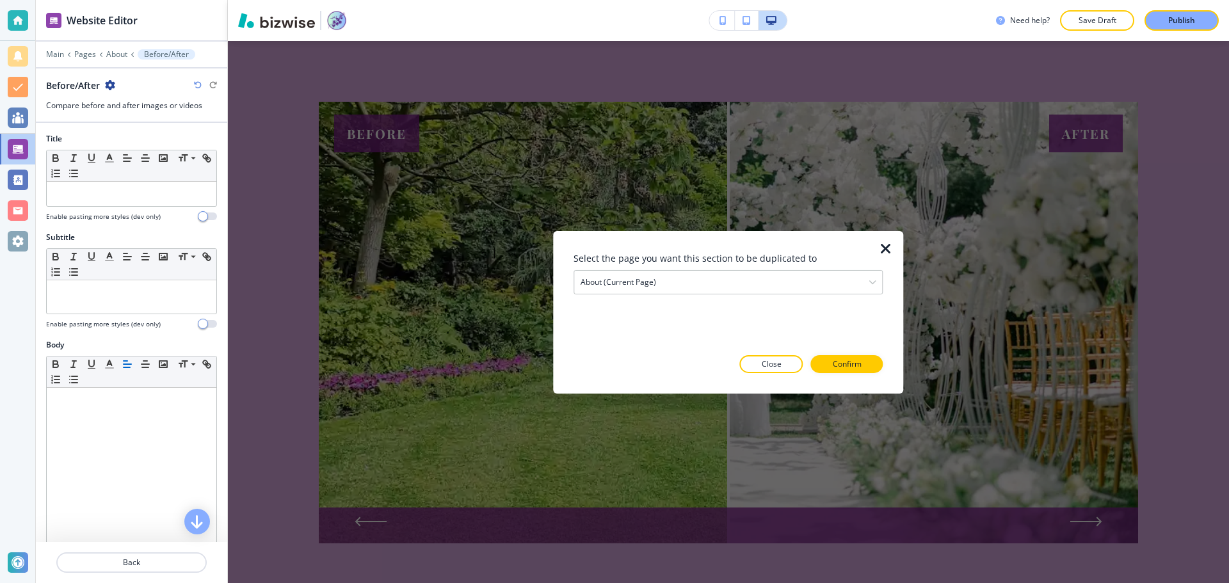
click at [710, 269] on div at bounding box center [728, 266] width 309 height 5
click at [724, 285] on div "About (current page)" at bounding box center [728, 281] width 308 height 23
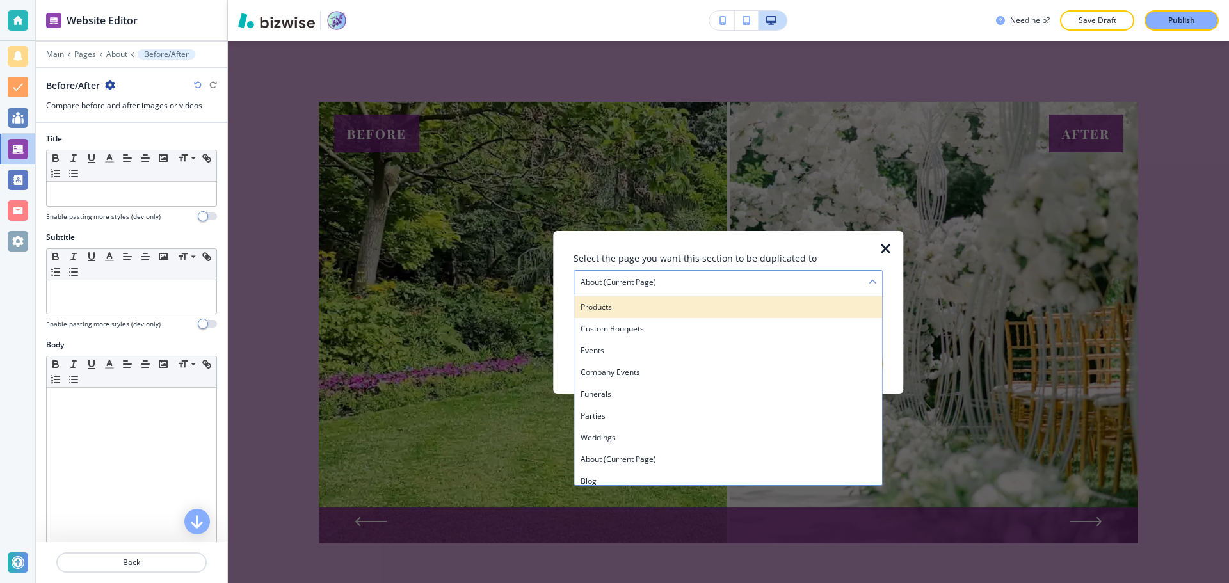
scroll to position [26, 0]
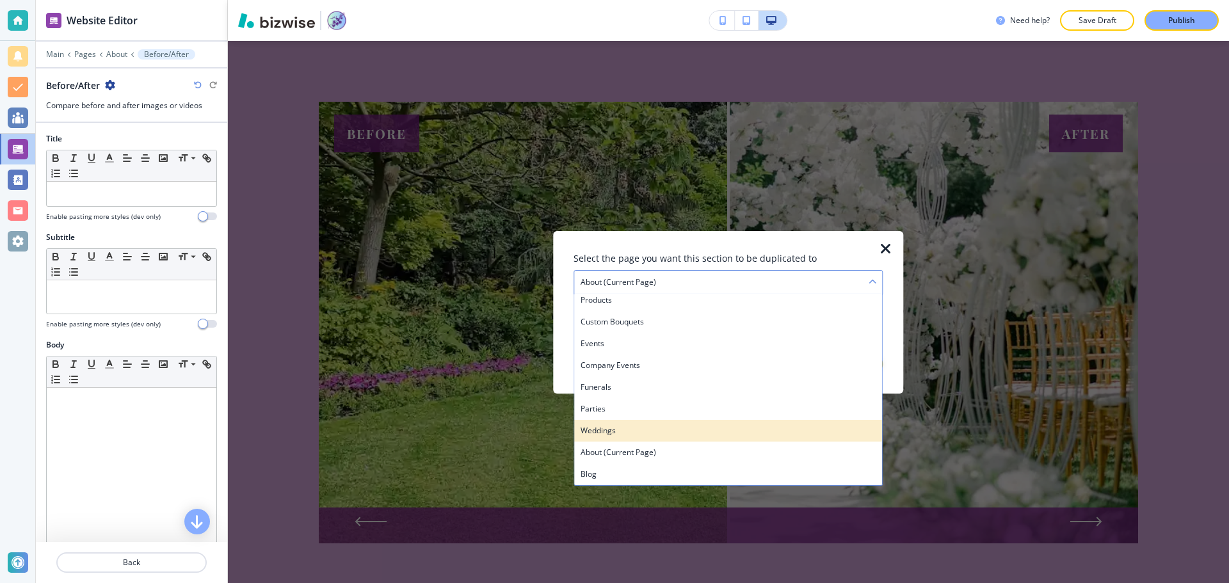
click at [641, 430] on h4 "Weddings" at bounding box center [728, 430] width 295 height 12
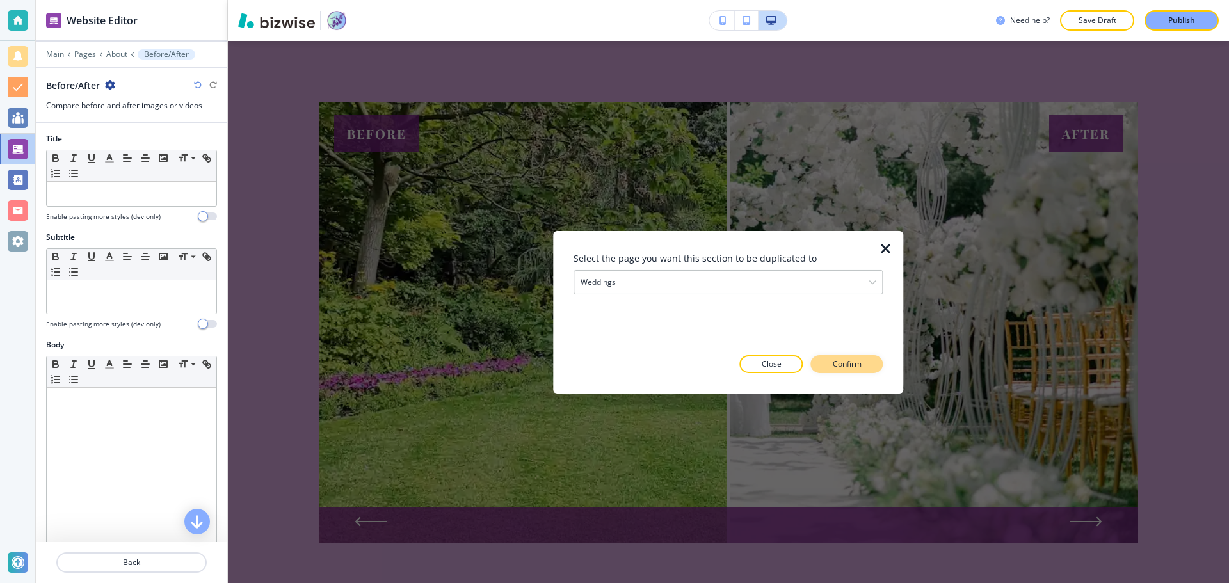
click at [856, 365] on p "Confirm" at bounding box center [847, 364] width 29 height 12
click at [855, 366] on p "Take me there" at bounding box center [836, 364] width 52 height 12
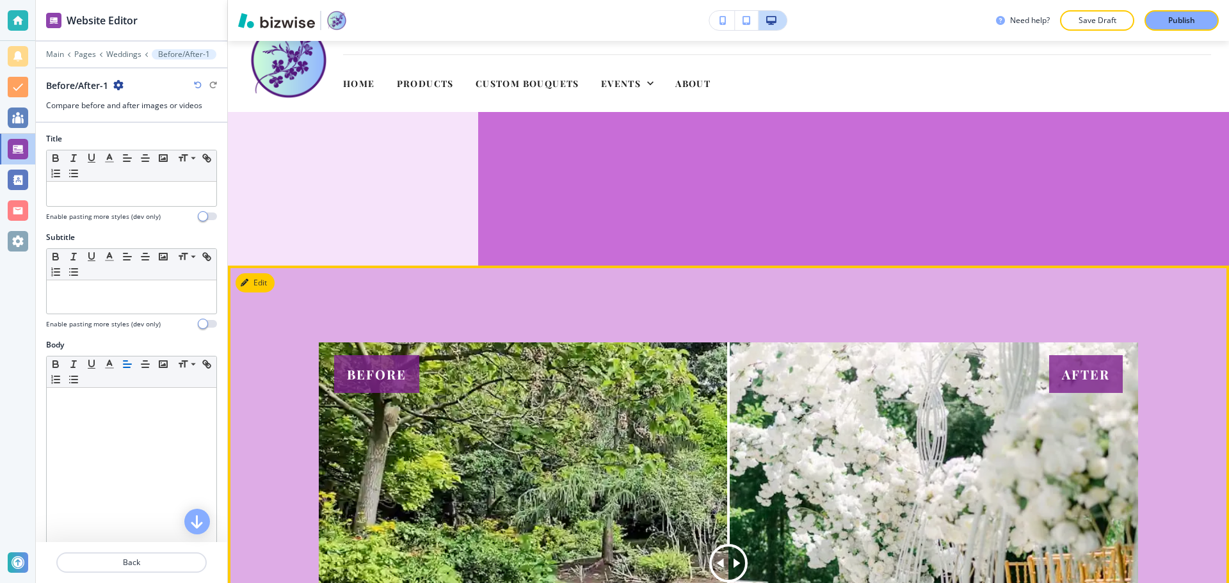
scroll to position [0, 0]
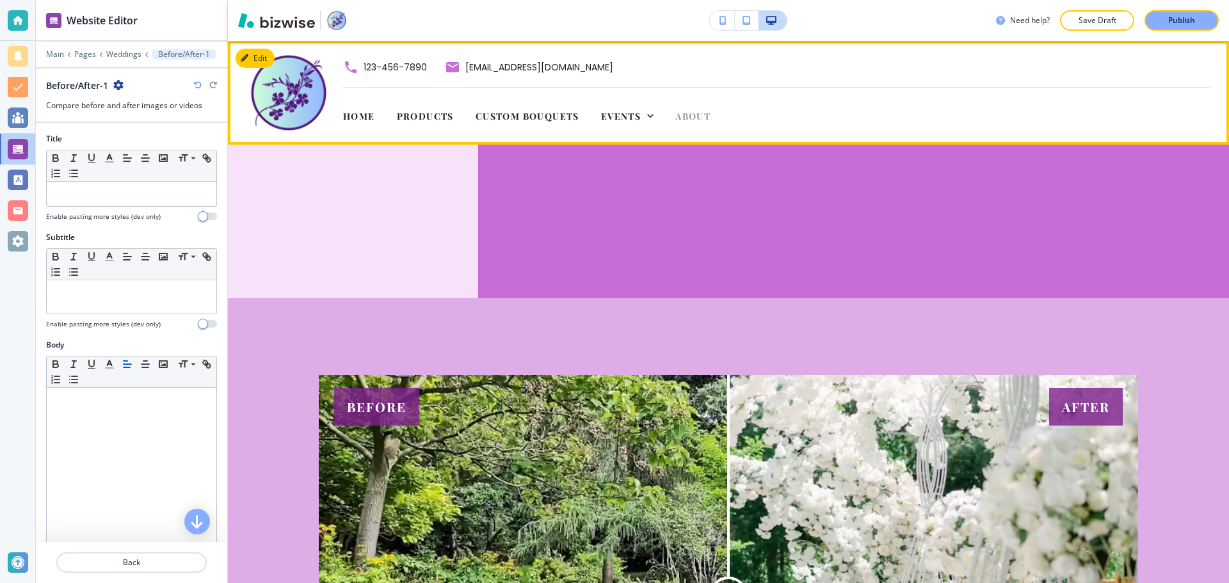
click at [704, 111] on span "About" at bounding box center [692, 116] width 35 height 12
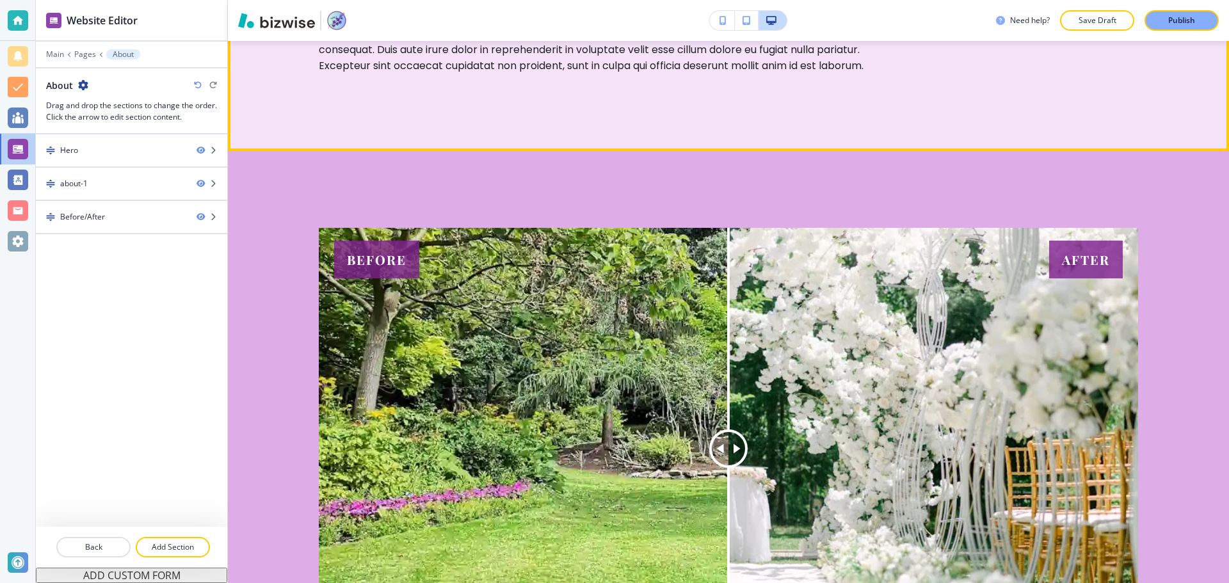
scroll to position [448, 0]
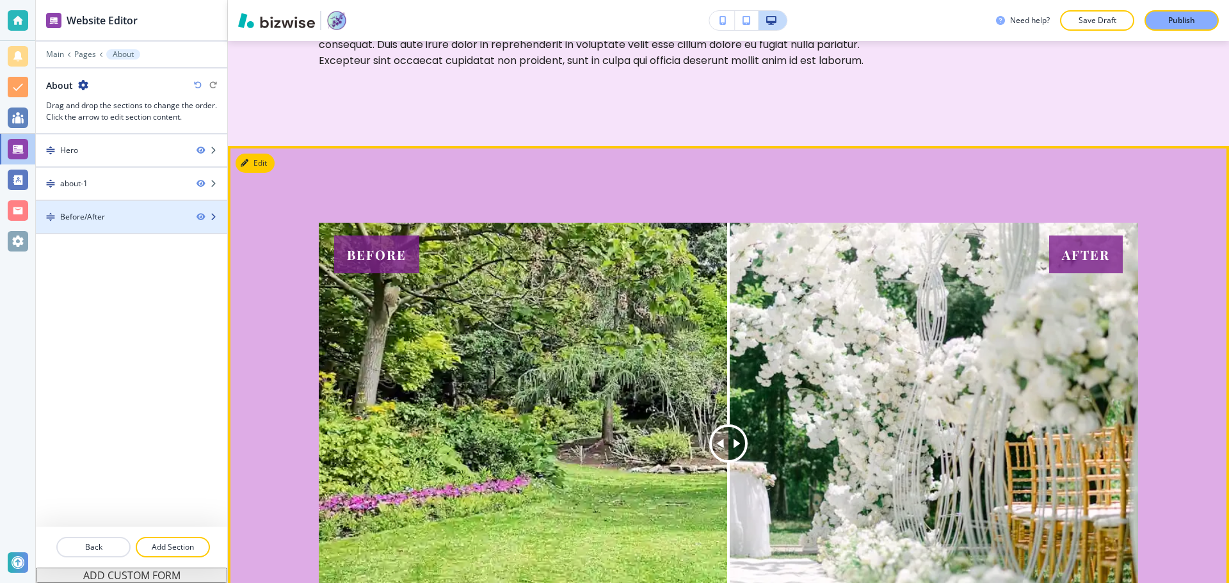
click at [175, 214] on div "Before/After" at bounding box center [111, 217] width 150 height 12
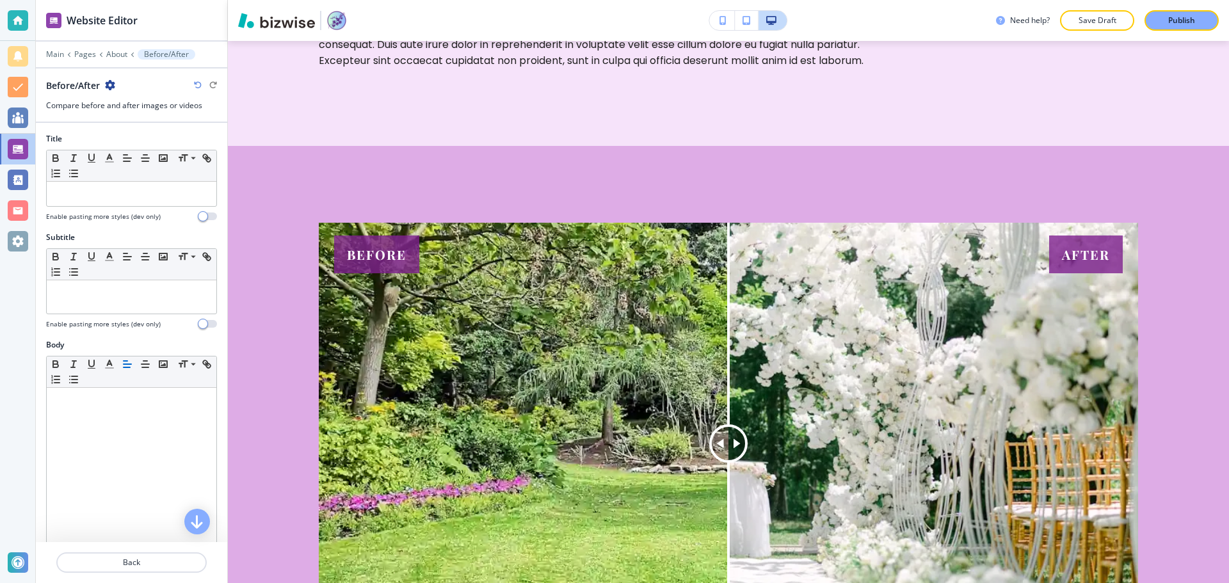
scroll to position [569, 0]
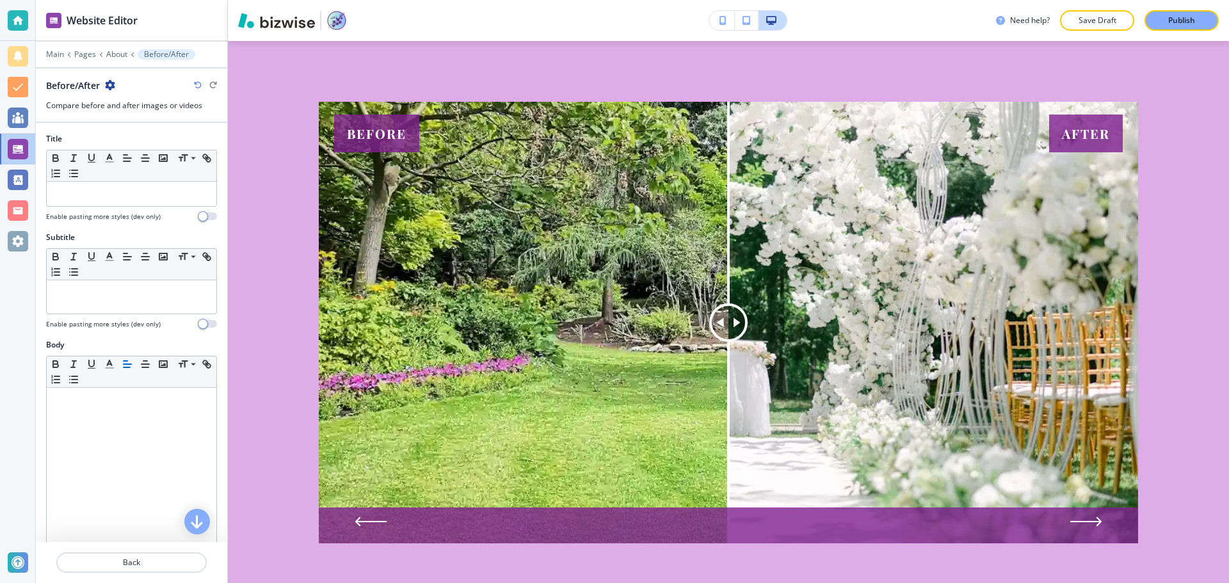
click at [111, 89] on icon "button" at bounding box center [110, 85] width 10 height 10
click at [134, 145] on button "Delete Section" at bounding box center [146, 152] width 82 height 23
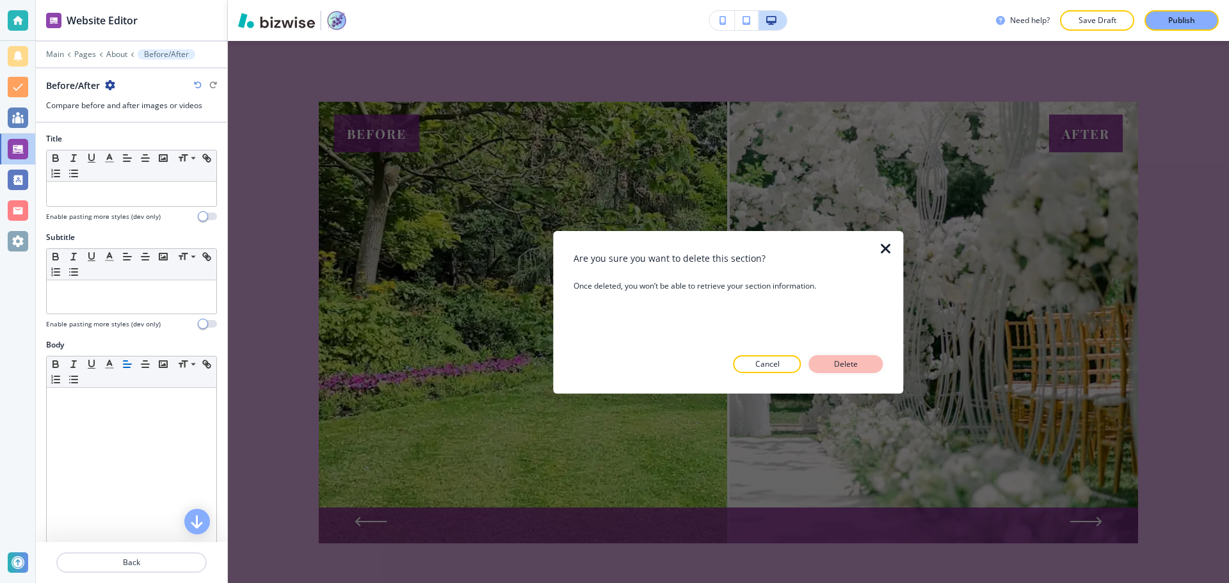
click at [834, 355] on div "Are you sure you want to delete this section? Once deleted, you won’t be able t…" at bounding box center [728, 312] width 309 height 122
click at [835, 356] on button "Delete" at bounding box center [846, 364] width 74 height 18
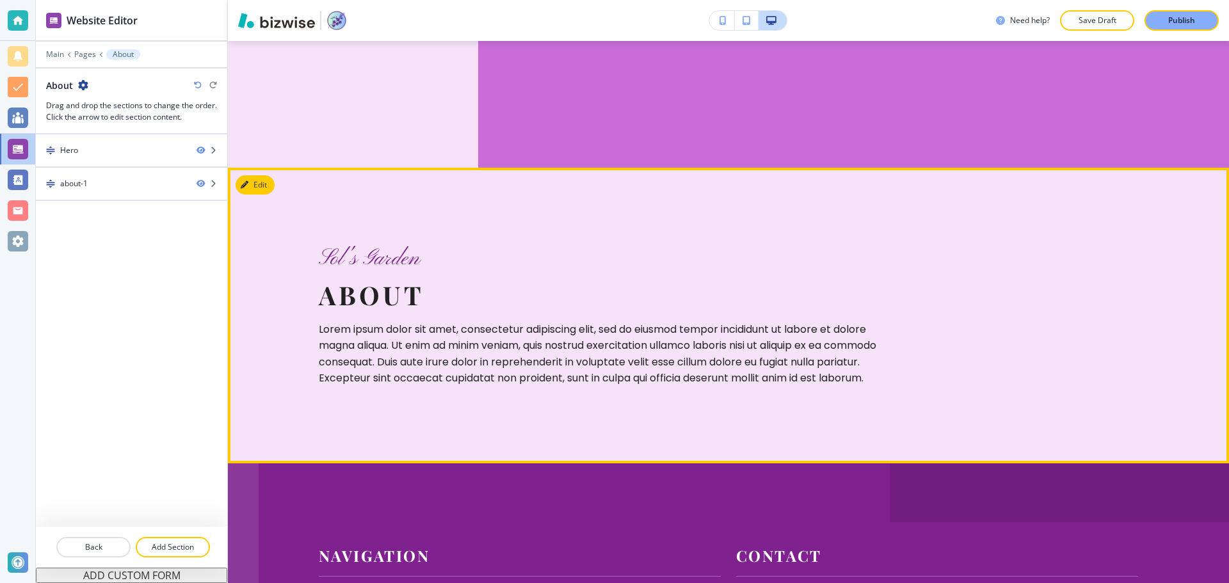
scroll to position [36, 0]
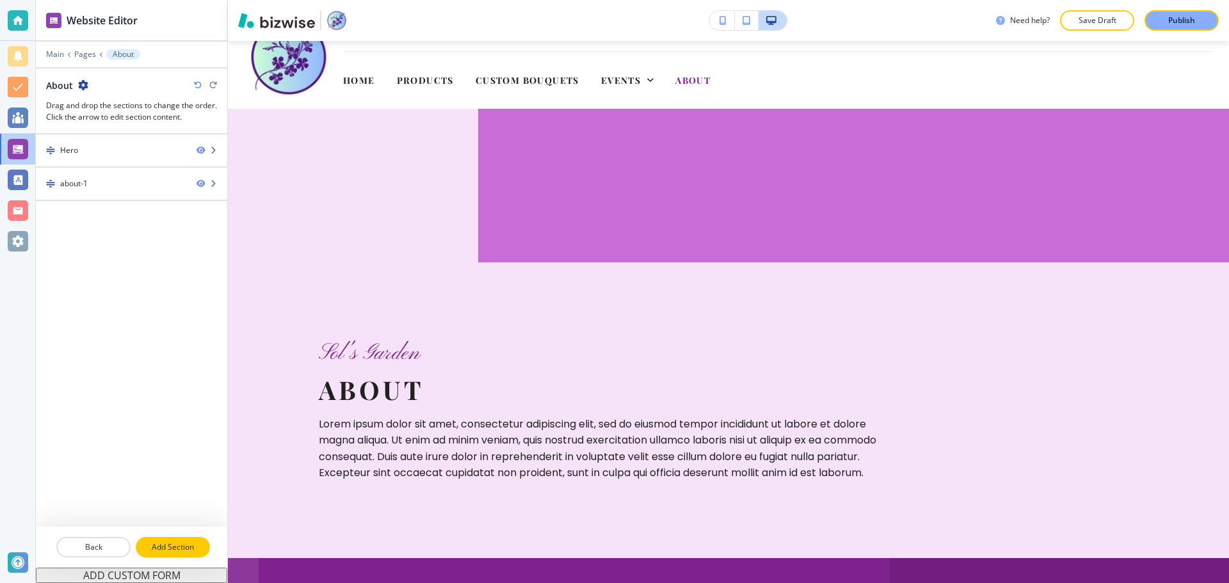
click at [166, 540] on button "Add Section" at bounding box center [173, 547] width 74 height 20
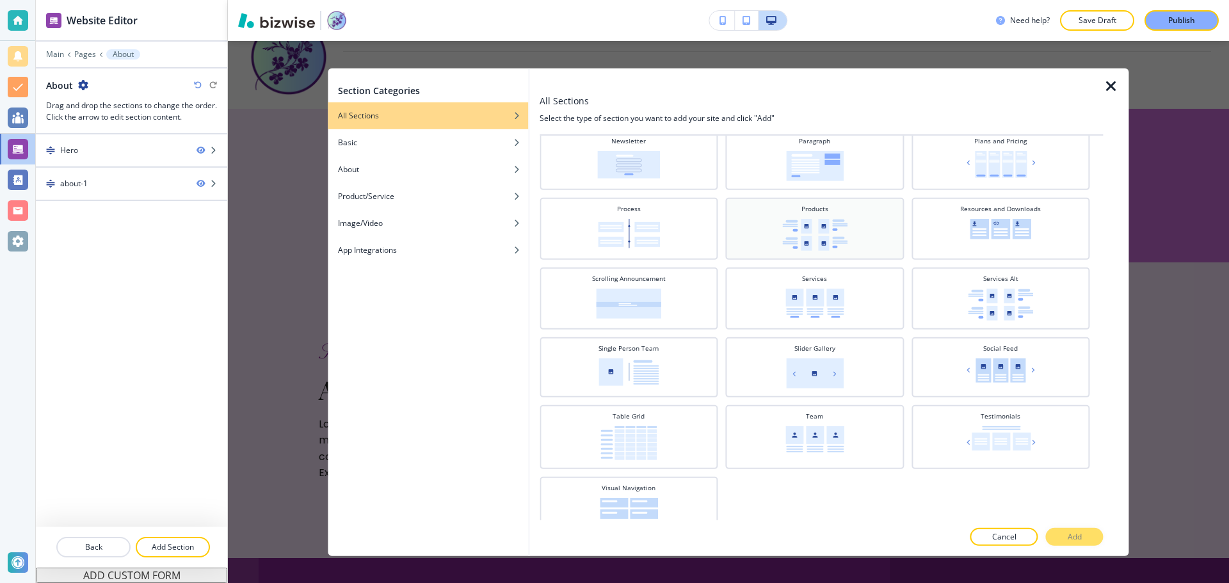
scroll to position [384, 0]
click at [698, 383] on div "Single Person Team" at bounding box center [629, 364] width 166 height 45
click at [1092, 541] on button "Add" at bounding box center [1075, 537] width 58 height 18
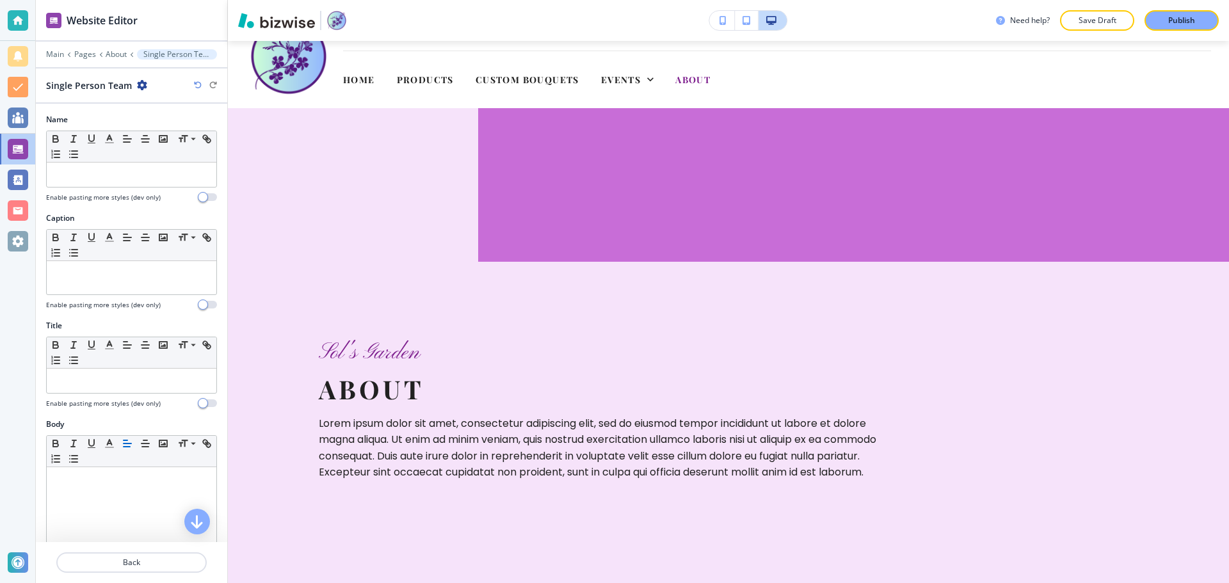
scroll to position [0, 0]
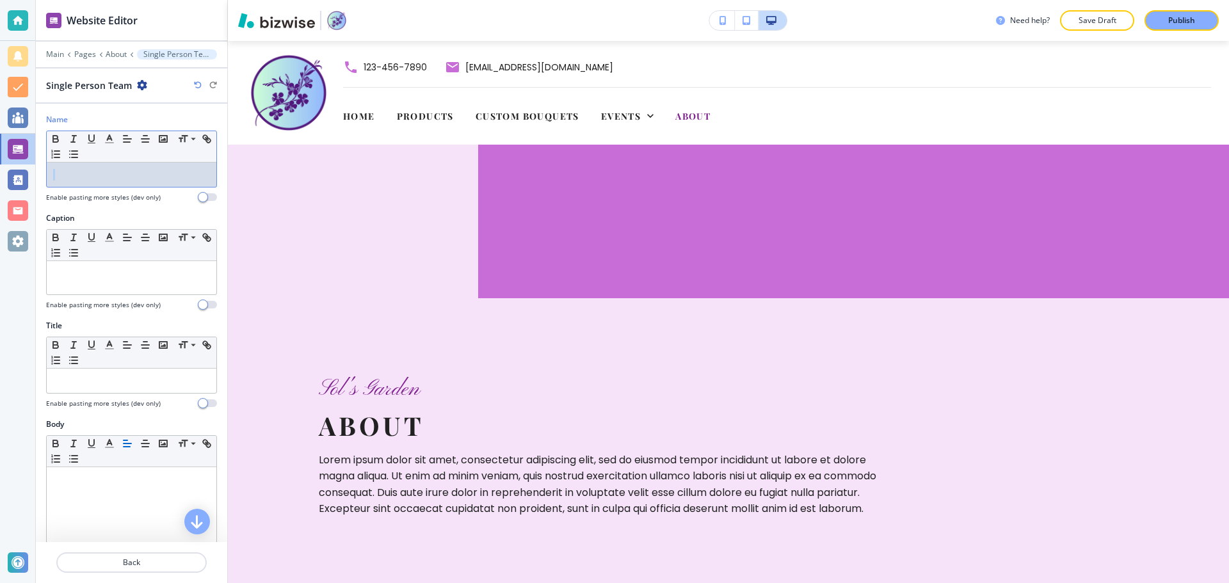
click at [151, 186] on div "Name Small Normal Large Huge Enable pasting more styles (dev only)" at bounding box center [131, 158] width 171 height 88
click at [157, 181] on div at bounding box center [132, 175] width 170 height 24
click at [164, 170] on p at bounding box center [131, 175] width 157 height 12
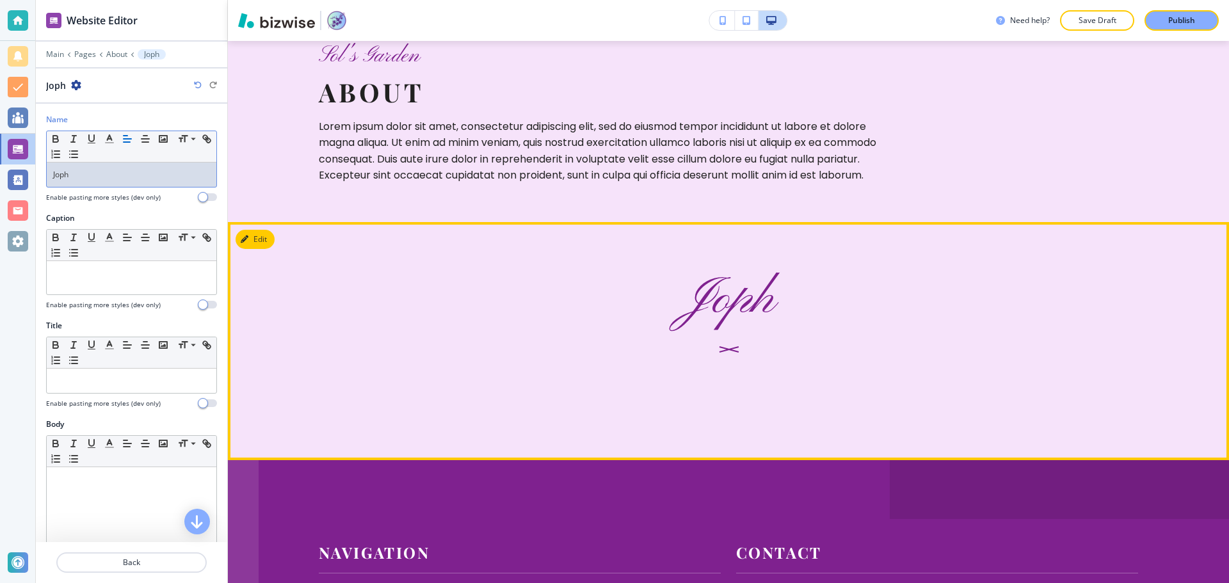
scroll to position [320, 0]
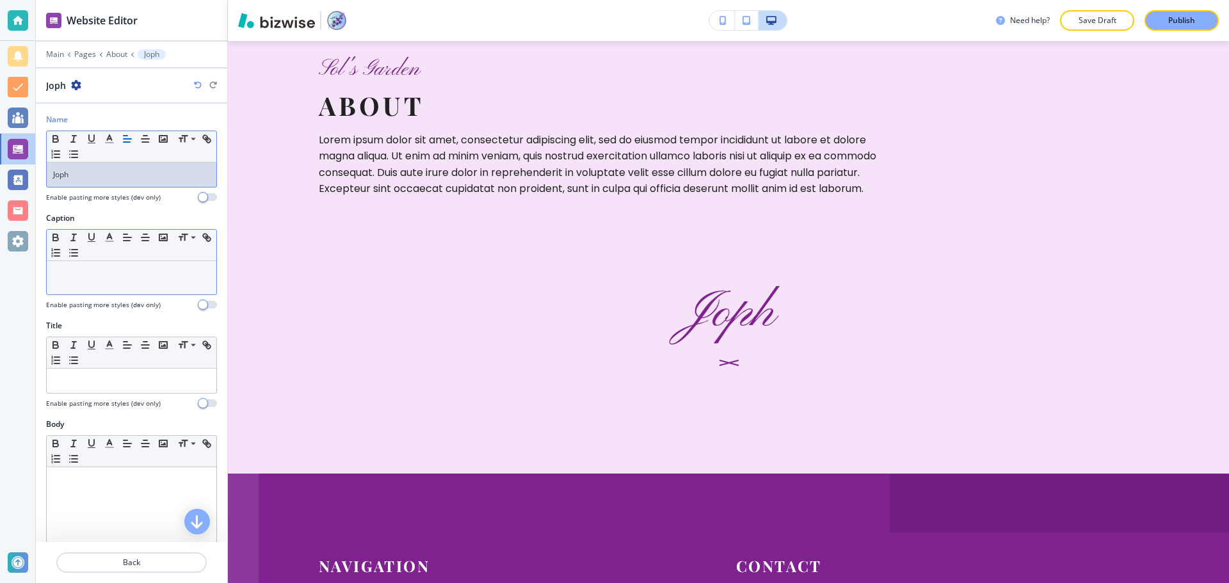
click at [129, 270] on p at bounding box center [131, 274] width 157 height 12
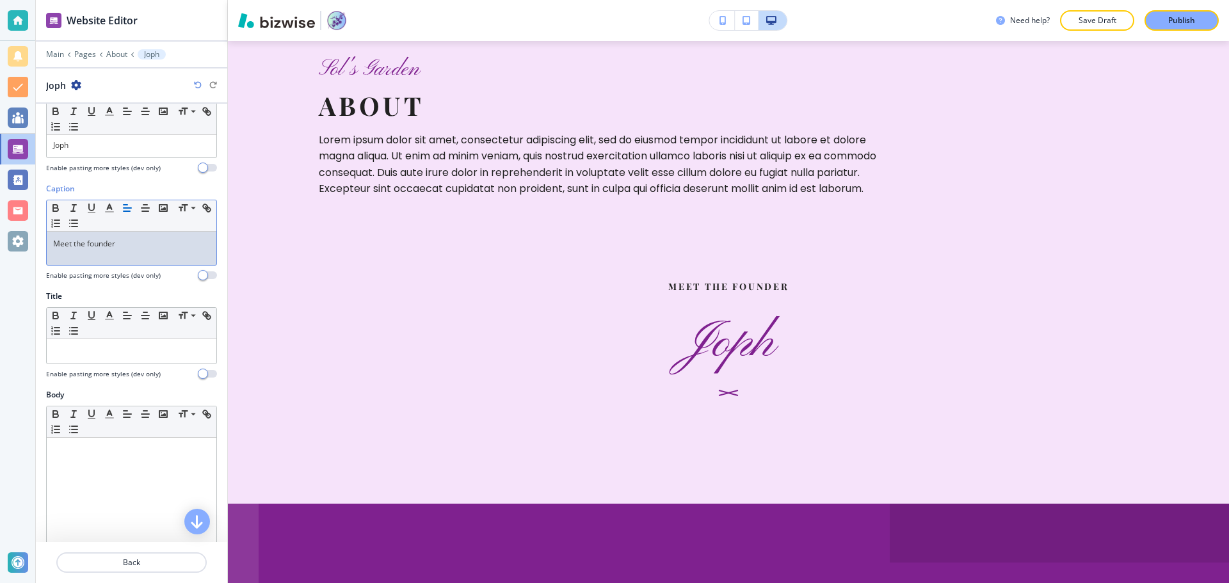
scroll to position [64, 0]
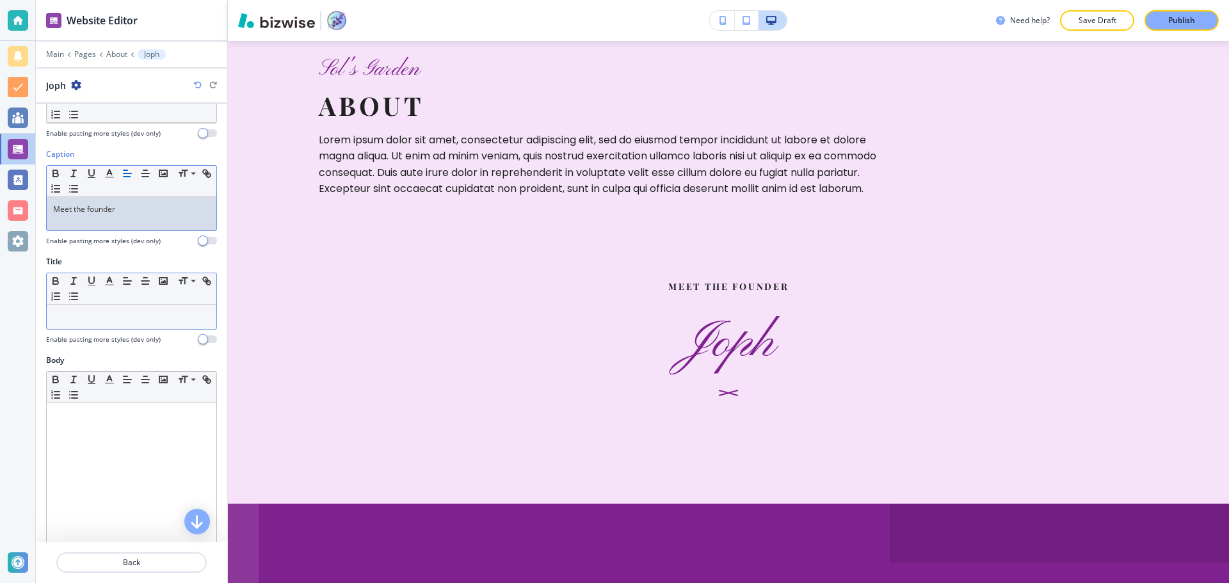
click at [156, 318] on p at bounding box center [131, 317] width 157 height 12
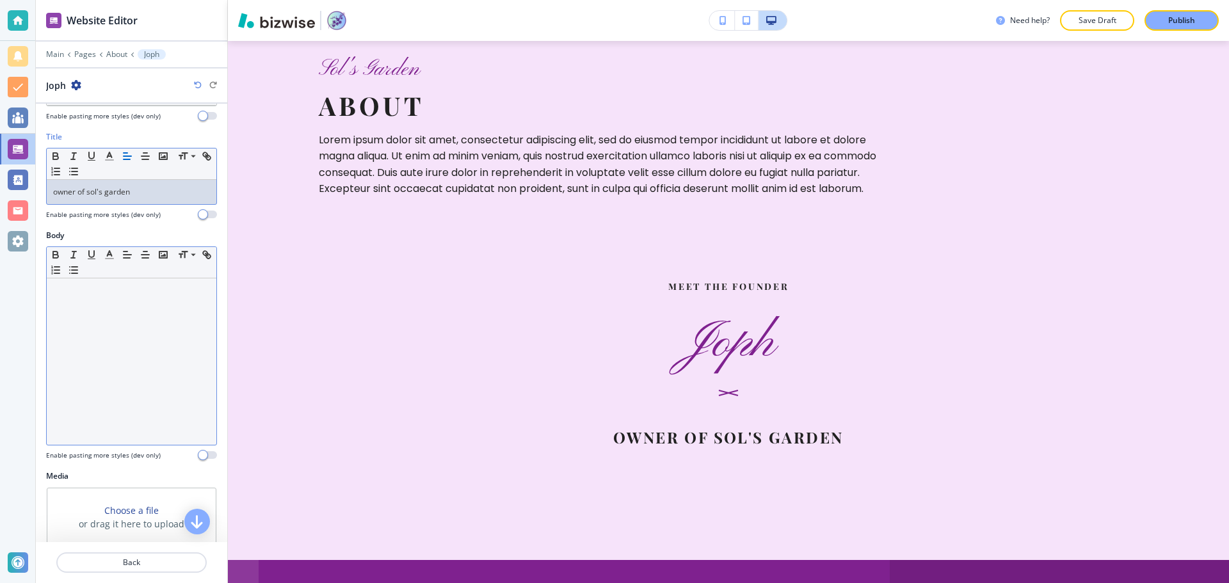
scroll to position [192, 0]
click at [165, 365] on div at bounding box center [132, 358] width 170 height 166
click at [165, 366] on div at bounding box center [132, 358] width 170 height 166
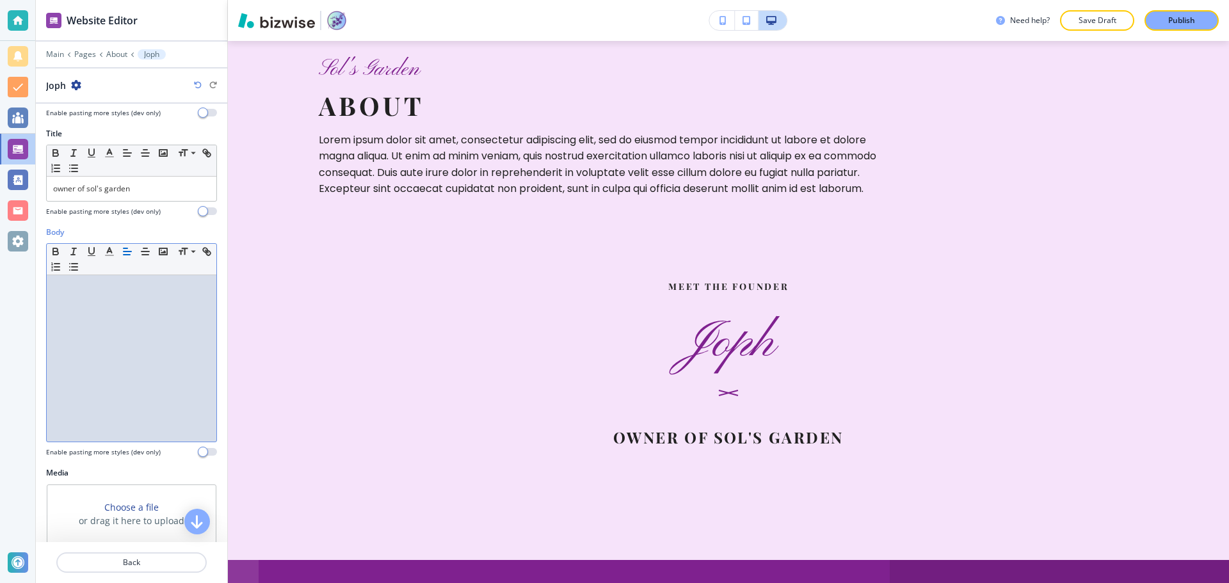
drag, startPoint x: 143, startPoint y: 329, endPoint x: 56, endPoint y: 289, distance: 96.3
click at [56, 289] on p at bounding box center [131, 288] width 157 height 12
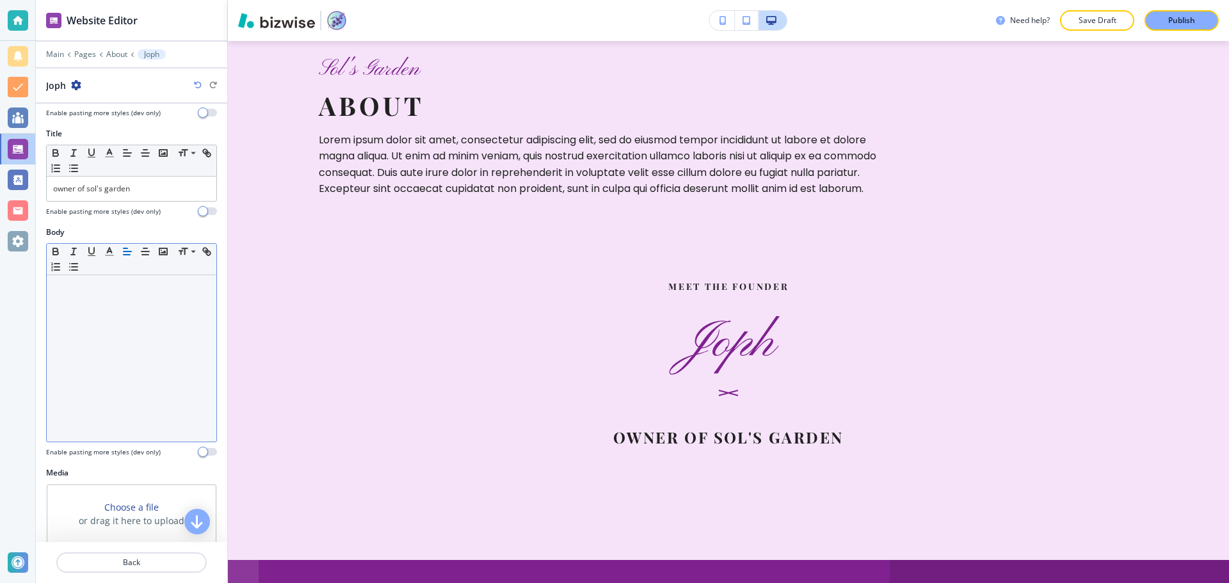
click at [154, 302] on div at bounding box center [132, 358] width 170 height 166
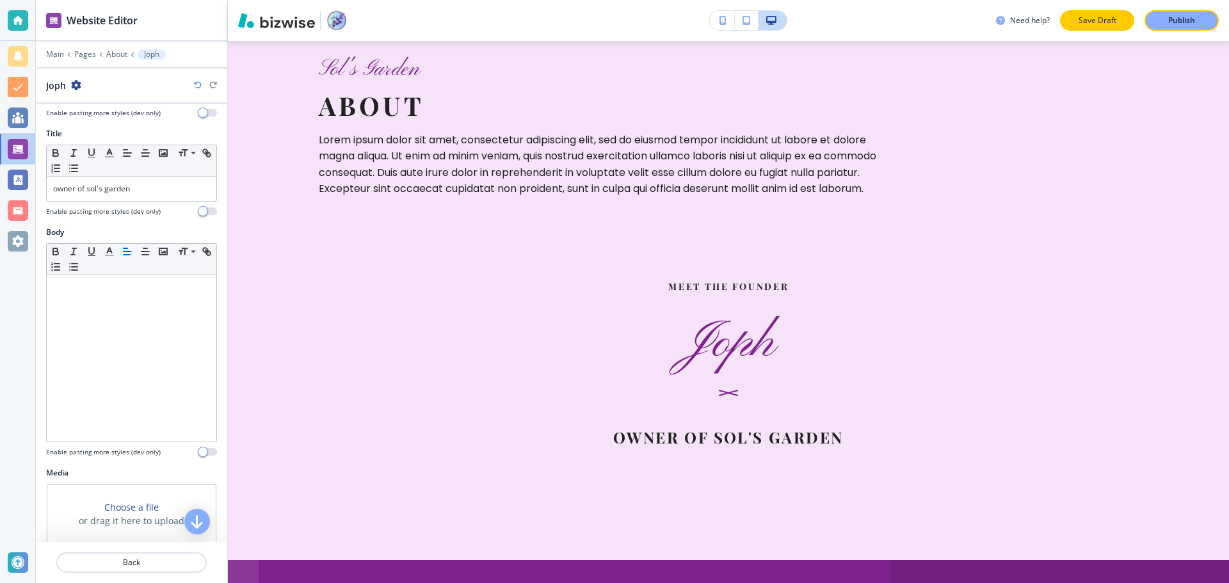
click at [1068, 17] on button "Save Draft" at bounding box center [1097, 20] width 74 height 20
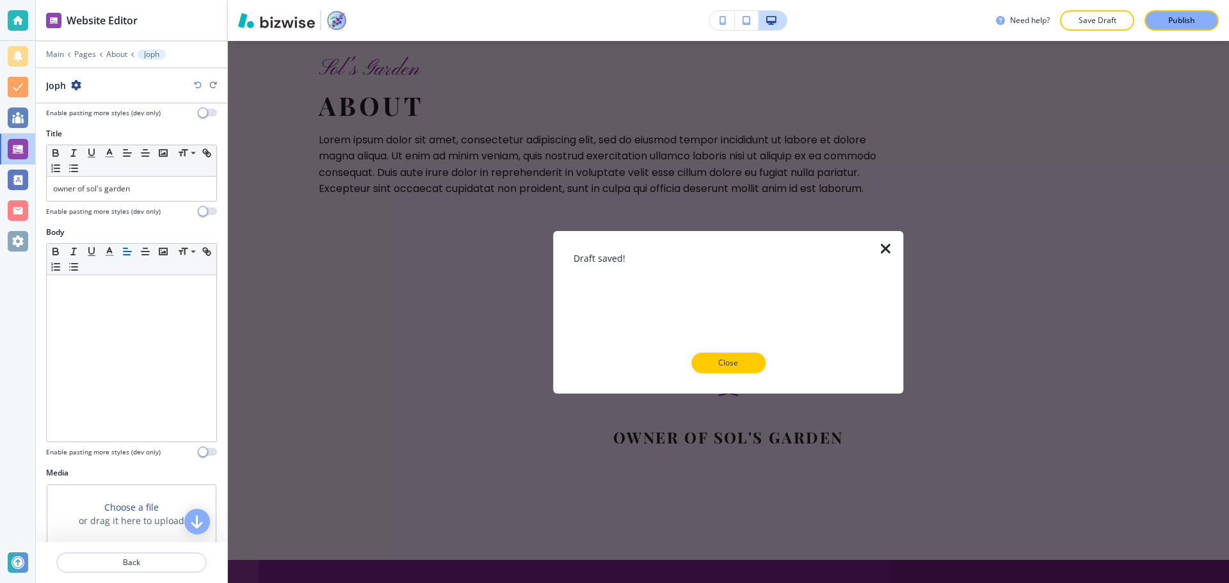
click at [715, 373] on div "Draft saved! Close" at bounding box center [728, 311] width 309 height 163
click at [705, 357] on button "Close" at bounding box center [728, 363] width 74 height 20
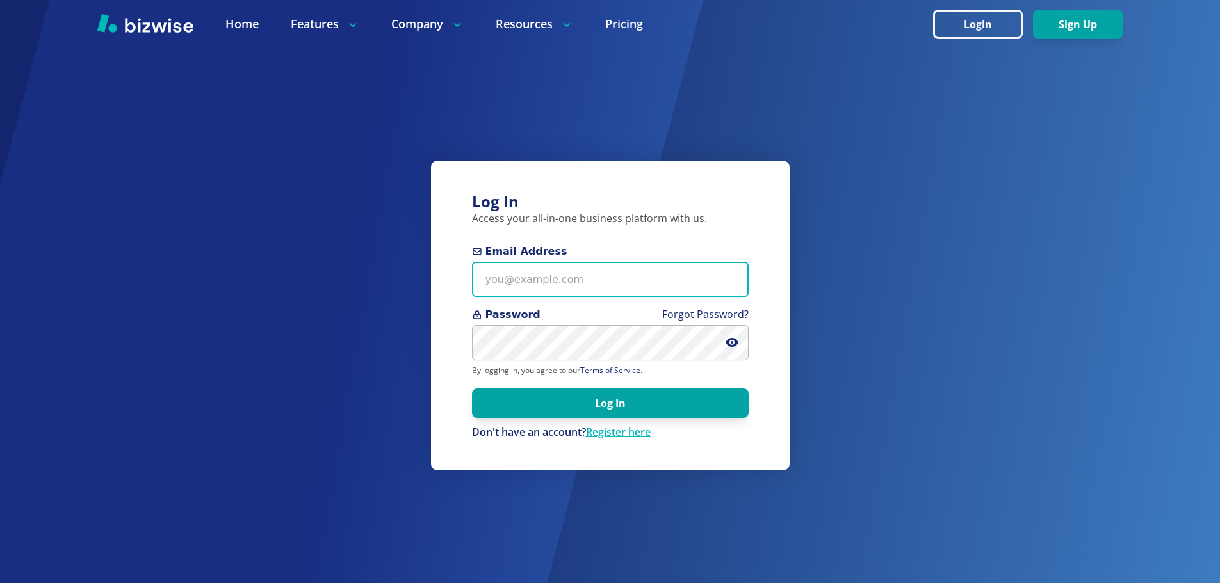
click at [579, 288] on input "Email Address" at bounding box center [610, 279] width 277 height 35
type input "joph@demo1.com"
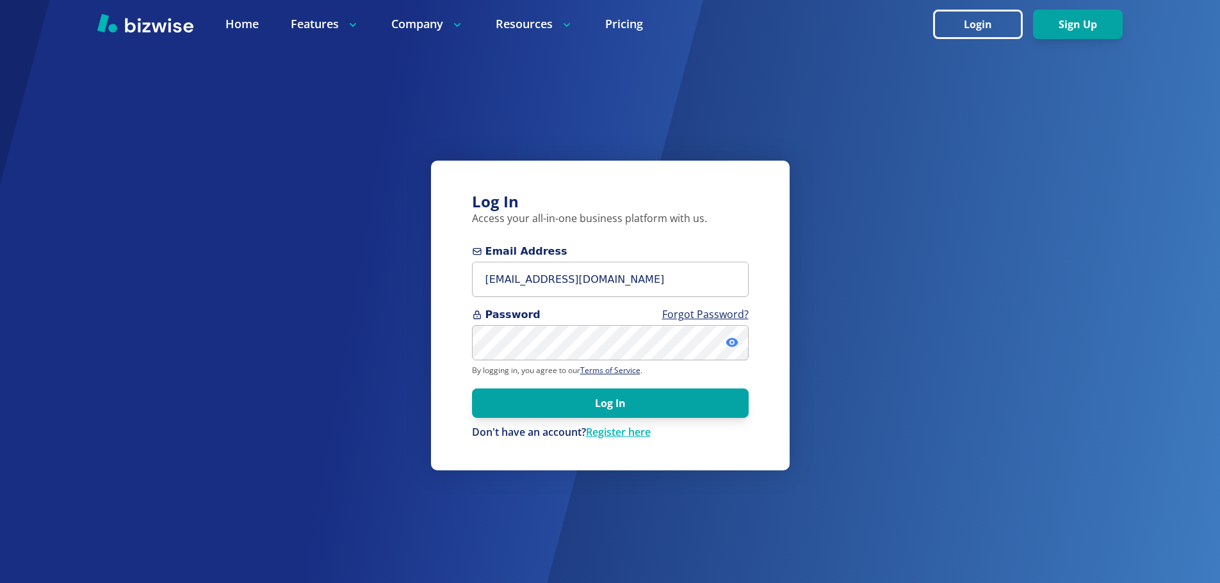
click at [728, 342] on icon at bounding box center [731, 342] width 12 height 9
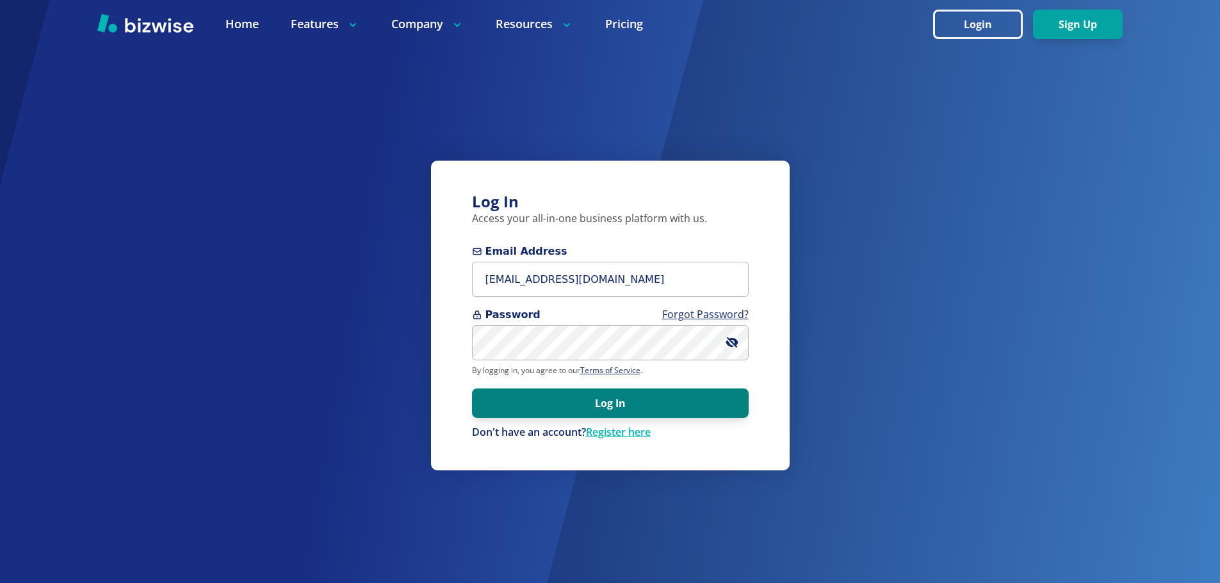
click at [654, 398] on button "Log In" at bounding box center [610, 403] width 277 height 29
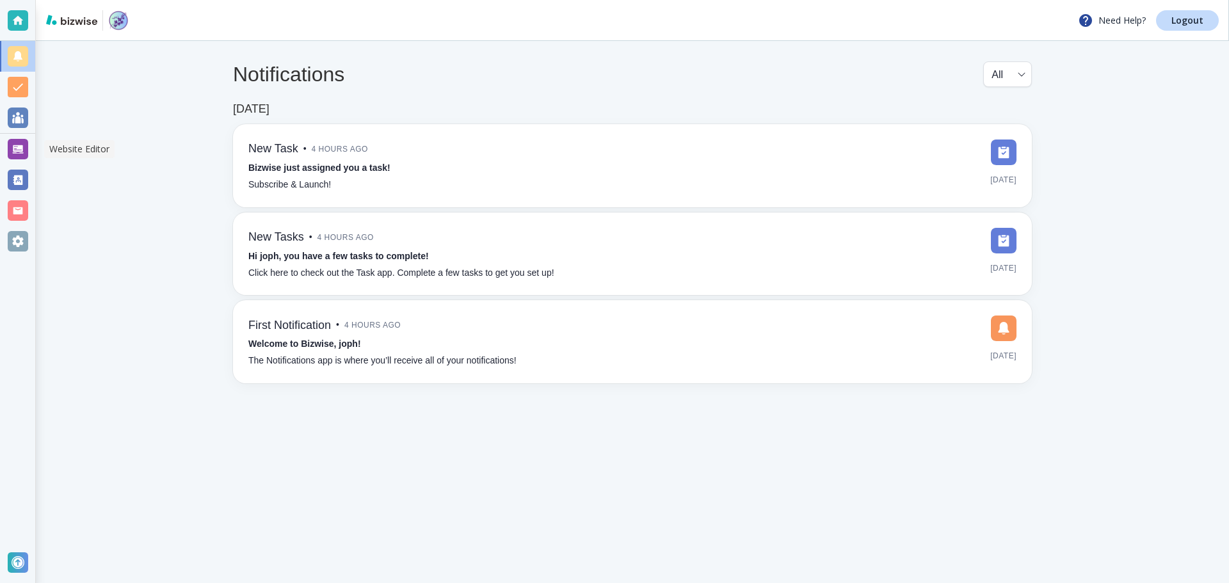
click at [22, 152] on div at bounding box center [18, 149] width 20 height 20
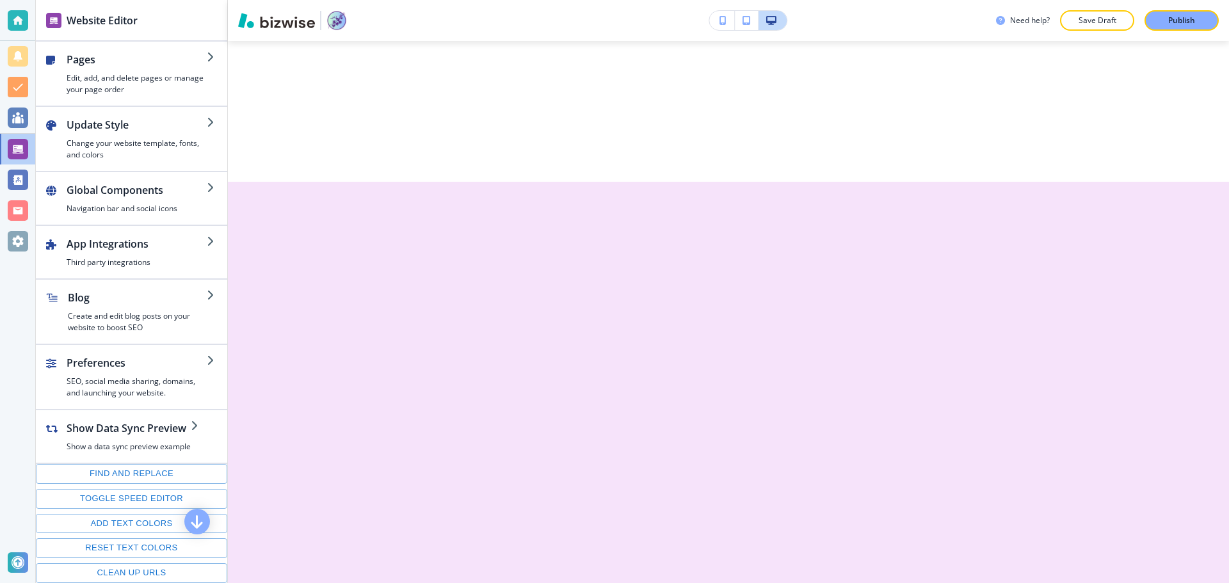
scroll to position [2177, 0]
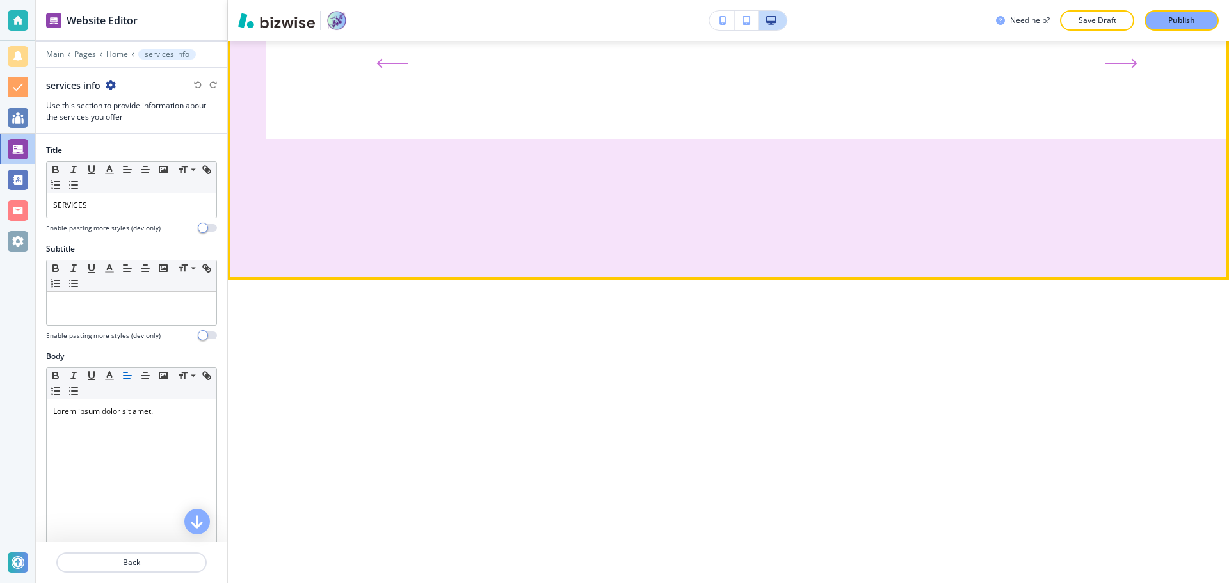
scroll to position [1764, 0]
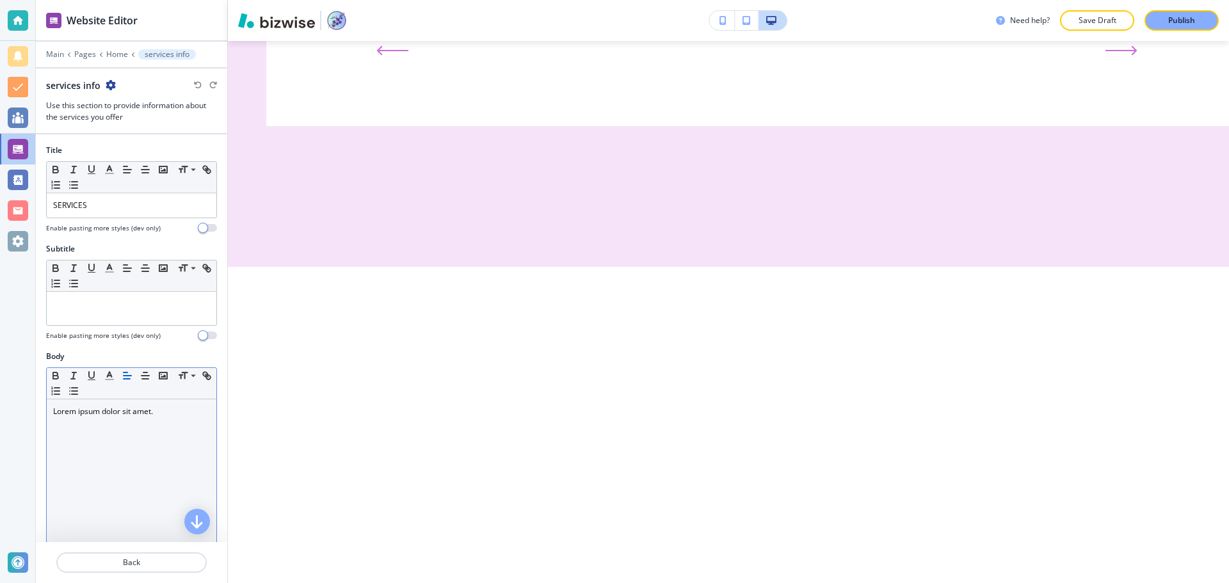
click at [157, 432] on div "Lorem ipsum dolor sit amet." at bounding box center [132, 482] width 170 height 166
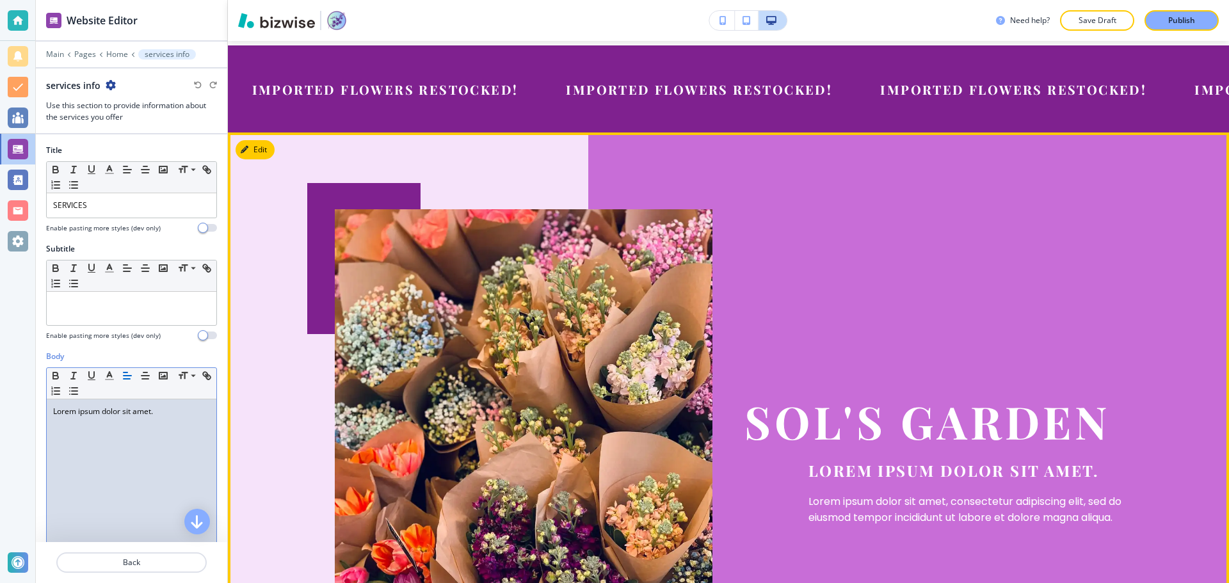
scroll to position [0, 0]
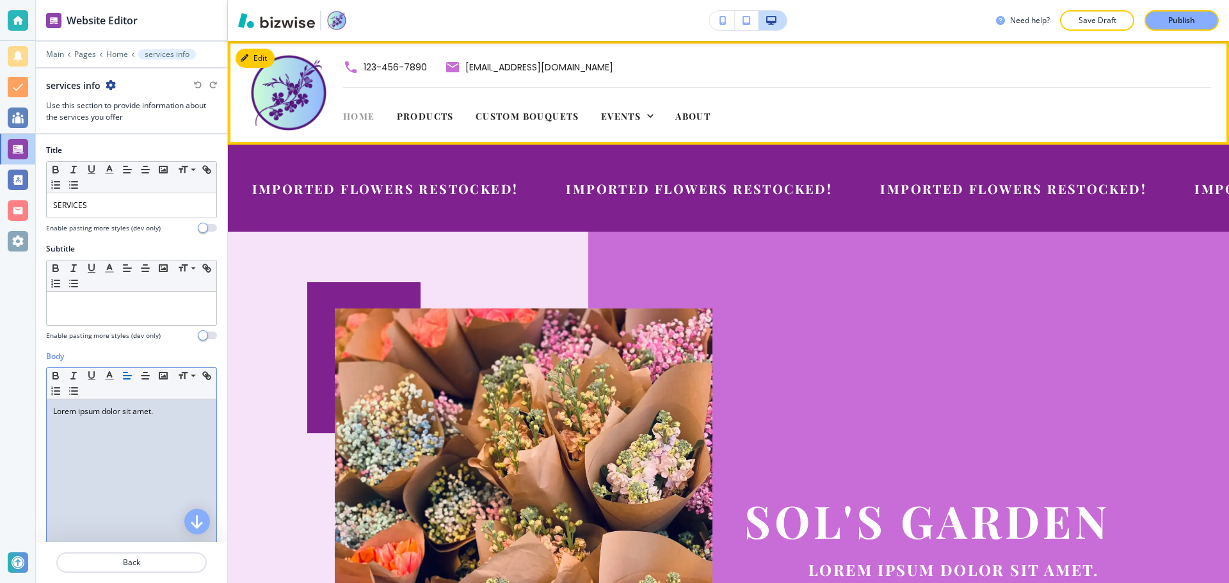
click at [361, 118] on span "Home" at bounding box center [359, 116] width 32 height 12
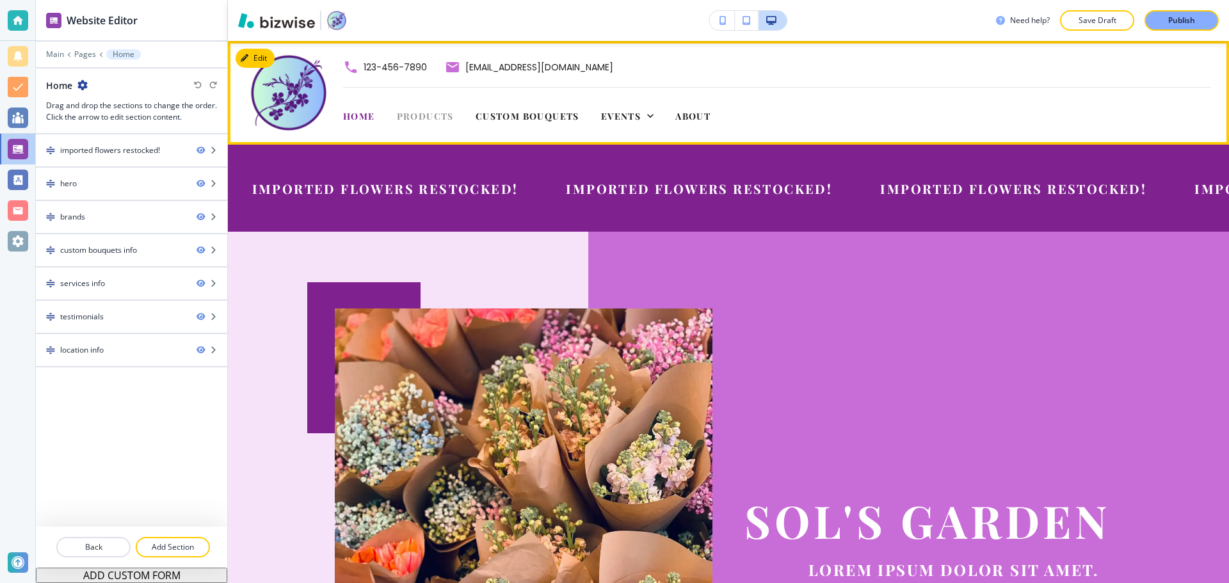
click at [423, 112] on span "Products" at bounding box center [425, 116] width 57 height 12
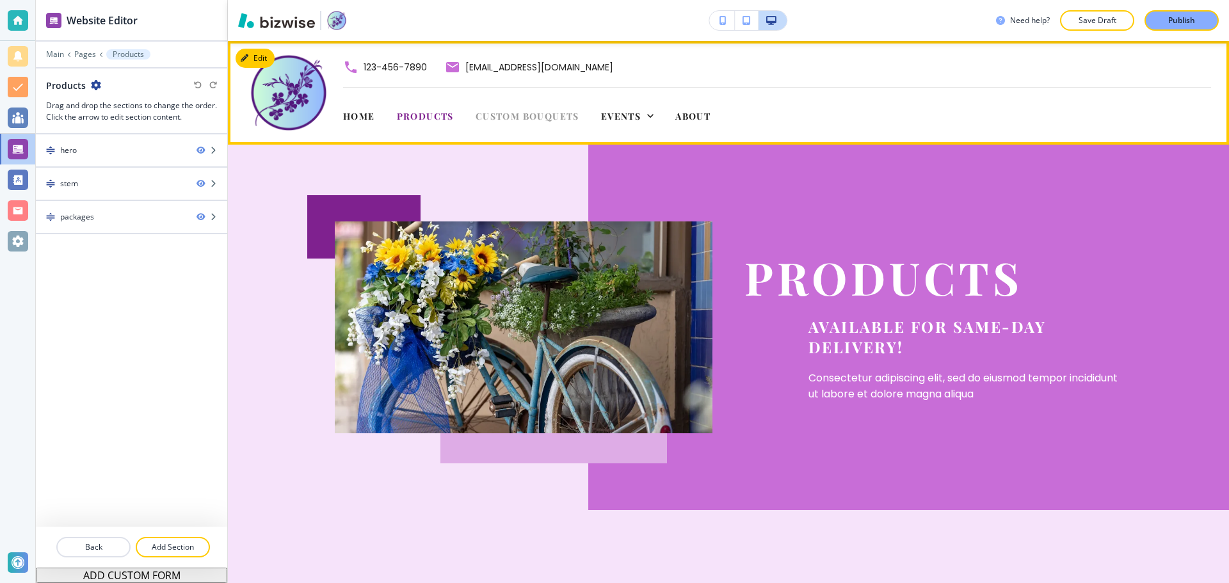
click at [510, 116] on span "Custom Bouquets" at bounding box center [528, 116] width 104 height 12
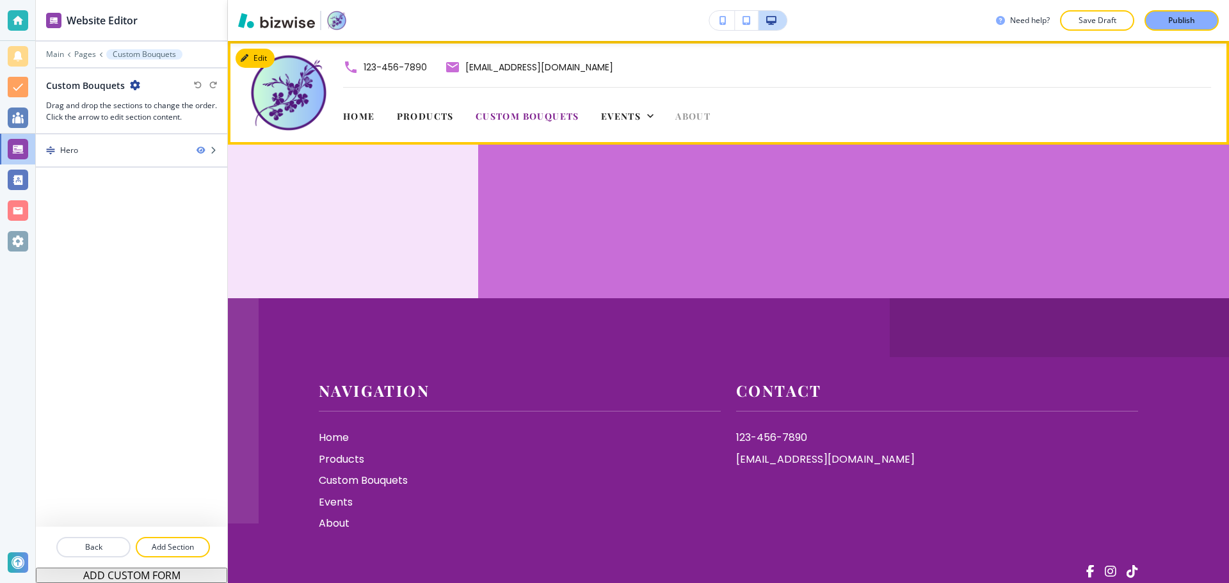
click at [687, 119] on span "About" at bounding box center [692, 116] width 35 height 12
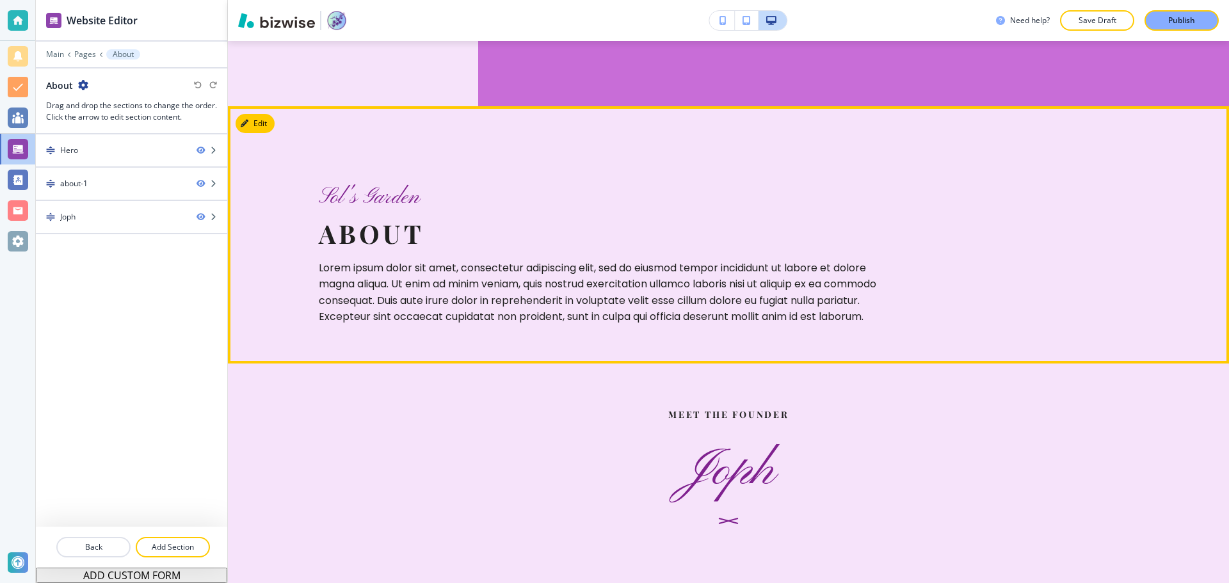
scroll to position [448, 0]
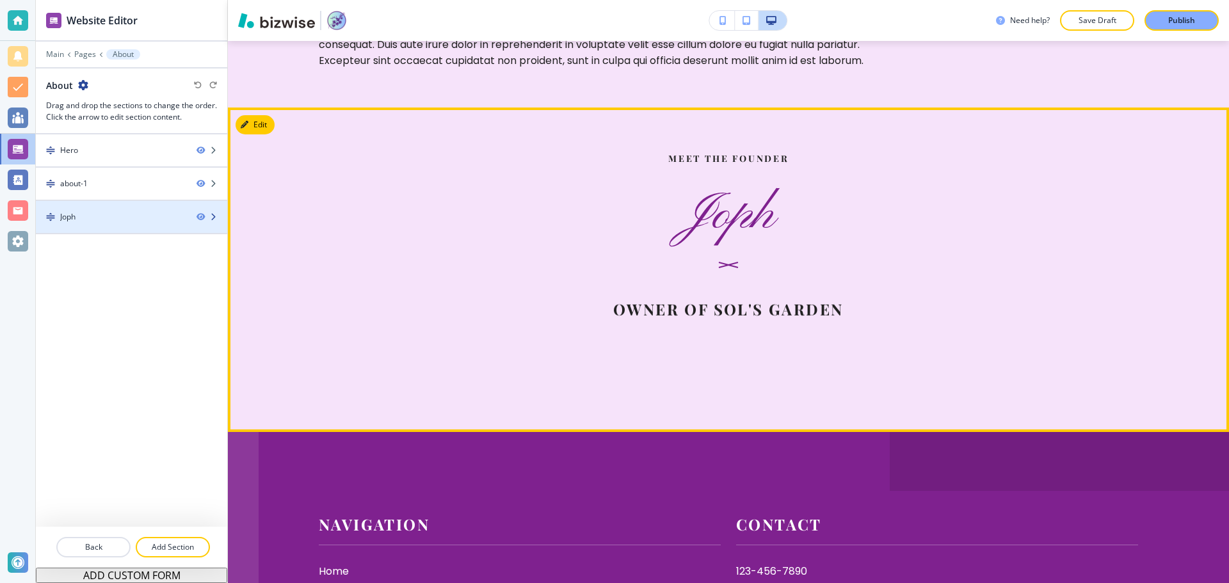
click at [117, 216] on div "Joph" at bounding box center [111, 217] width 150 height 12
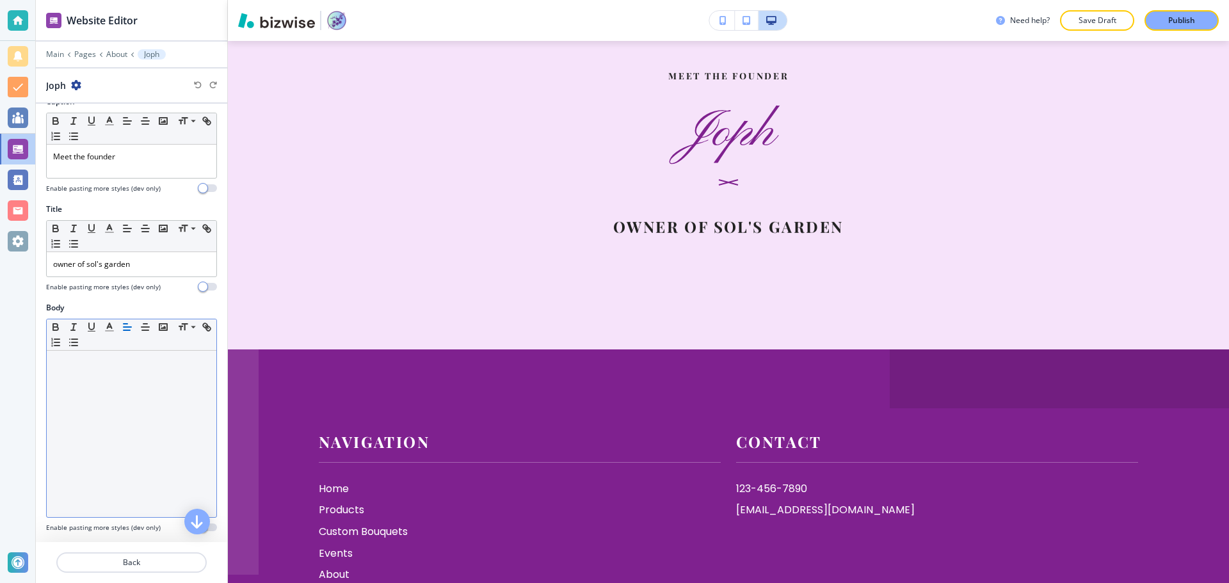
scroll to position [128, 0]
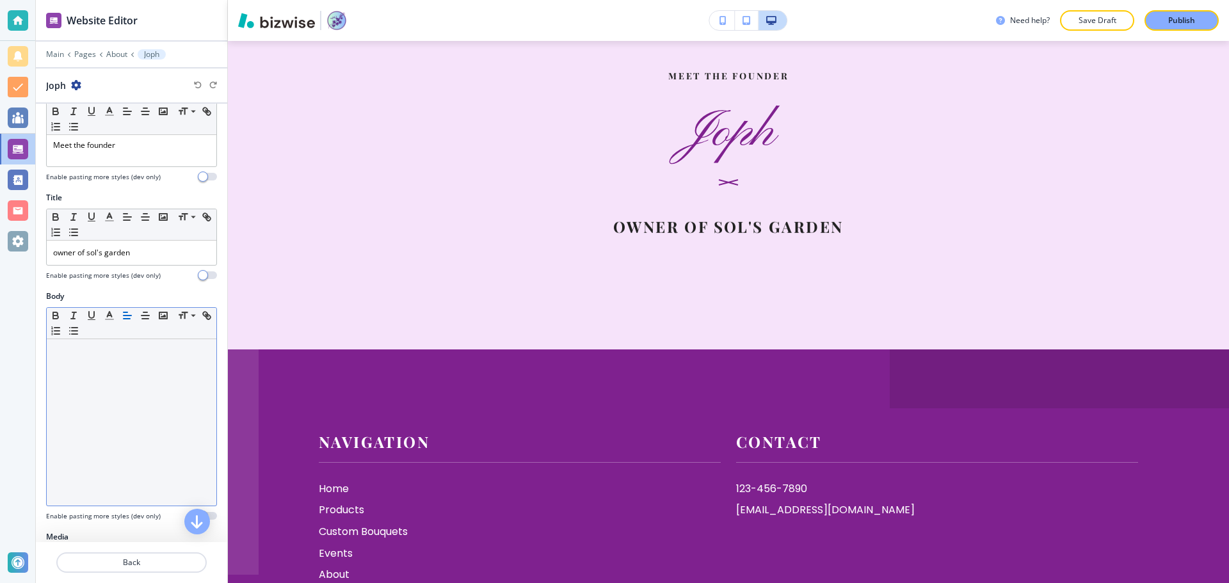
click at [93, 395] on div at bounding box center [132, 422] width 170 height 166
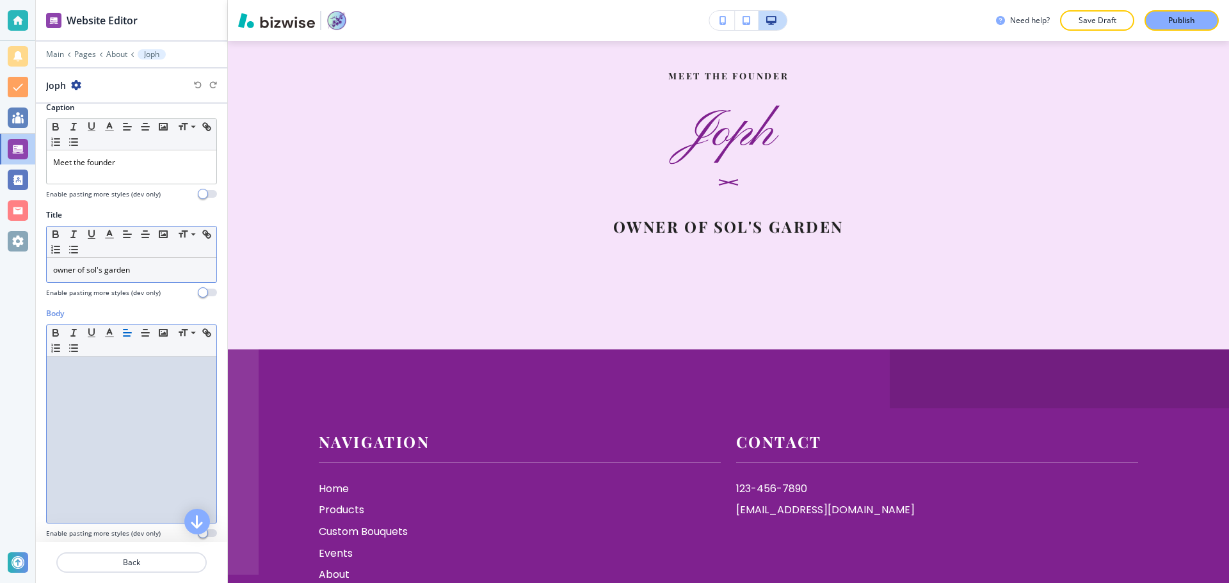
scroll to position [0, 0]
